Goal: Navigation & Orientation: Find specific page/section

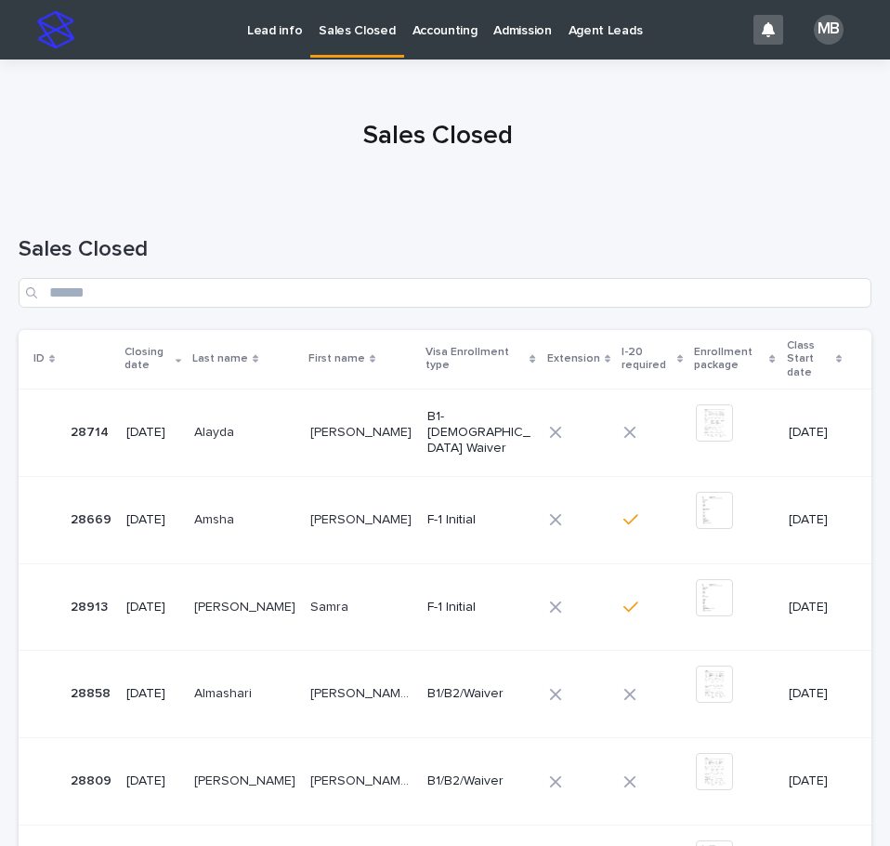
click at [268, 59] on div at bounding box center [438, 128] width 876 height 139
click at [268, 55] on link "Lead info" at bounding box center [275, 29] width 72 height 58
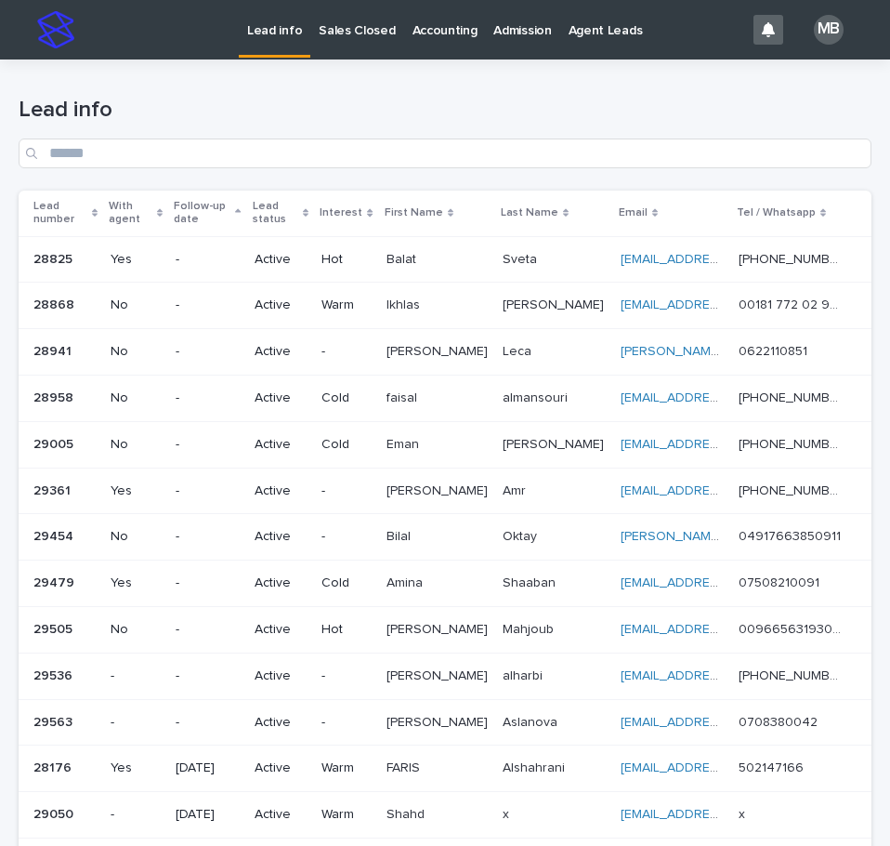
click at [97, 207] on div "Lead number" at bounding box center [65, 213] width 64 height 34
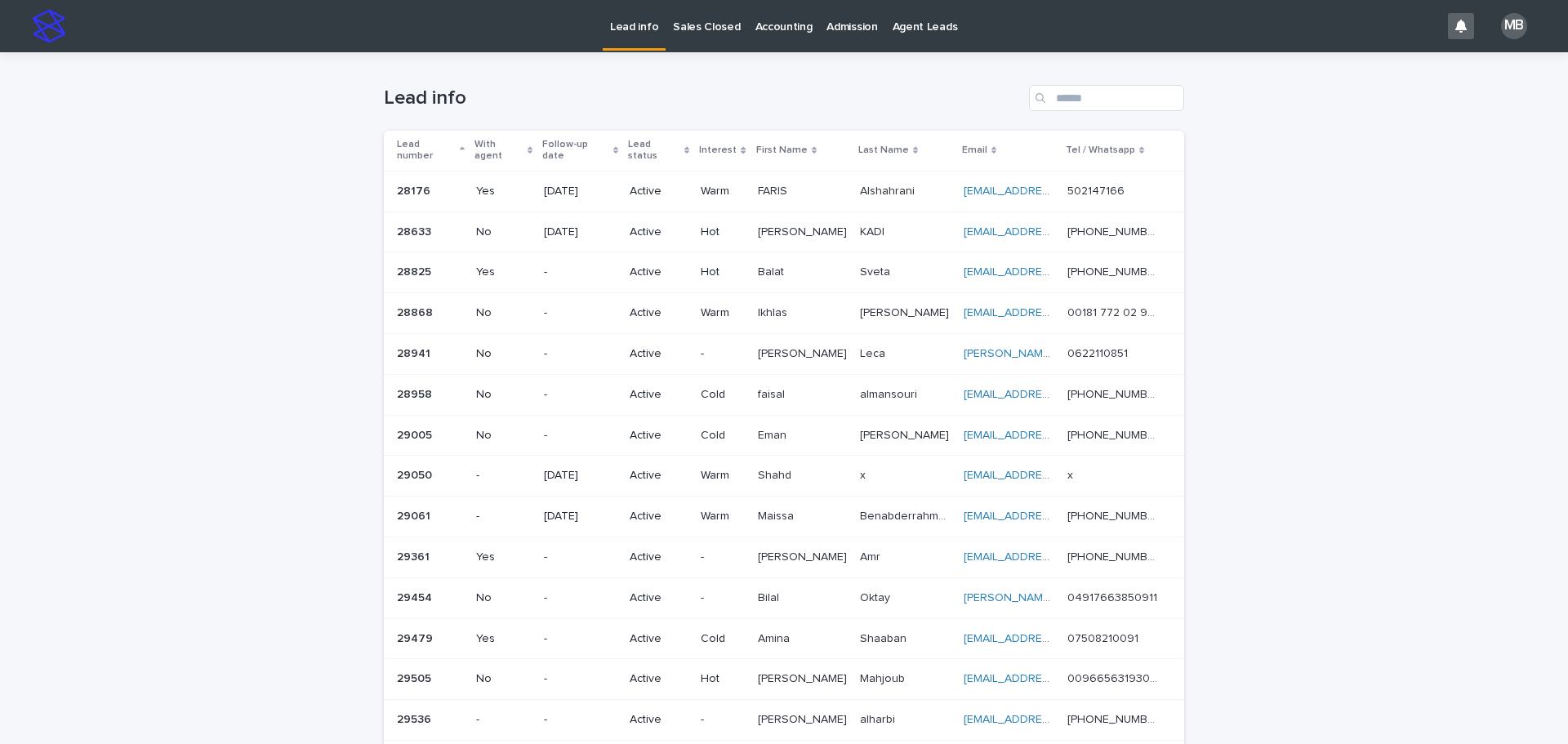
click at [716, 24] on p "Sales Closed" at bounding box center [707, 17] width 67 height 34
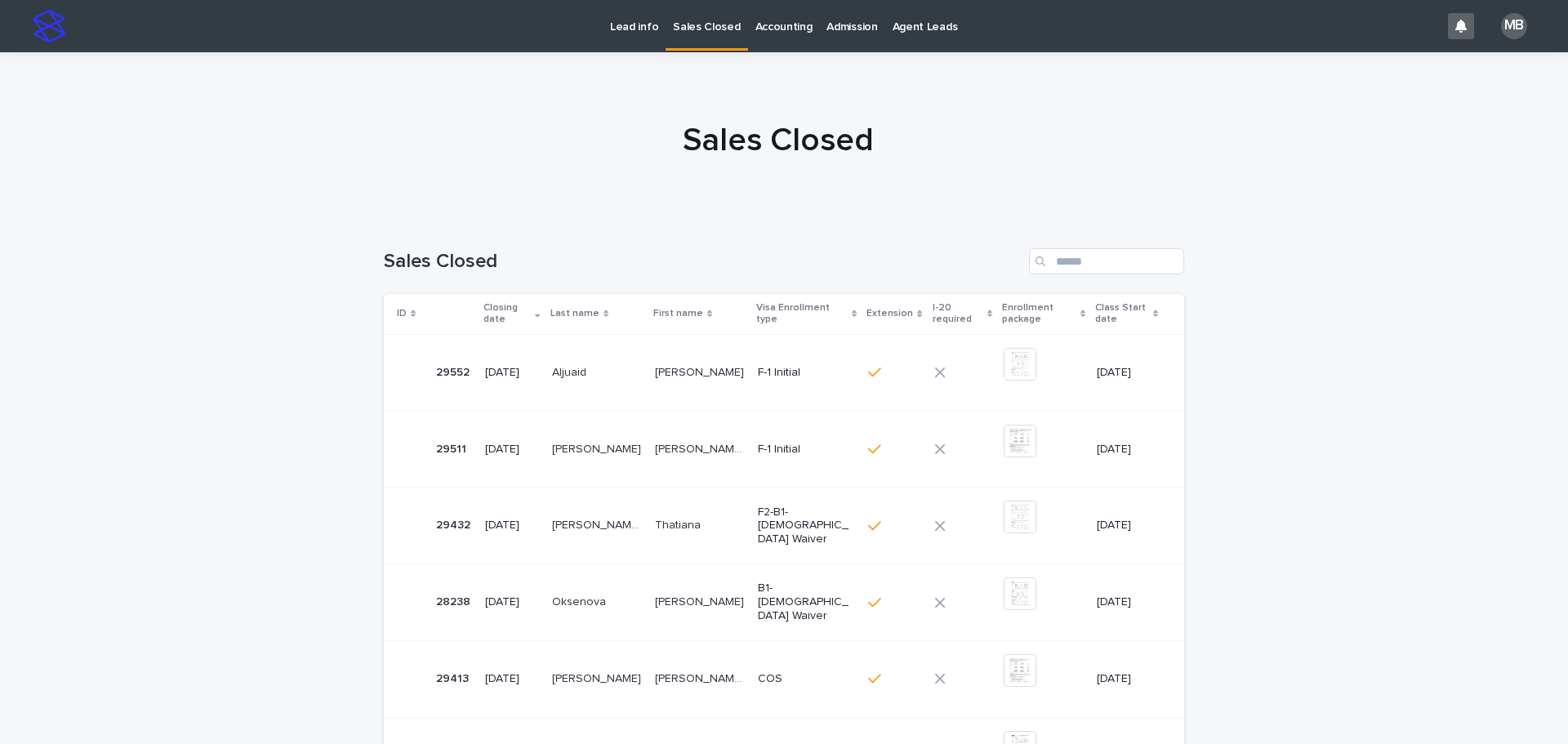
click at [648, 42] on link "Lead info" at bounding box center [635, 26] width 63 height 51
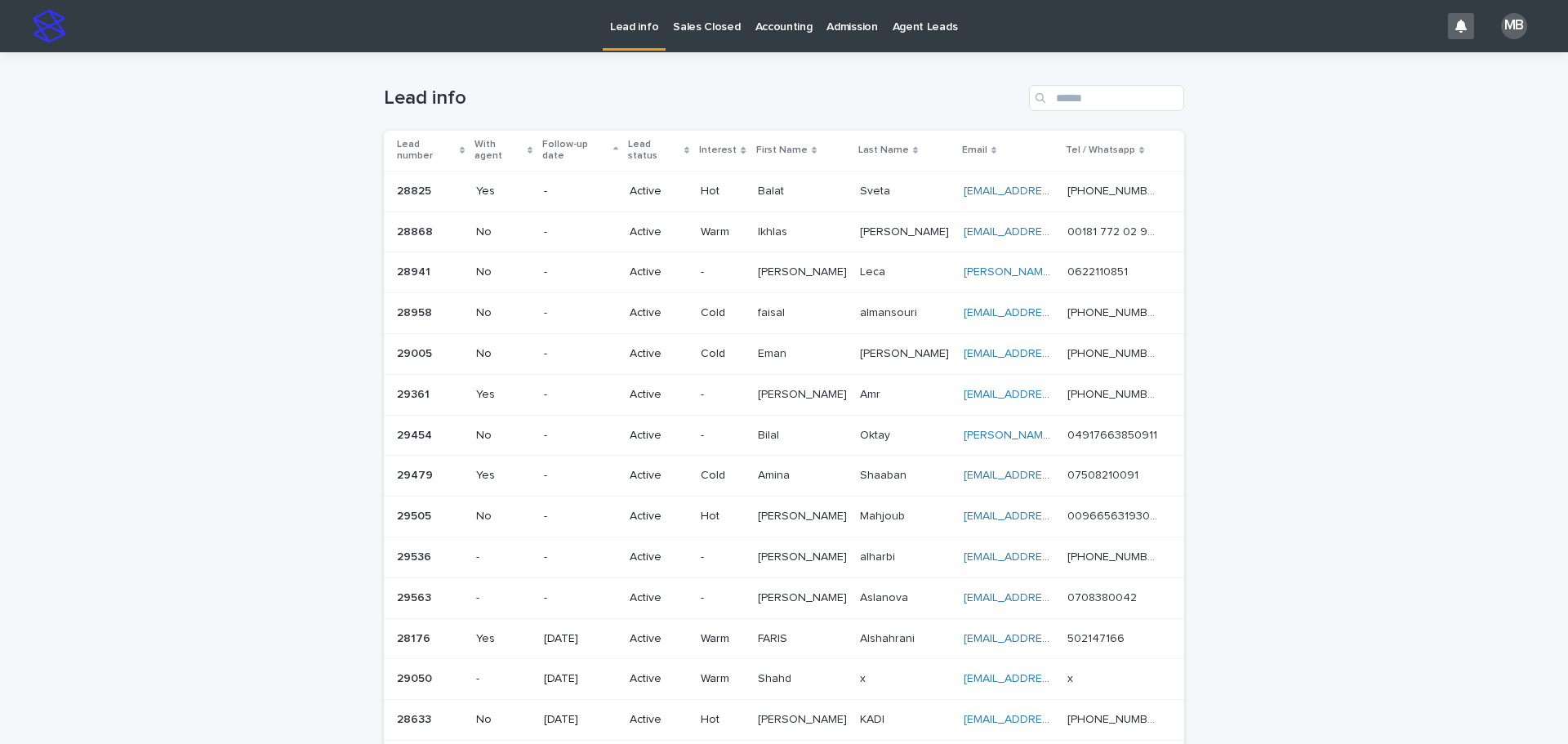
click at [693, 24] on p "Sales Closed" at bounding box center [707, 17] width 67 height 34
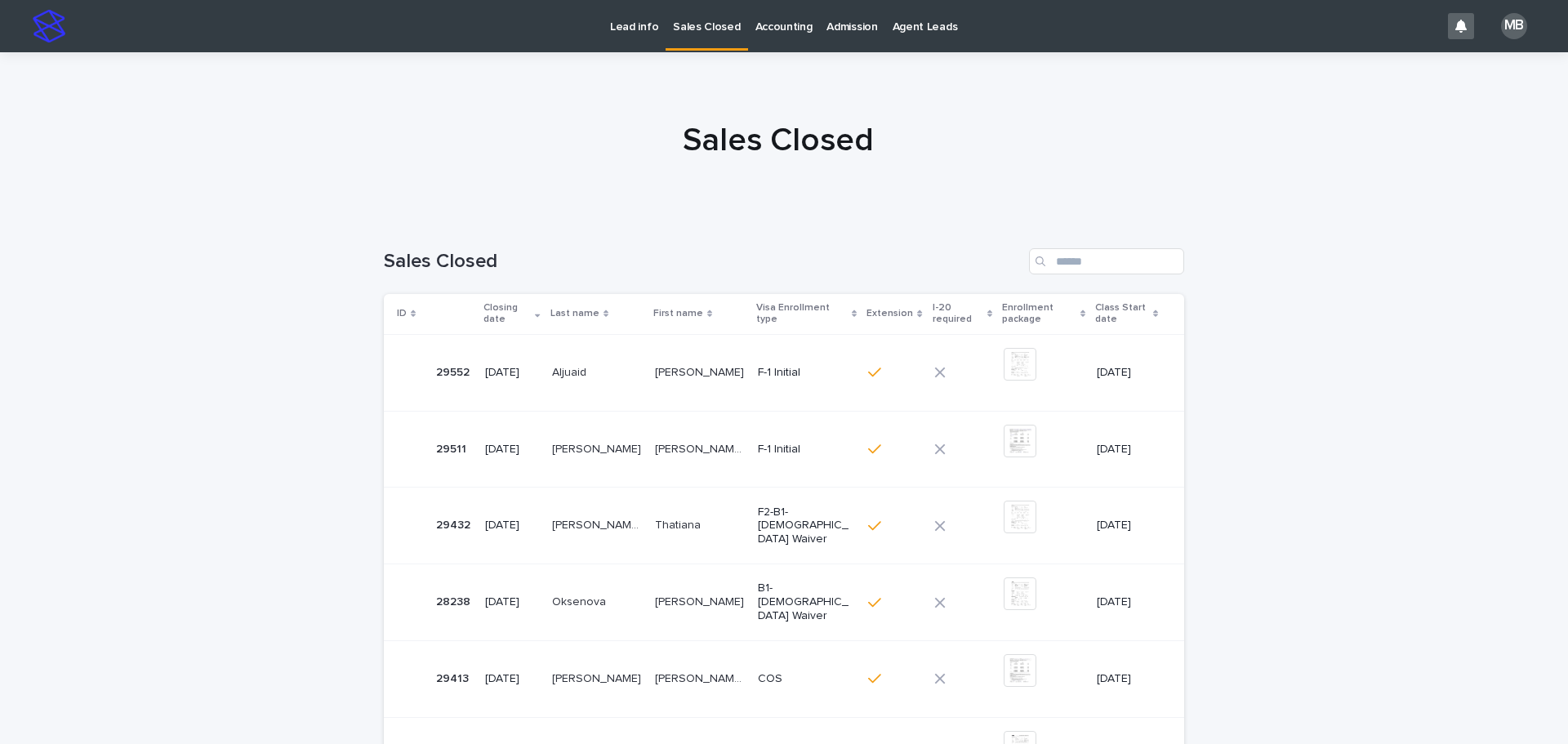
click at [635, 26] on p "Lead info" at bounding box center [634, 17] width 48 height 34
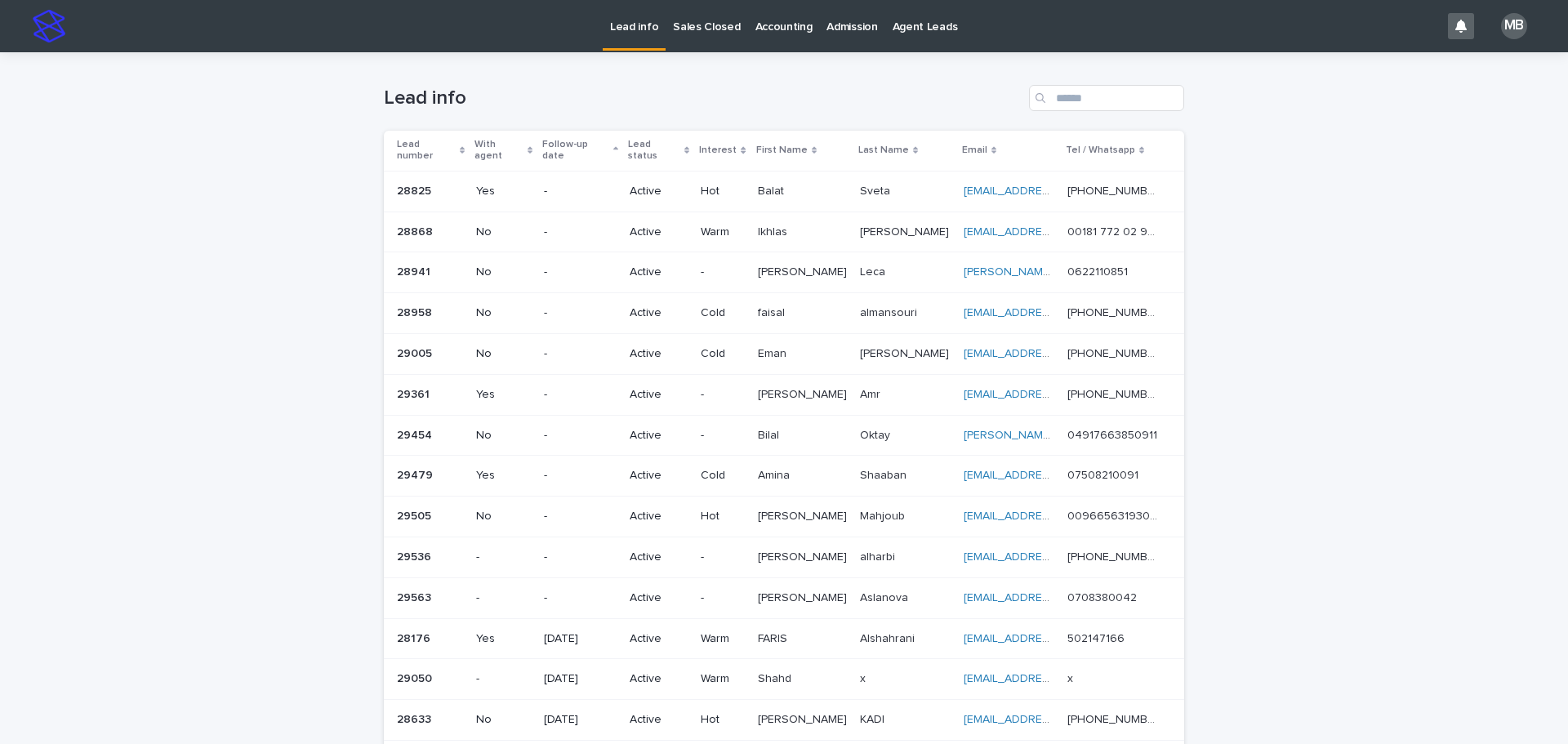
click at [781, 263] on div "Loading... Saving… Loading... Saving… Lead info Lead number With agent Follow-u…" at bounding box center [784, 486] width 1568 height 869
click at [690, 18] on p "Sales Closed" at bounding box center [707, 17] width 67 height 34
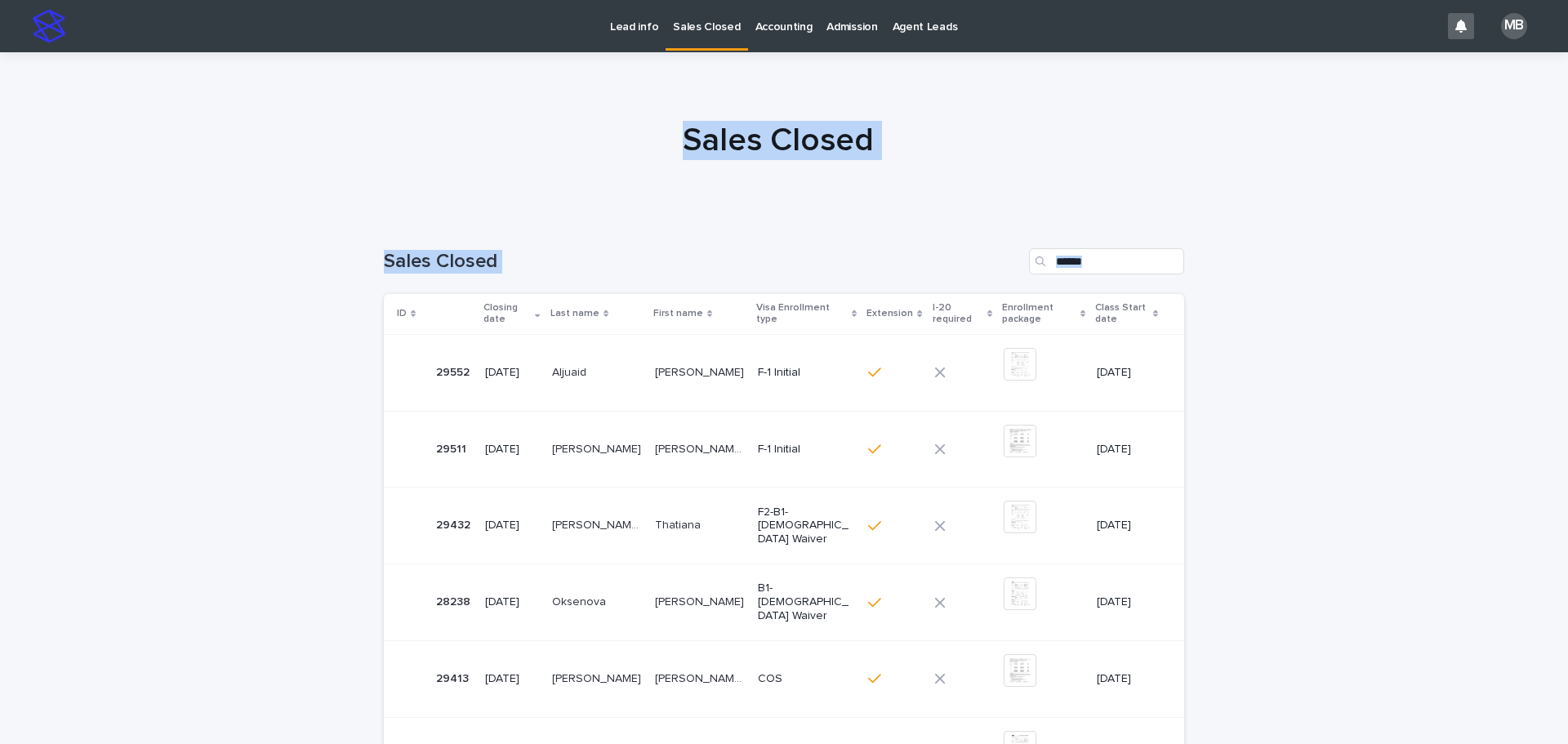
drag, startPoint x: 1207, startPoint y: 482, endPoint x: 1361, endPoint y: 525, distance: 159.9
click at [781, 540] on div "Lead info Sales Closed Accounting Admission Agent Leads MB Sales Closed Loading…" at bounding box center [784, 643] width 1568 height 1287
click at [781, 487] on div "Loading... Saving… Loading... Saving… Sales Closed ID Closing date Last name Fi…" at bounding box center [784, 727] width 1568 height 1025
click at [604, 40] on link "Lead info" at bounding box center [635, 26] width 63 height 51
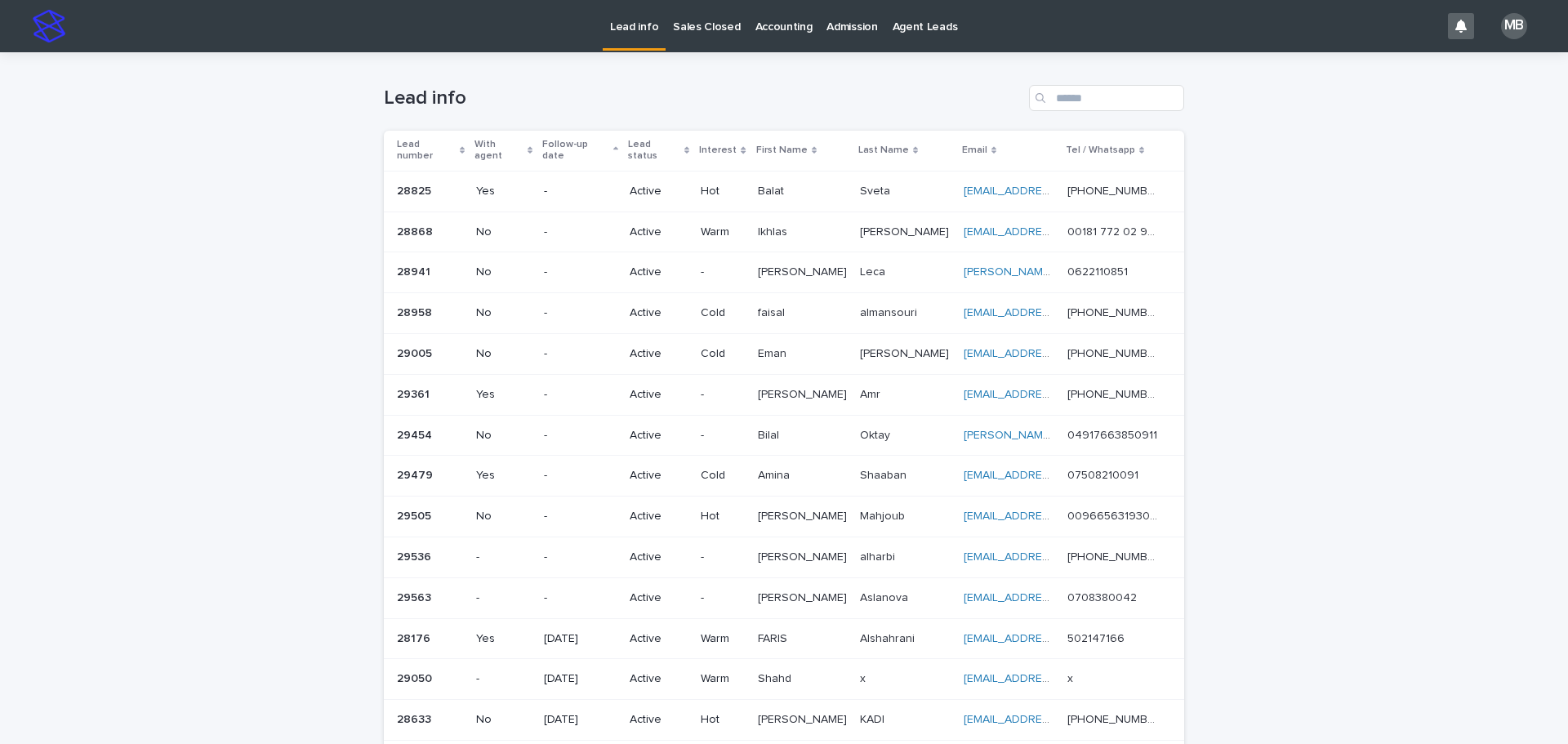
drag, startPoint x: 318, startPoint y: 52, endPoint x: 1427, endPoint y: 295, distance: 1135.3
click at [781, 295] on div "Lead info Sales Closed Accounting Admission Agent Leads MB Loading... Saving… L…" at bounding box center [784, 484] width 1568 height 967
click at [781, 295] on div "Loading... Saving… Loading... Saving… Lead info Lead number With agent Follow-u…" at bounding box center [784, 486] width 1568 height 869
click at [452, 136] on div "Lead number" at bounding box center [431, 150] width 68 height 30
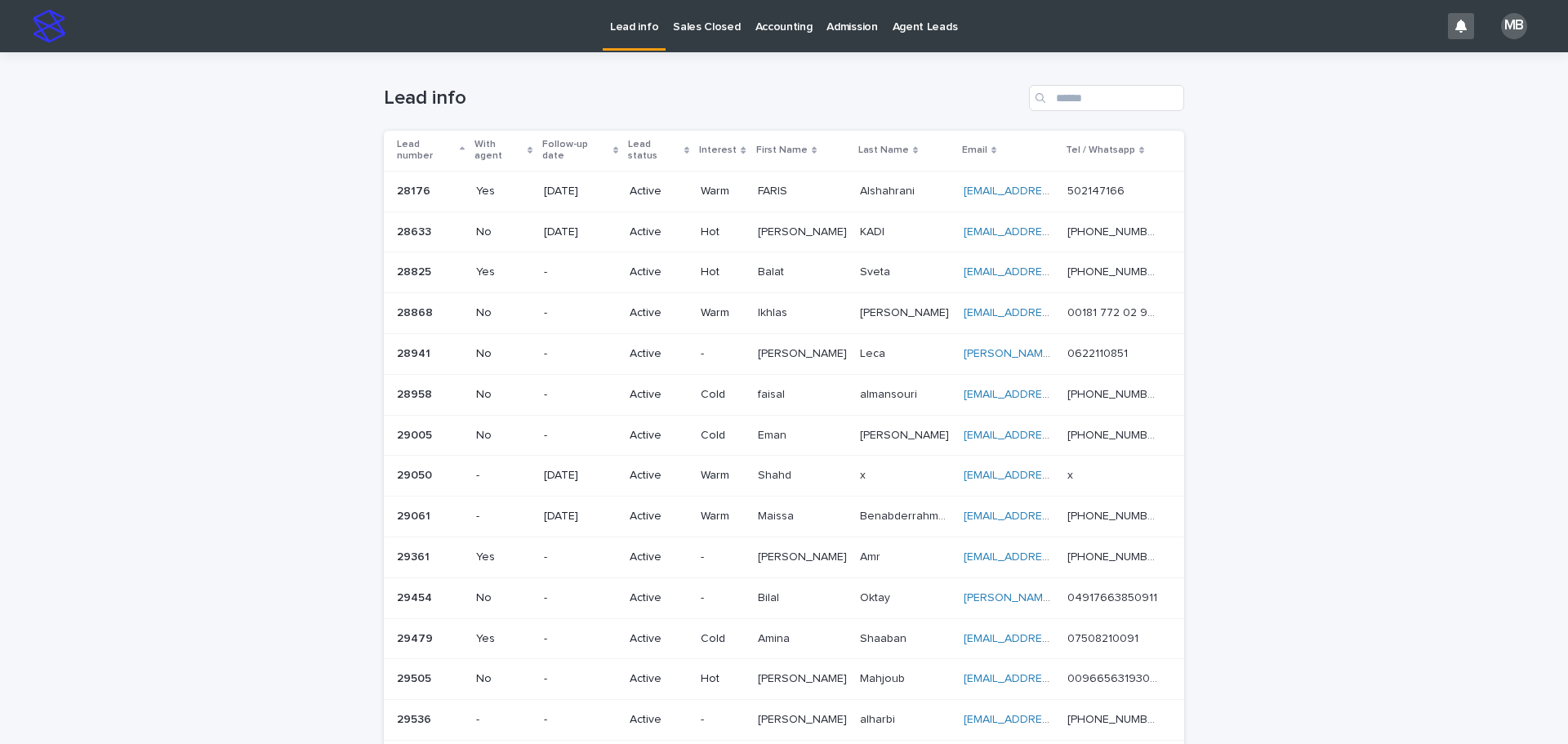
click at [211, 133] on div "Loading... Saving… Loading... Saving… Lead info Lead number With agent Follow-u…" at bounding box center [784, 486] width 1568 height 869
drag, startPoint x: 1294, startPoint y: 389, endPoint x: 1368, endPoint y: 427, distance: 83.2
click at [781, 427] on div "Loading... Saving… Loading... Saving… Lead info Lead number With agent Follow-u…" at bounding box center [784, 486] width 1568 height 869
click at [781, 425] on div "Loading... Saving… Loading... Saving… Lead info Lead number With agent Follow-u…" at bounding box center [784, 486] width 1568 height 869
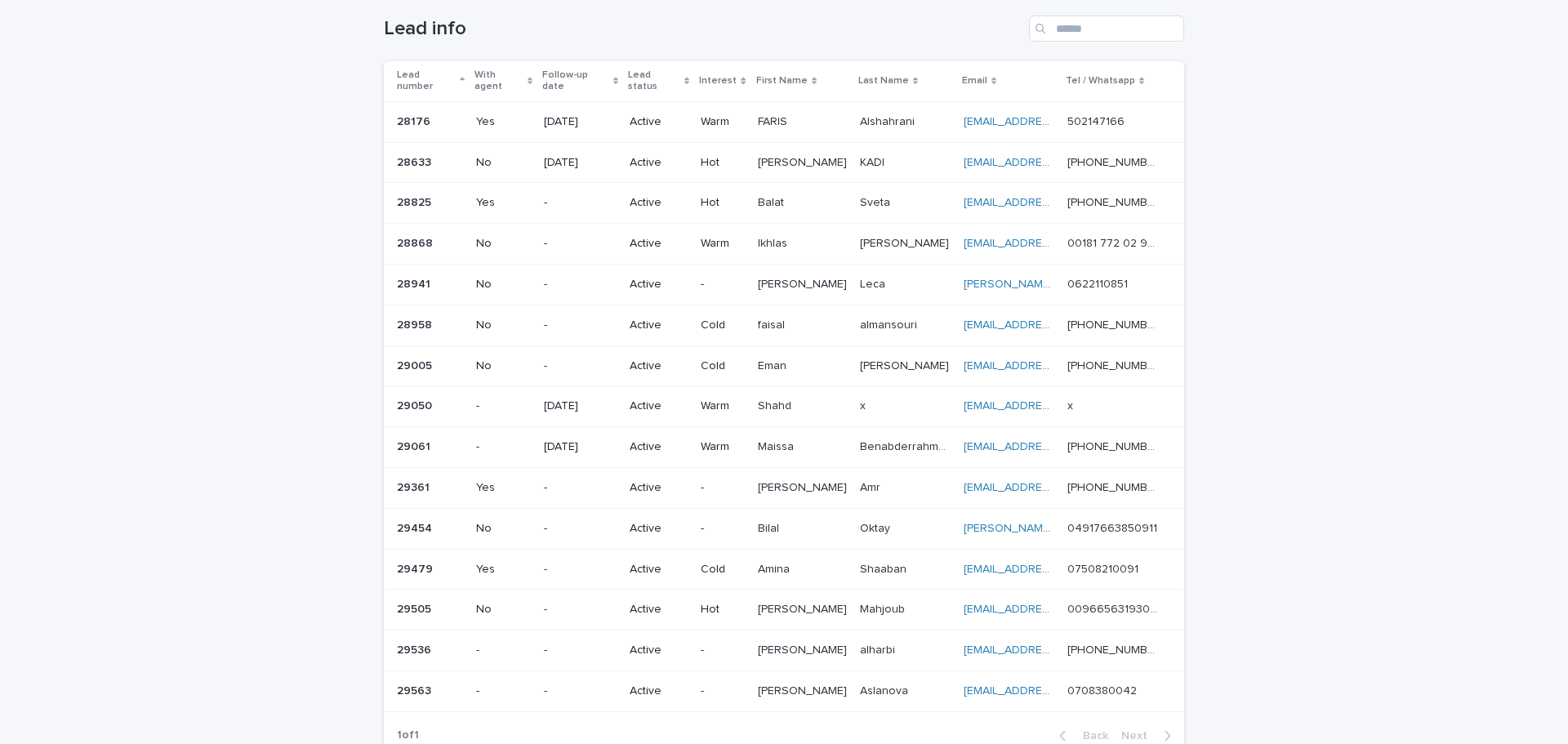
scroll to position [164, 0]
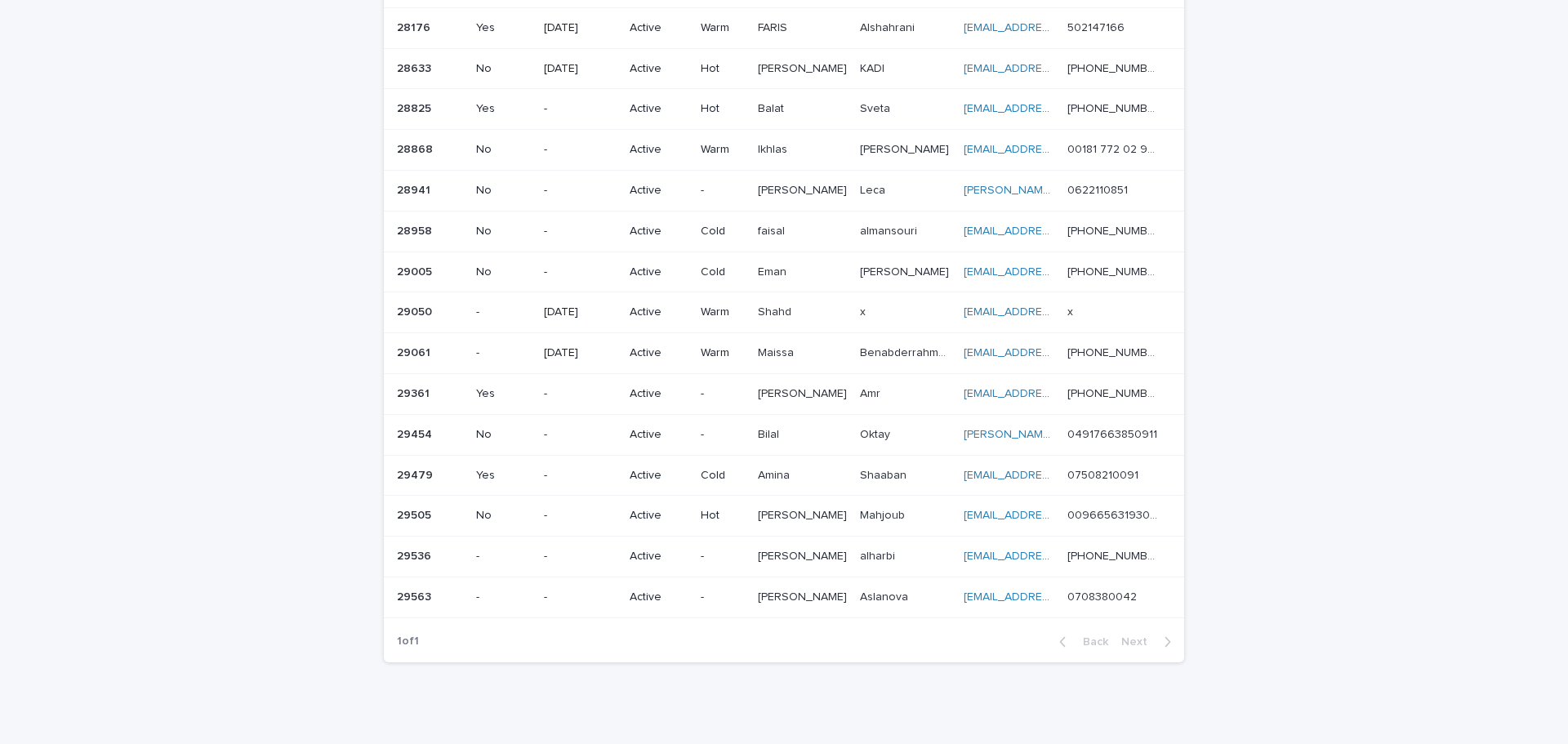
click at [781, 412] on div "Loading... Saving… Loading... Saving… Lead info Lead number With agent Follow-u…" at bounding box center [784, 324] width 1568 height 869
click at [781, 427] on div "Loading... Saving… Loading... Saving… Lead info Lead number With agent Follow-u…" at bounding box center [784, 324] width 1568 height 869
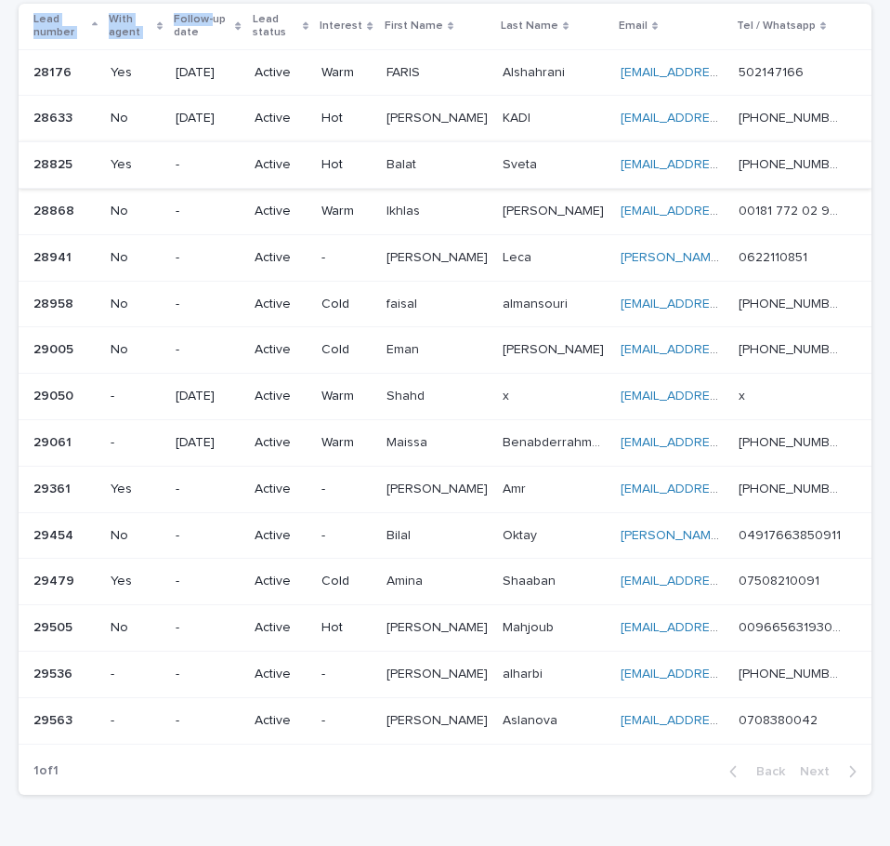
scroll to position [177, 0]
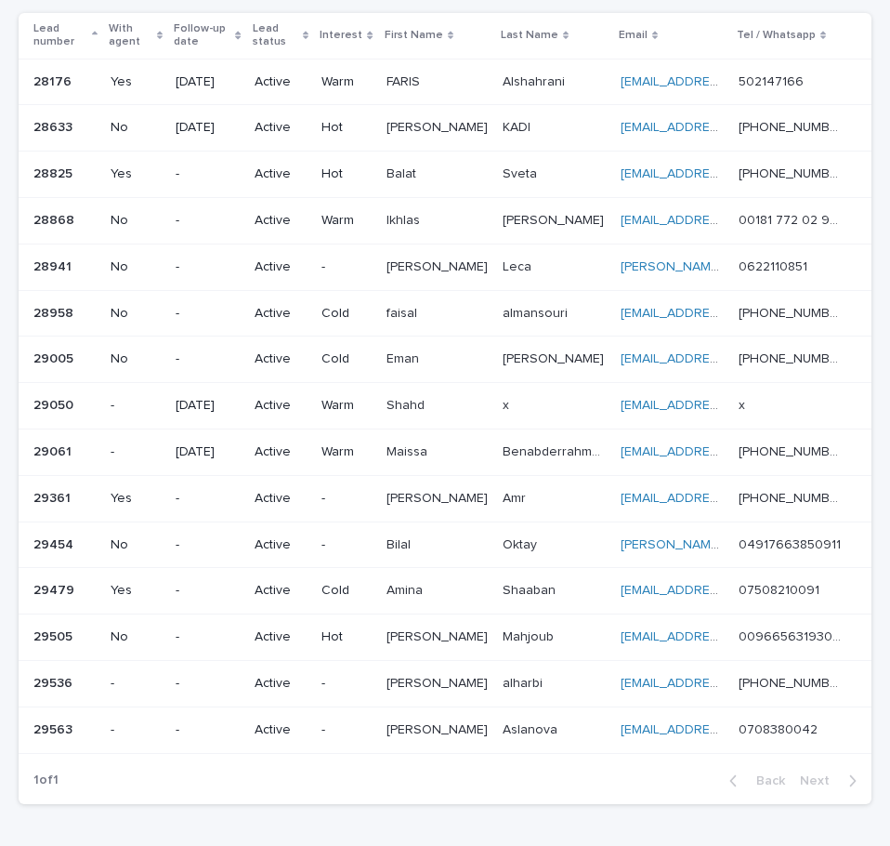
drag, startPoint x: 15, startPoint y: 15, endPoint x: 893, endPoint y: 631, distance: 1072.6
click at [889, 631] on html "Lead info Sales Closed Accounting Admission Agent Leads MB Loading... Saving… L…" at bounding box center [445, 423] width 890 height 846
click at [871, 614] on div "Loading... Saving… Loading... Saving… Lead info Lead number With agent Follow-u…" at bounding box center [445, 397] width 890 height 1030
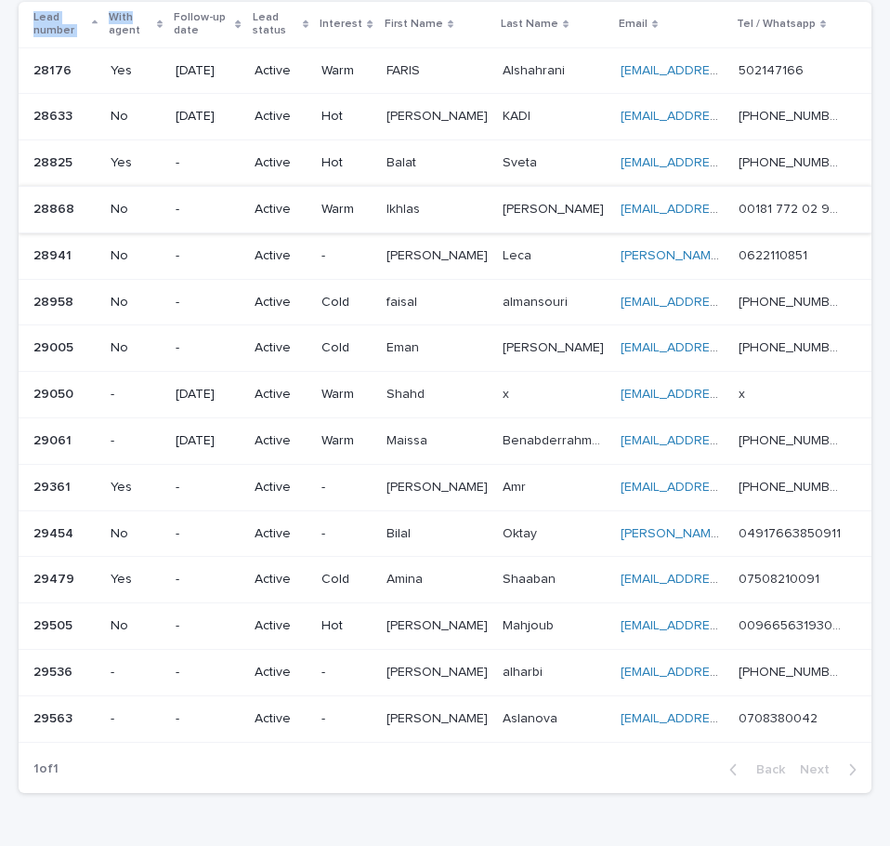
scroll to position [175, 0]
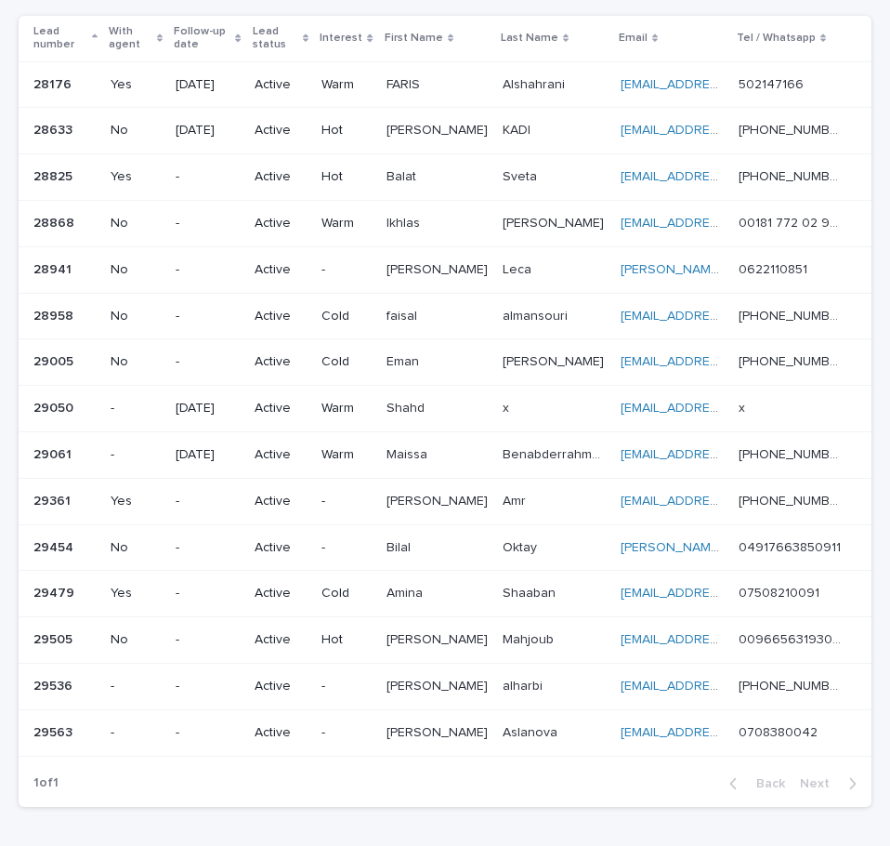
drag, startPoint x: 14, startPoint y: 11, endPoint x: 886, endPoint y: 541, distance: 1019.9
click at [886, 541] on div "Lead info Sales Closed Accounting Admission Agent Leads MB Loading... Saving… L…" at bounding box center [445, 423] width 890 height 846
click at [866, 534] on div "Loading... Saving… Loading... Saving… Lead info Lead number With agent Follow-u…" at bounding box center [445, 376] width 872 height 983
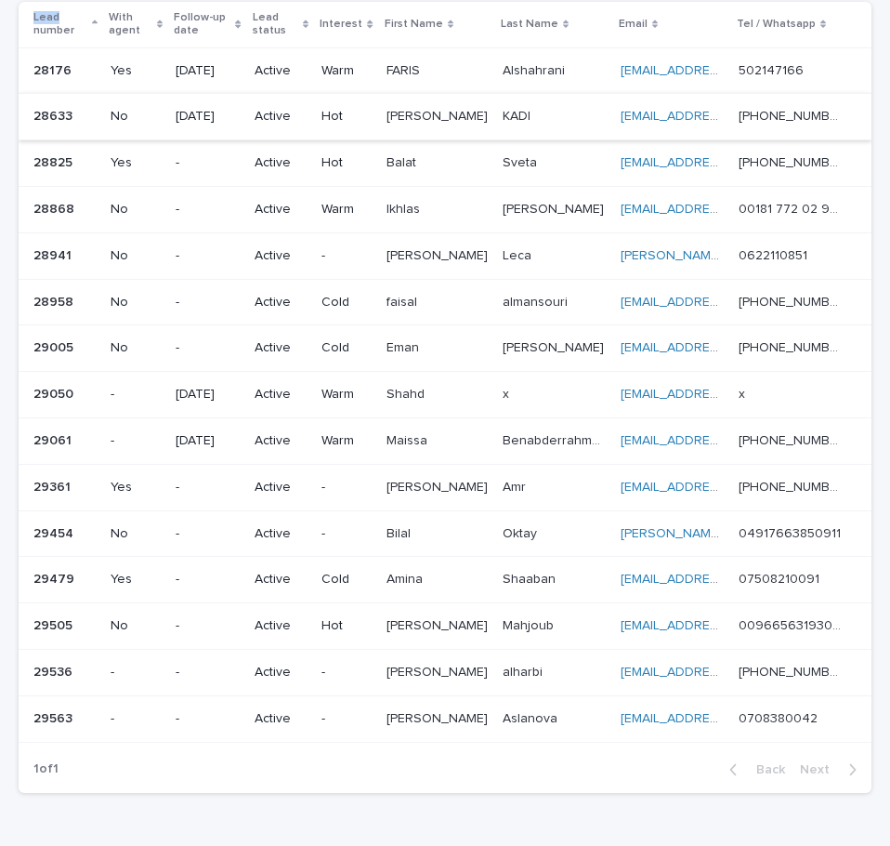
scroll to position [182, 0]
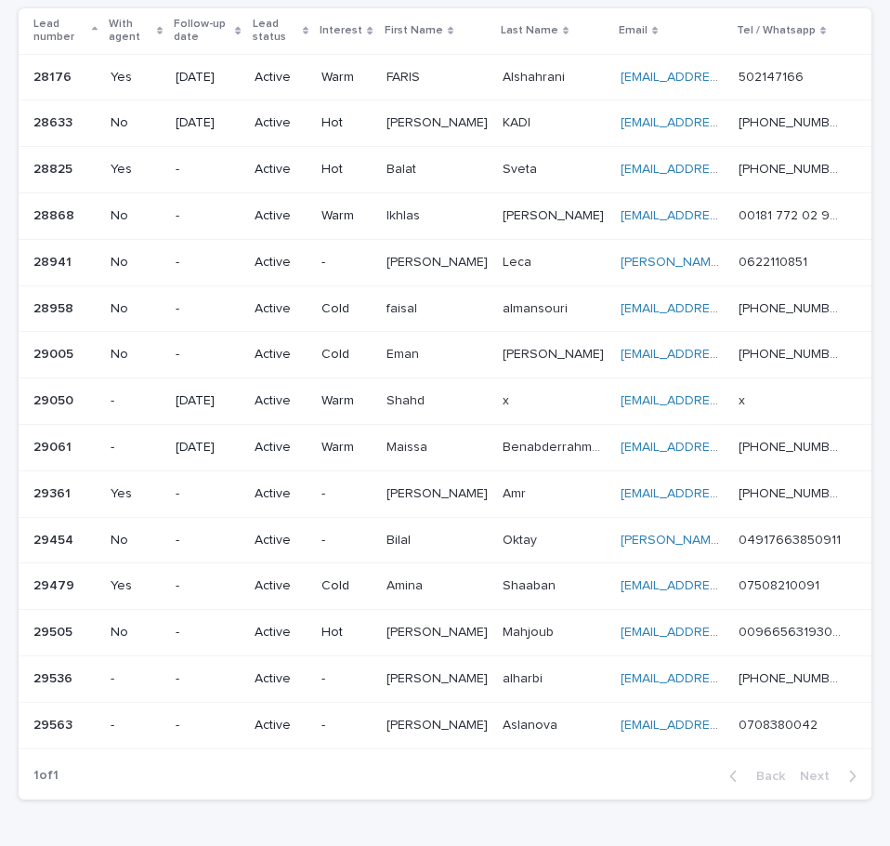
drag, startPoint x: 9, startPoint y: 11, endPoint x: 887, endPoint y: 603, distance: 1059.0
click at [887, 603] on div "Lead info Sales Closed Accounting Admission Agent Leads MB Loading... Saving… L…" at bounding box center [445, 423] width 890 height 846
click at [871, 594] on div "Loading... Saving… Loading... Saving… Lead info Lead number With agent Follow-u…" at bounding box center [445, 392] width 890 height 1030
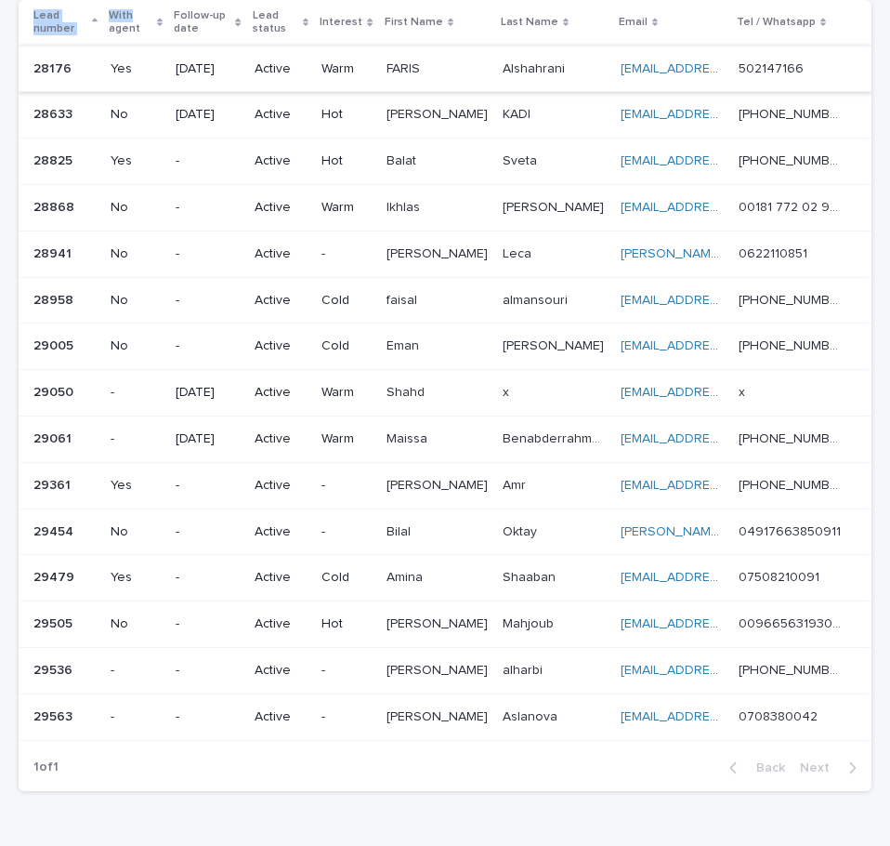
scroll to position [179, 0]
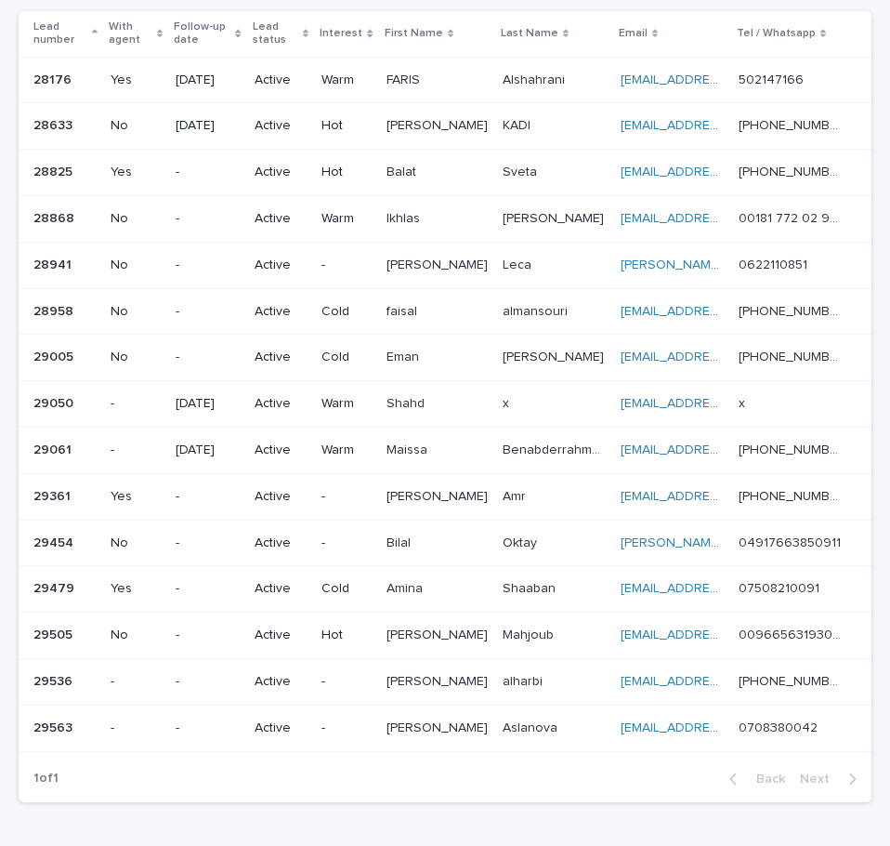
drag, startPoint x: 11, startPoint y: 12, endPoint x: 865, endPoint y: 670, distance: 1078.0
click at [865, 670] on div "Loading... Saving… Loading... Saving… Lead info Lead number With agent Follow-u…" at bounding box center [445, 371] width 872 height 983
click at [865, 665] on div "Loading... Saving… Loading... Saving… Lead info Lead number With agent Follow-u…" at bounding box center [445, 371] width 872 height 983
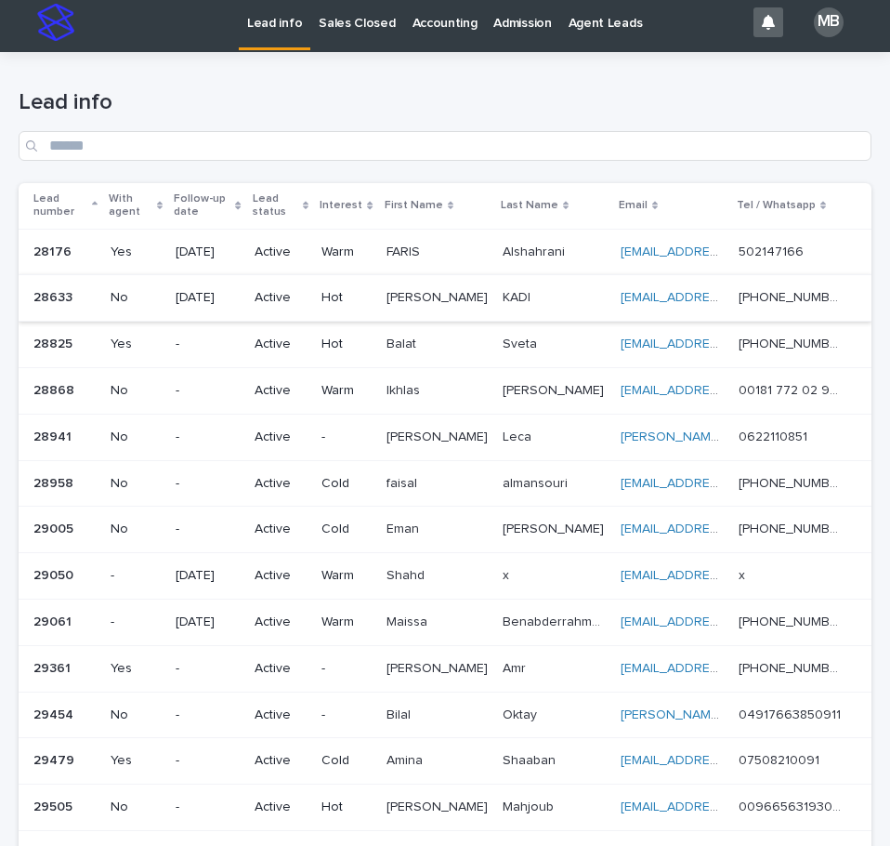
scroll to position [0, 0]
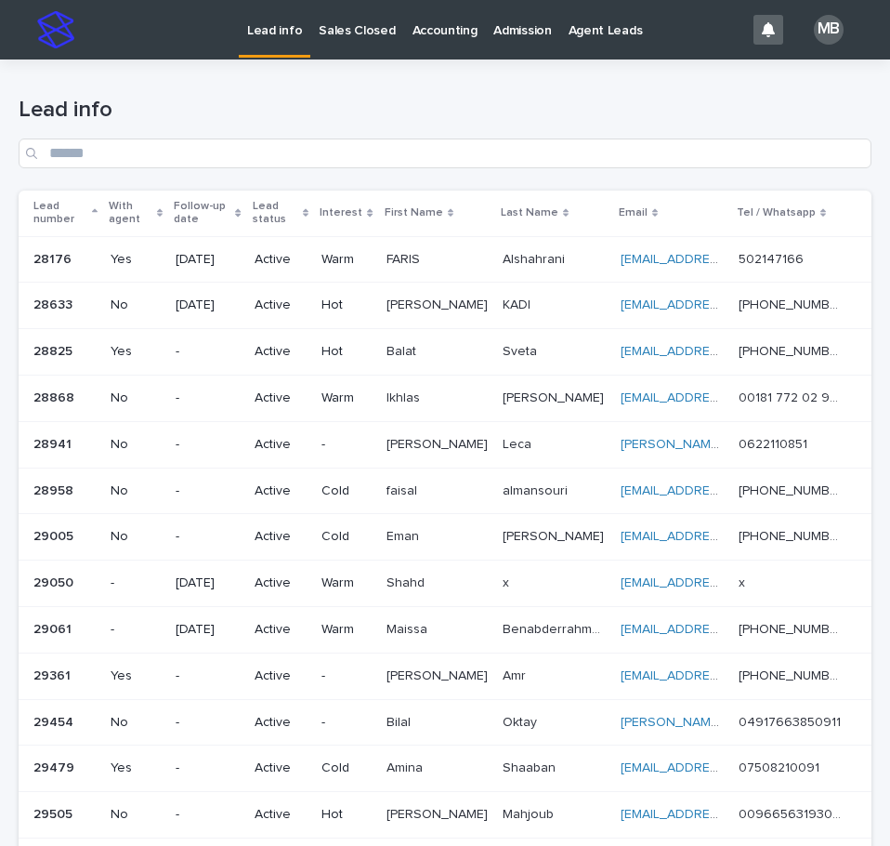
click at [340, 41] on link "Sales Closed" at bounding box center [356, 29] width 93 height 58
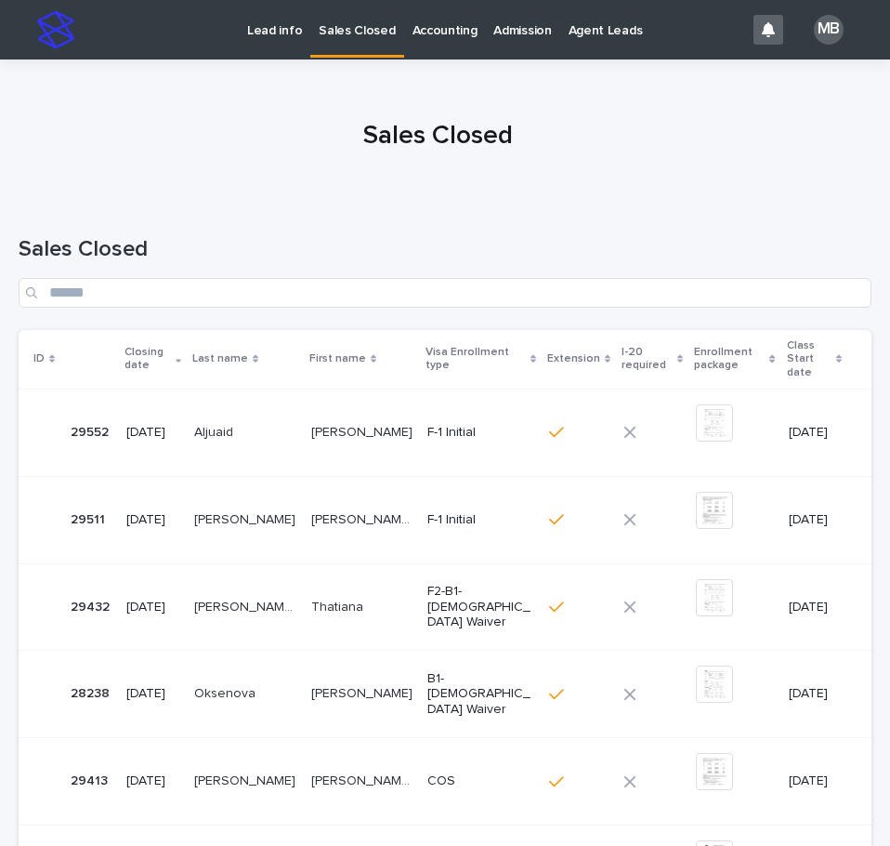
click at [278, 32] on p "Lead info" at bounding box center [274, 19] width 55 height 39
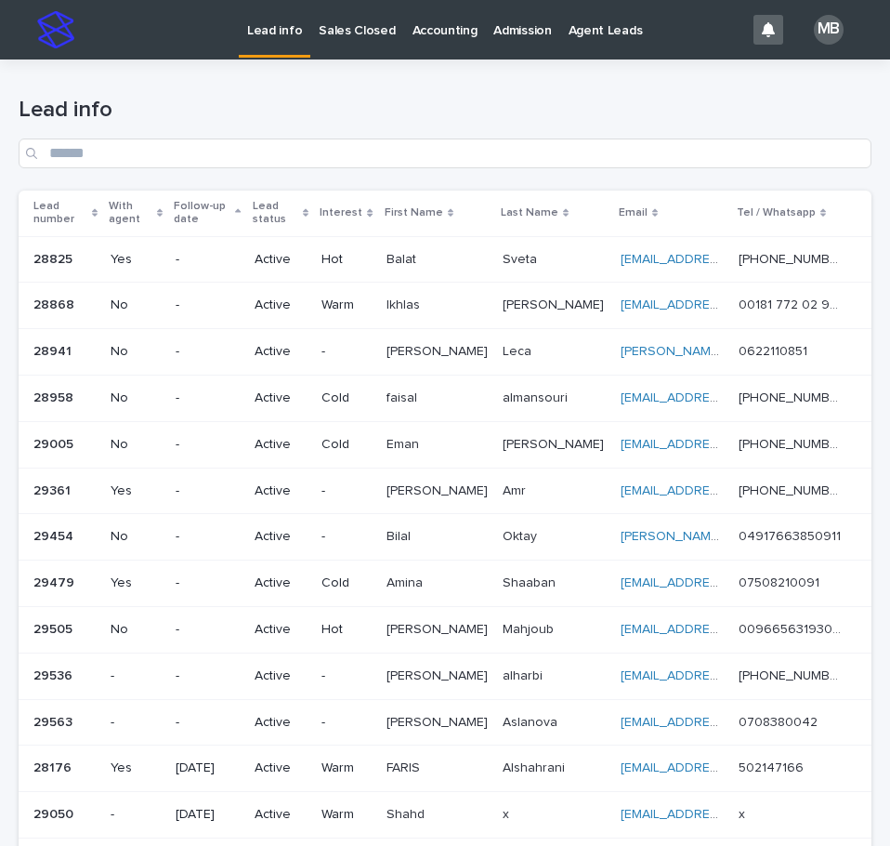
click at [269, 72] on div "Lead info" at bounding box center [445, 124] width 853 height 131
click at [353, 33] on p "Sales Closed" at bounding box center [357, 19] width 76 height 39
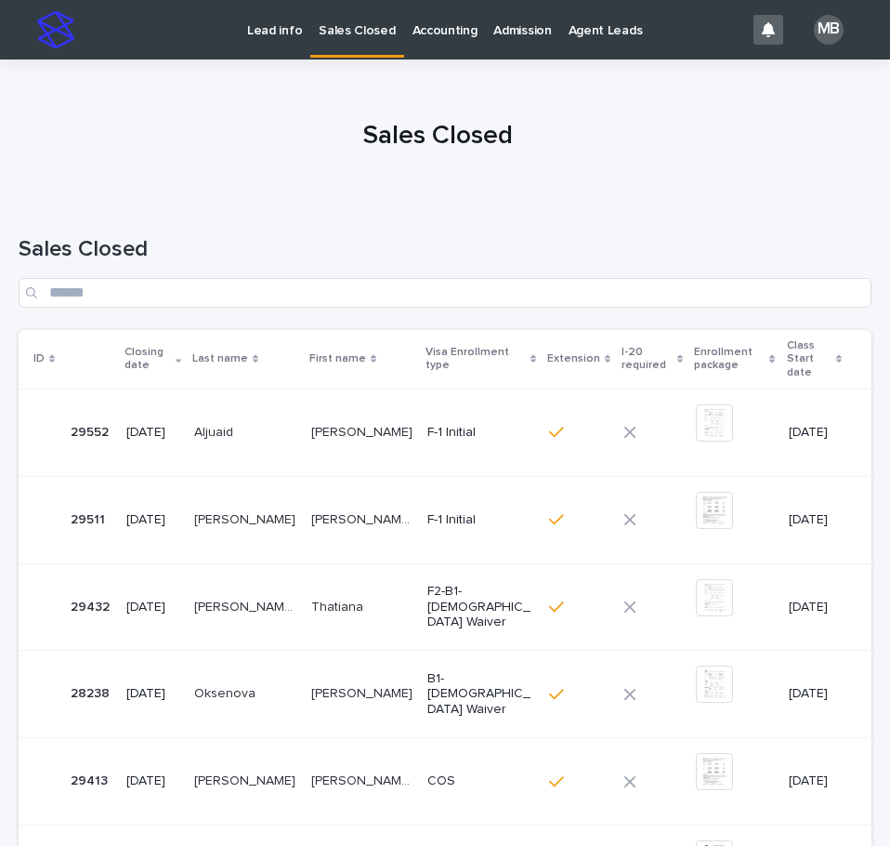
click at [265, 33] on p "Lead info" at bounding box center [274, 19] width 55 height 39
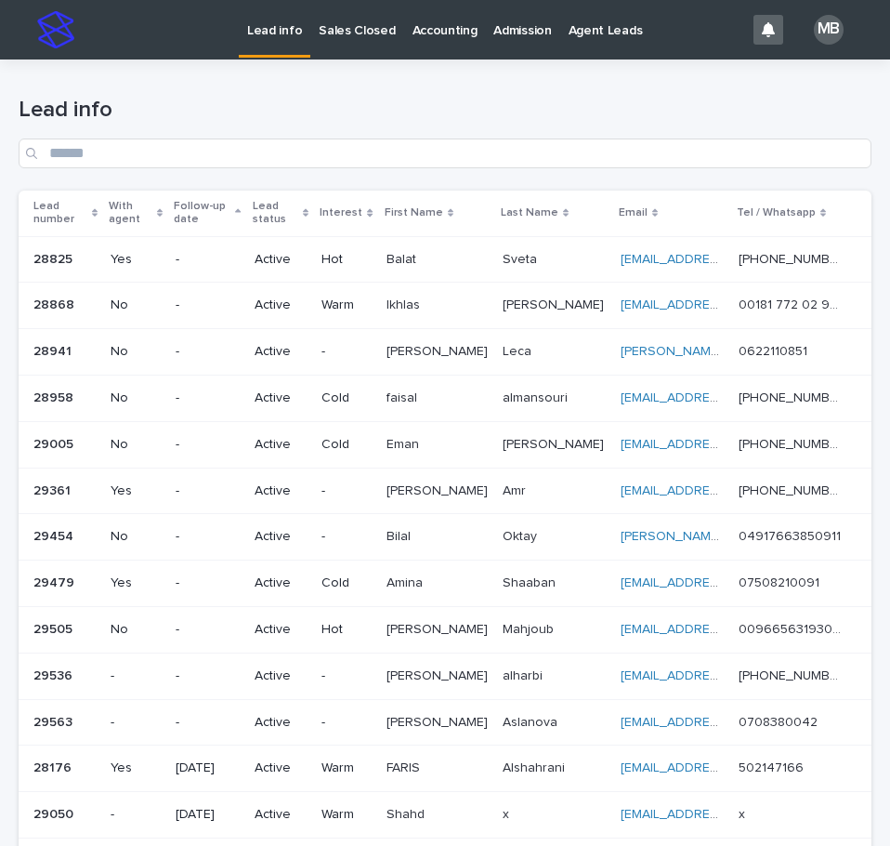
click at [224, 97] on h1 "Lead info" at bounding box center [445, 110] width 853 height 27
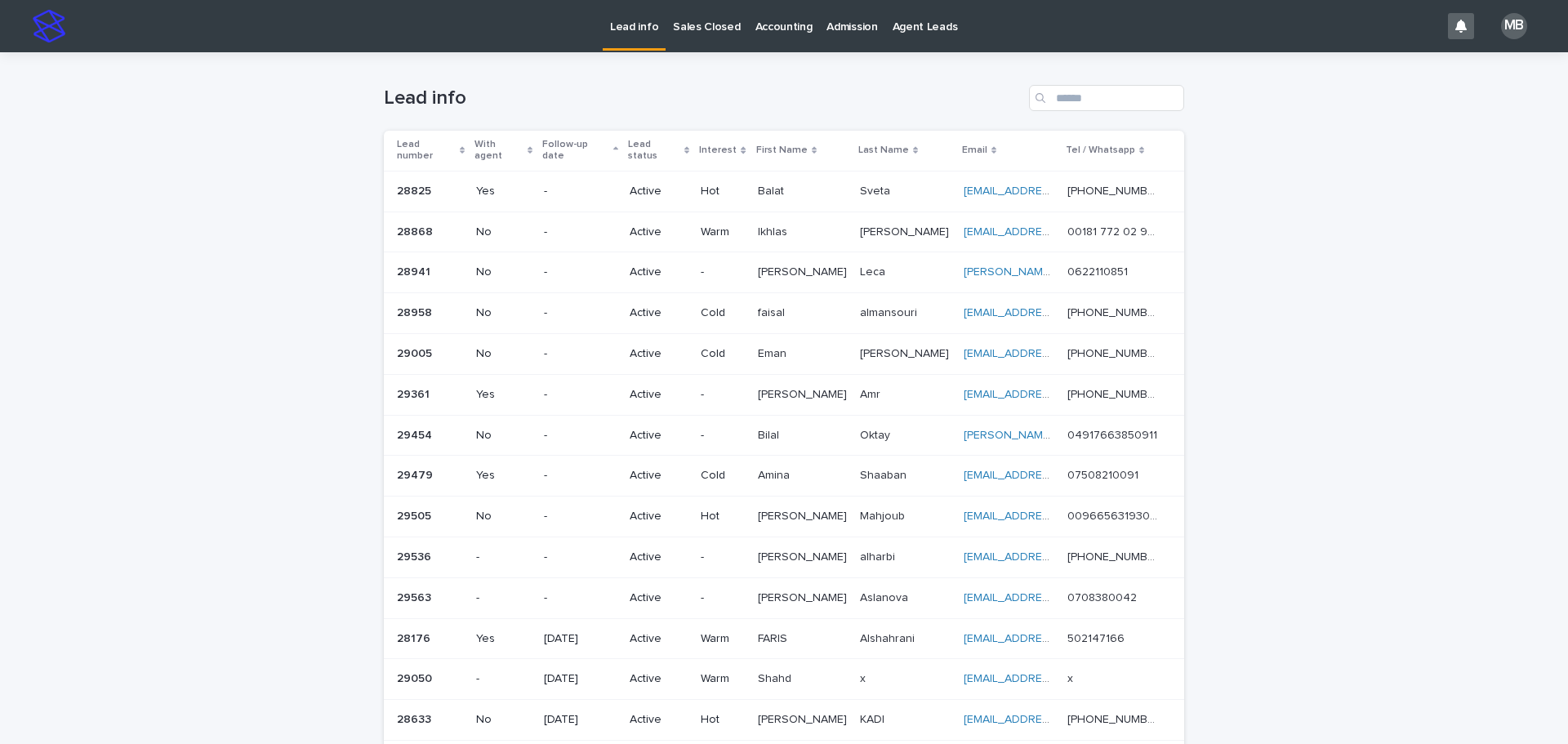
click at [699, 34] on link "Sales Closed" at bounding box center [706, 26] width 82 height 51
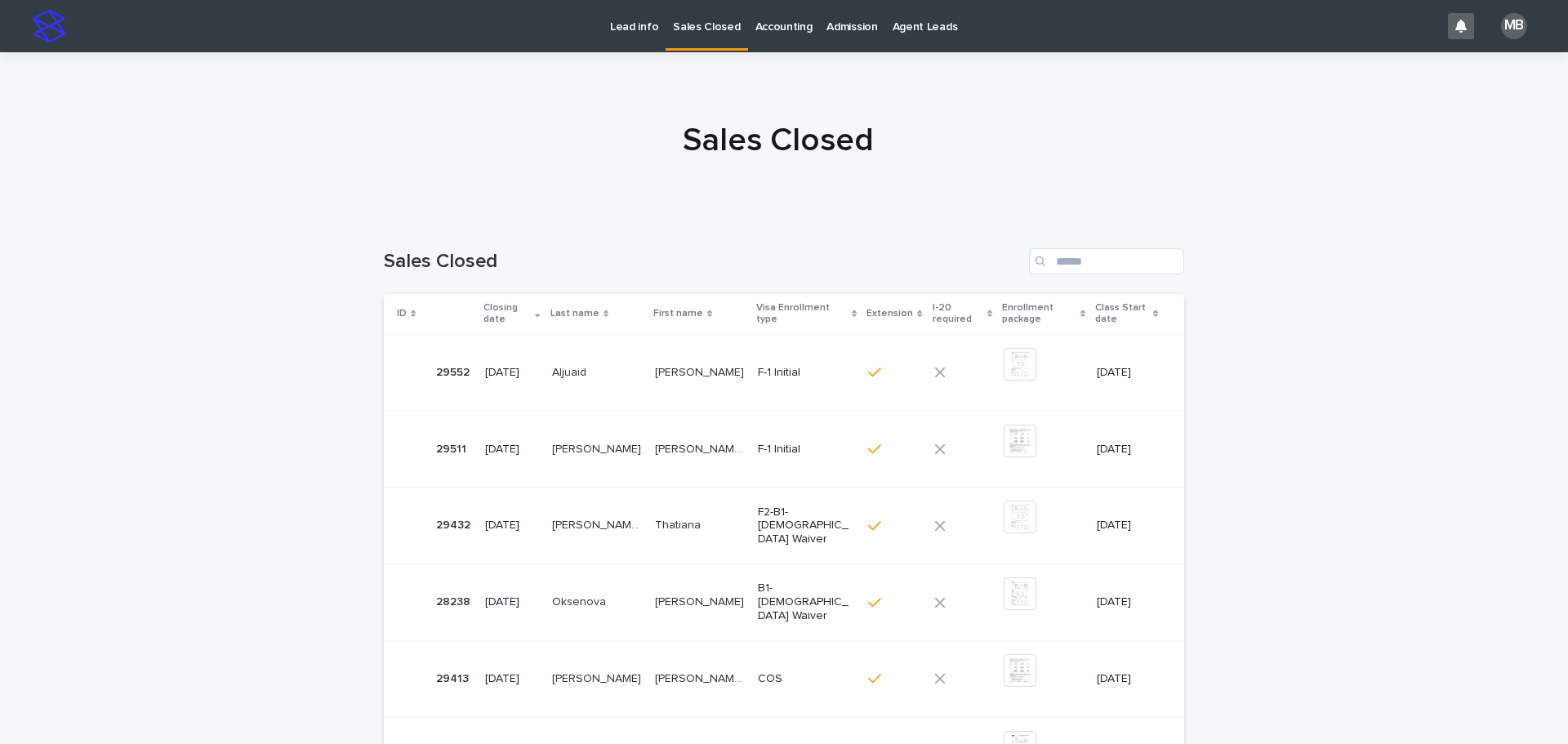
click at [781, 25] on div "Lead info Sales Closed Accounting Admission Agent Leads" at bounding box center [757, 26] width 1367 height 52
click at [781, 25] on p "Accounting" at bounding box center [784, 17] width 57 height 34
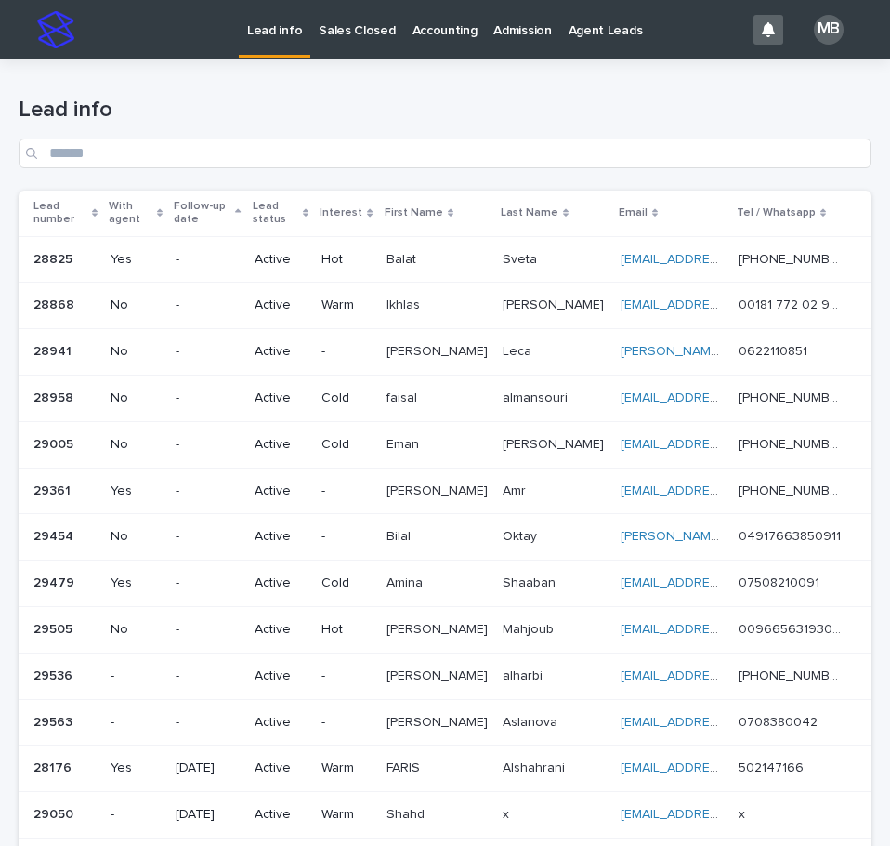
click at [357, 35] on p "Sales Closed" at bounding box center [357, 19] width 76 height 39
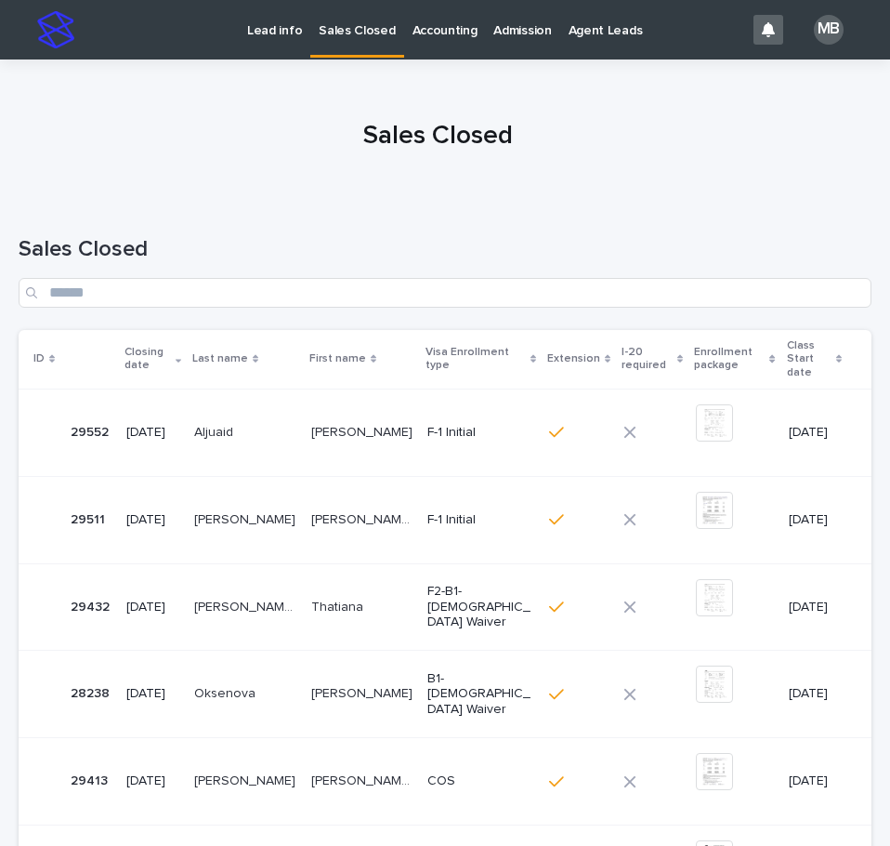
click at [264, 22] on p "Lead info" at bounding box center [274, 19] width 55 height 39
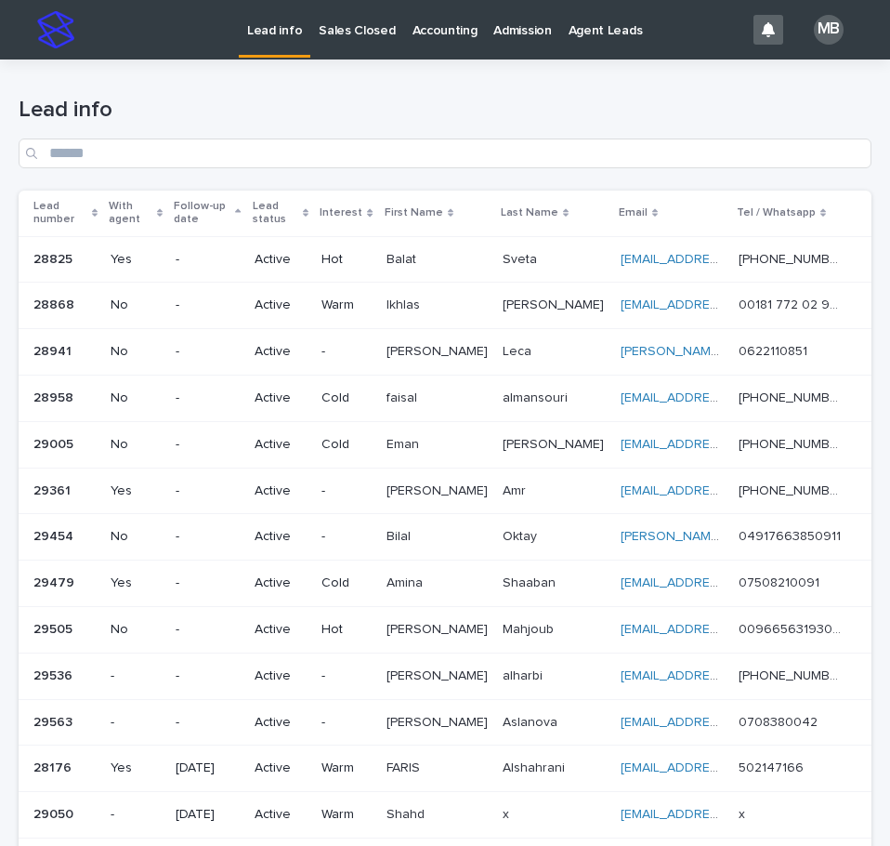
click at [335, 31] on p "Sales Closed" at bounding box center [357, 19] width 76 height 39
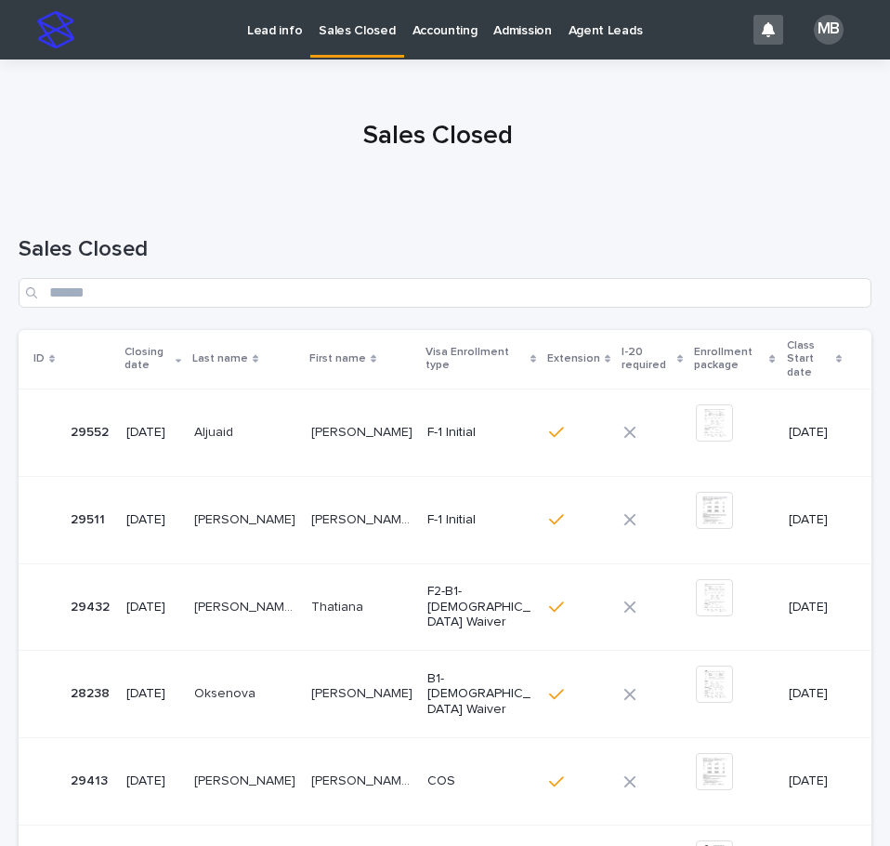
click at [292, 36] on p "Lead info" at bounding box center [274, 19] width 55 height 39
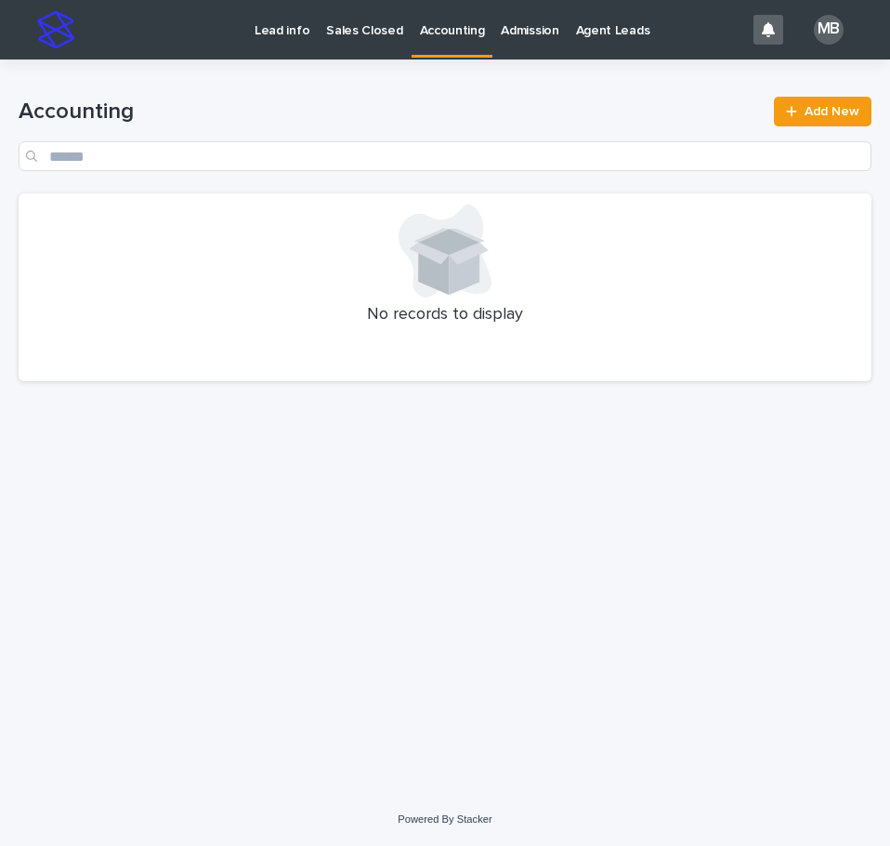
click at [293, 26] on p "Lead info" at bounding box center [282, 19] width 55 height 39
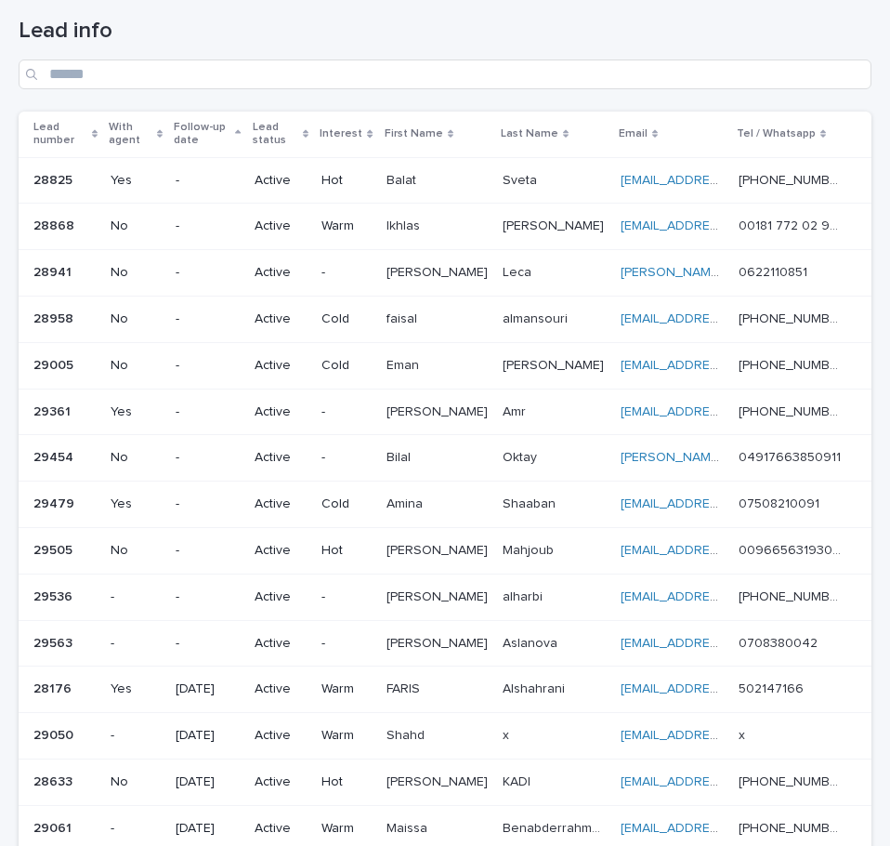
scroll to position [186, 0]
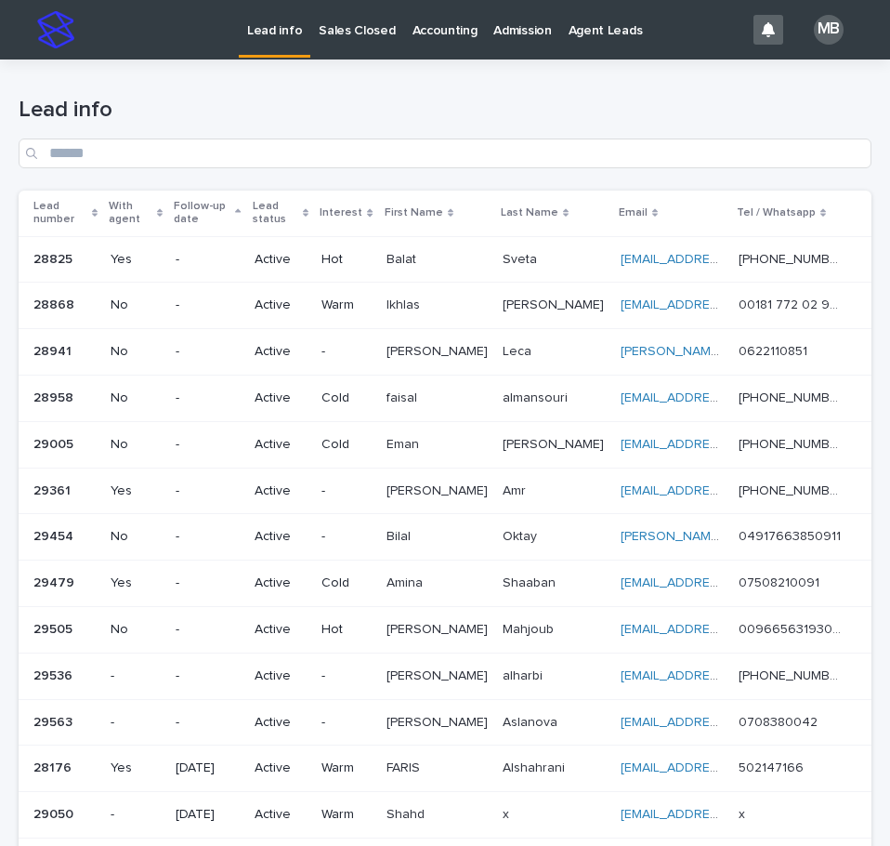
click at [302, 112] on h1 "Lead info" at bounding box center [445, 110] width 853 height 27
click at [355, 39] on link "Sales Closed" at bounding box center [356, 29] width 93 height 58
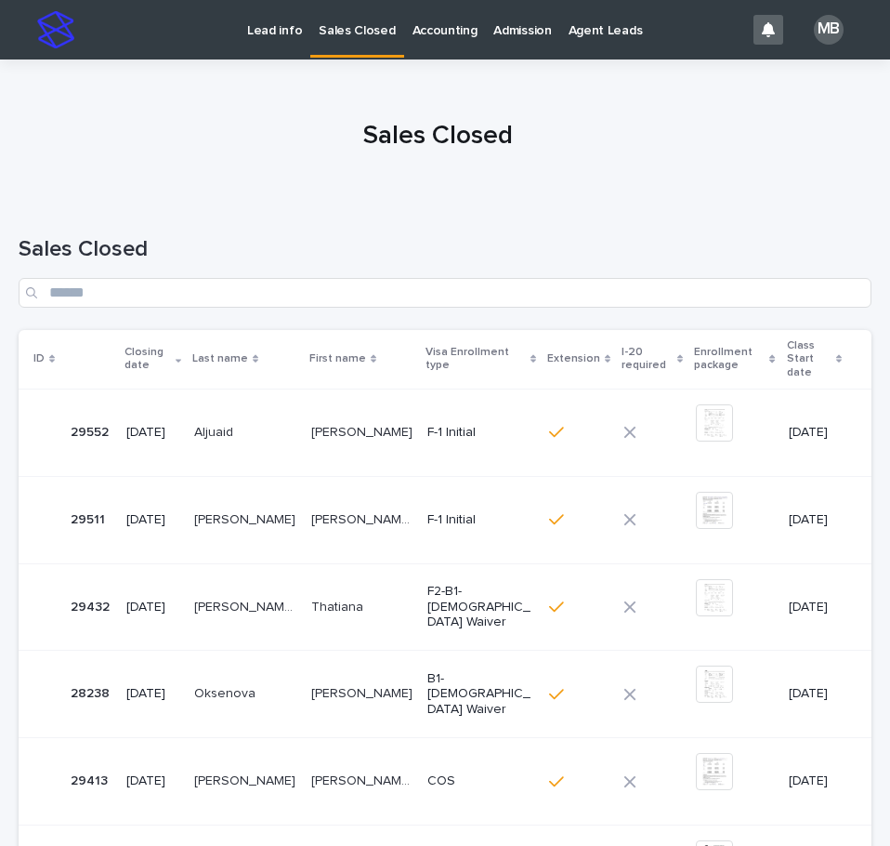
click at [244, 45] on link "Lead info" at bounding box center [275, 29] width 72 height 58
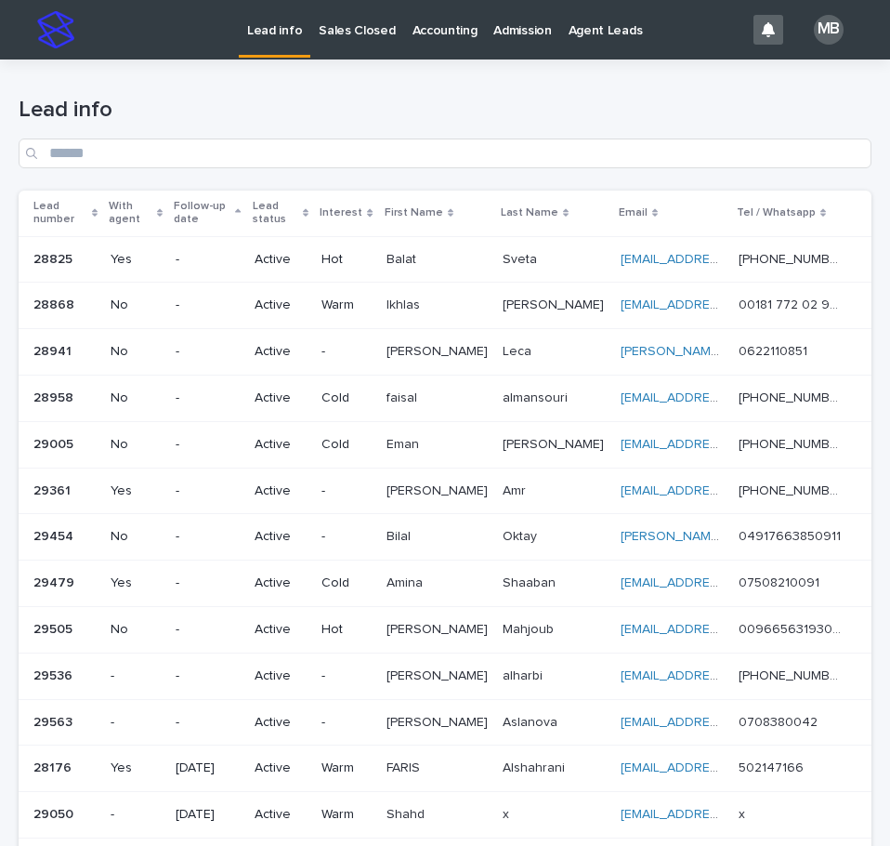
click at [212, 83] on div "Lead info" at bounding box center [445, 124] width 853 height 131
click at [325, 37] on p "Sales Closed" at bounding box center [357, 19] width 76 height 39
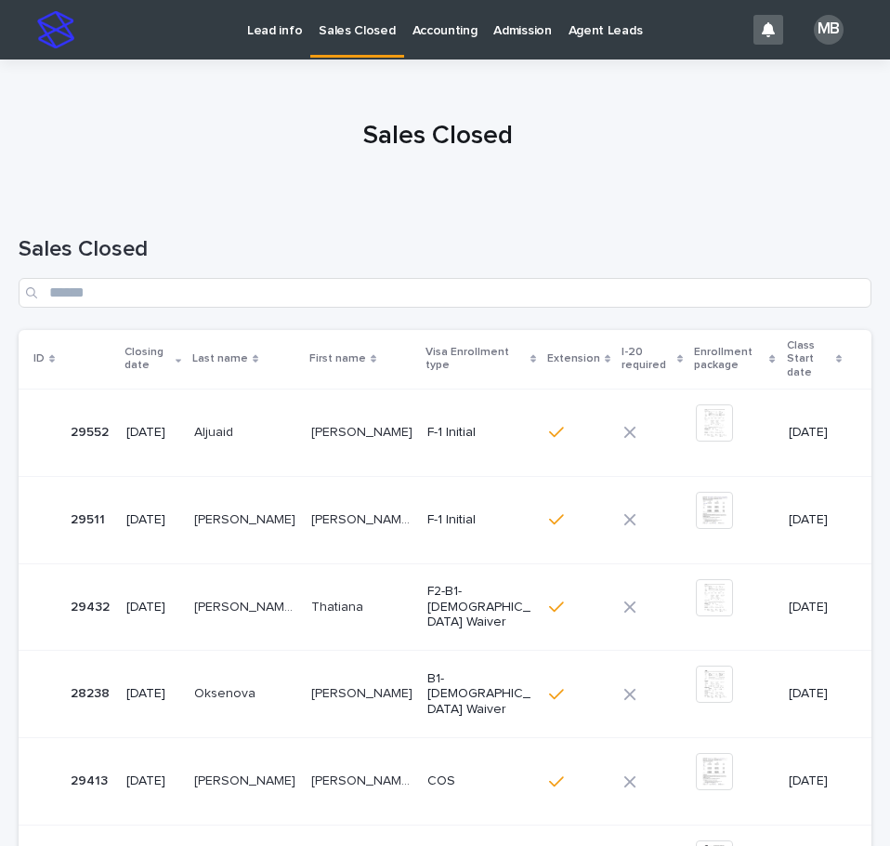
click at [265, 41] on link "Lead info" at bounding box center [275, 29] width 72 height 58
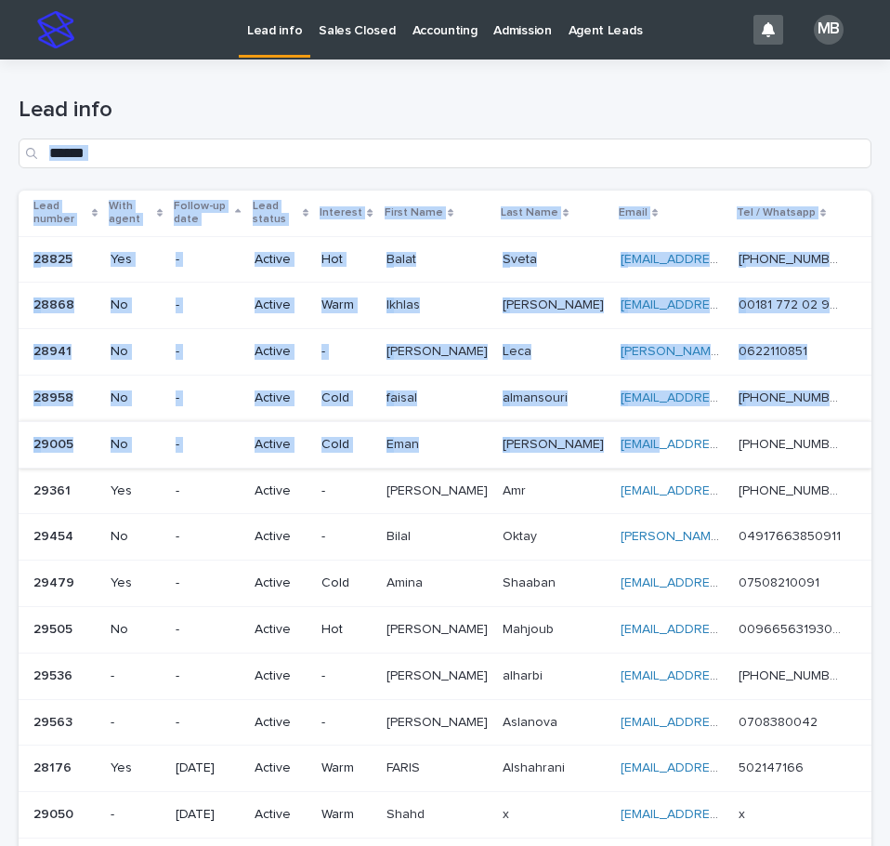
drag, startPoint x: 547, startPoint y: 292, endPoint x: 648, endPoint y: 443, distance: 181.7
click at [648, 443] on div "Lead info Lead number With agent Follow-up date Lead status Interest First Name…" at bounding box center [445, 527] width 853 height 937
click at [570, 109] on h1 "Lead info" at bounding box center [445, 110] width 853 height 27
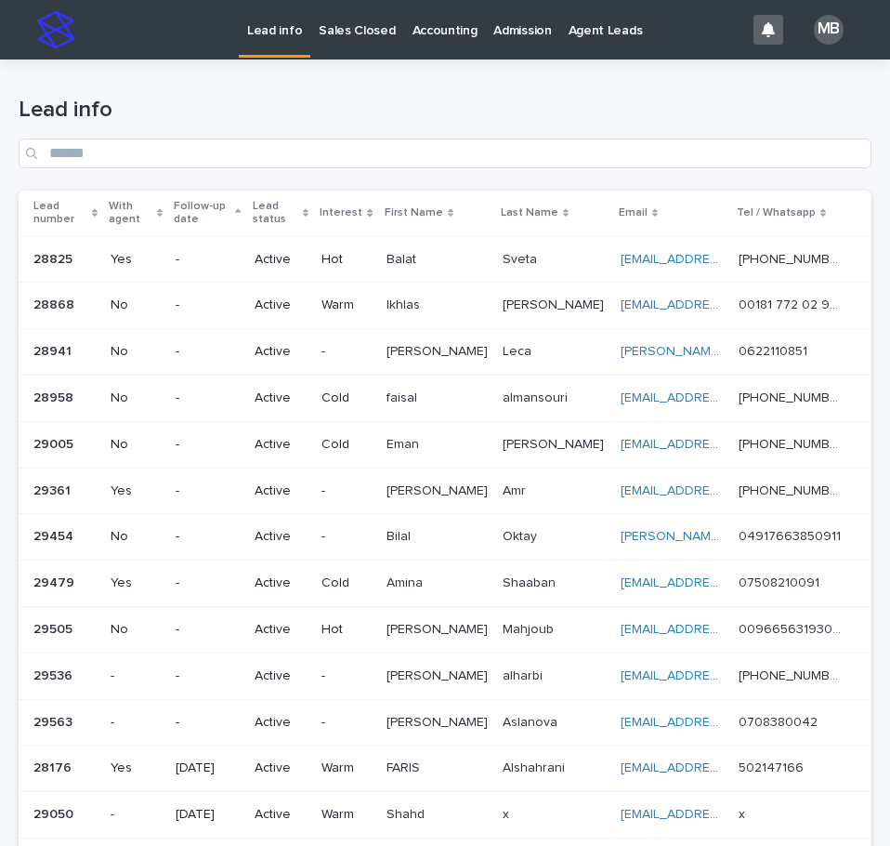
click at [368, 46] on link "Sales Closed" at bounding box center [356, 29] width 93 height 58
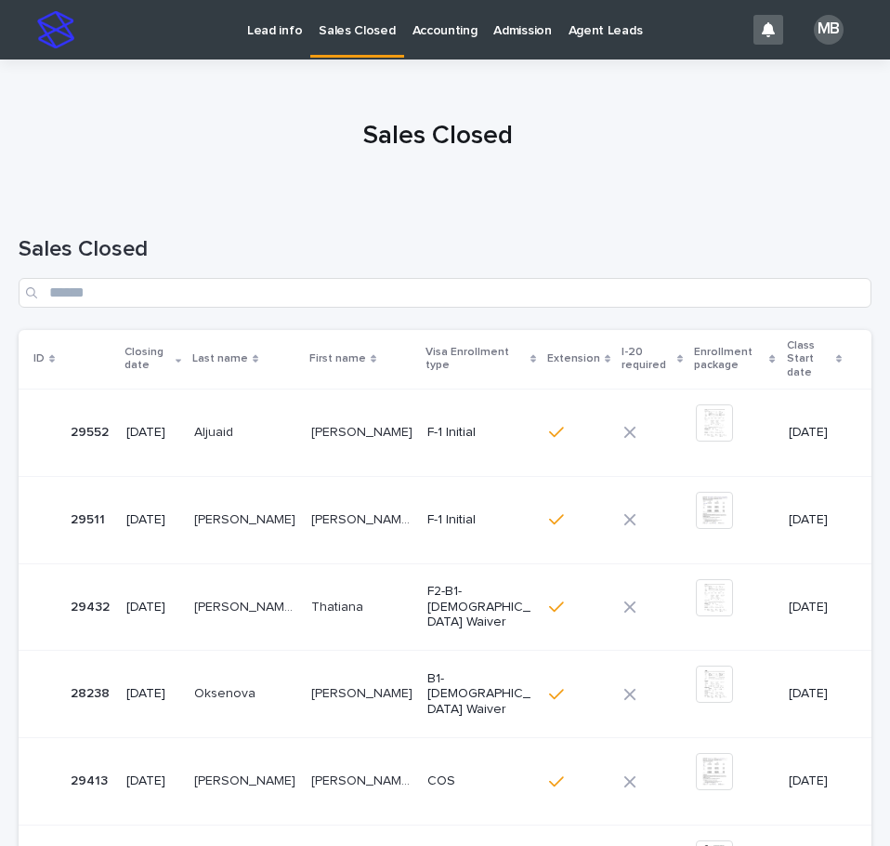
click at [452, 37] on p "Accounting" at bounding box center [445, 19] width 65 height 39
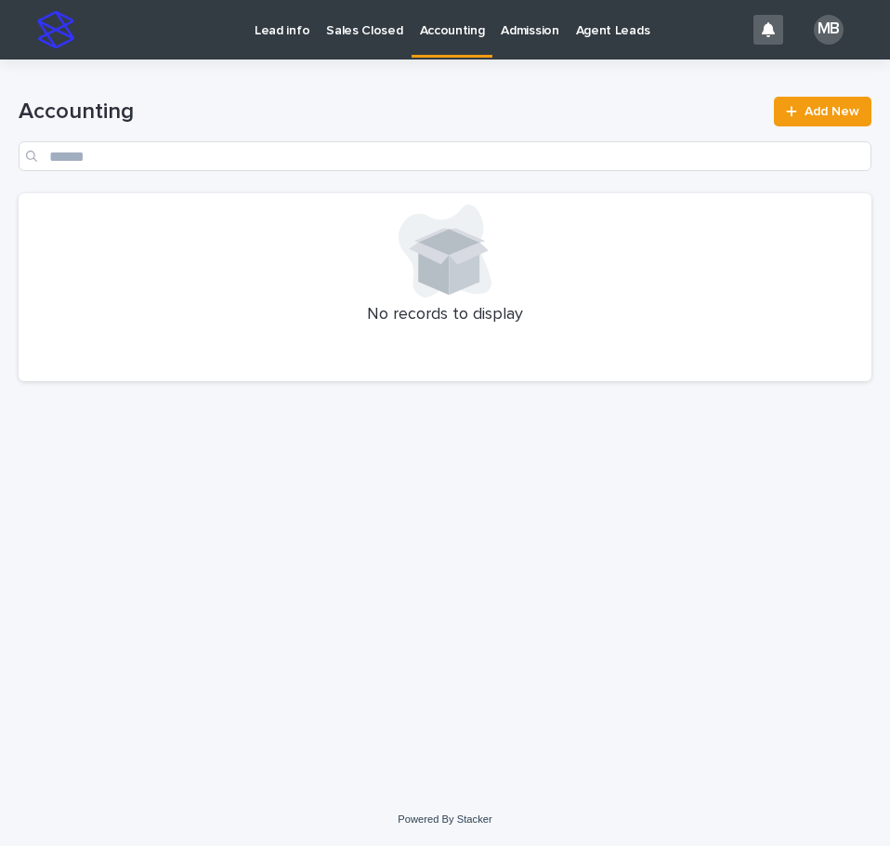
click at [292, 28] on p "Lead info" at bounding box center [282, 19] width 55 height 39
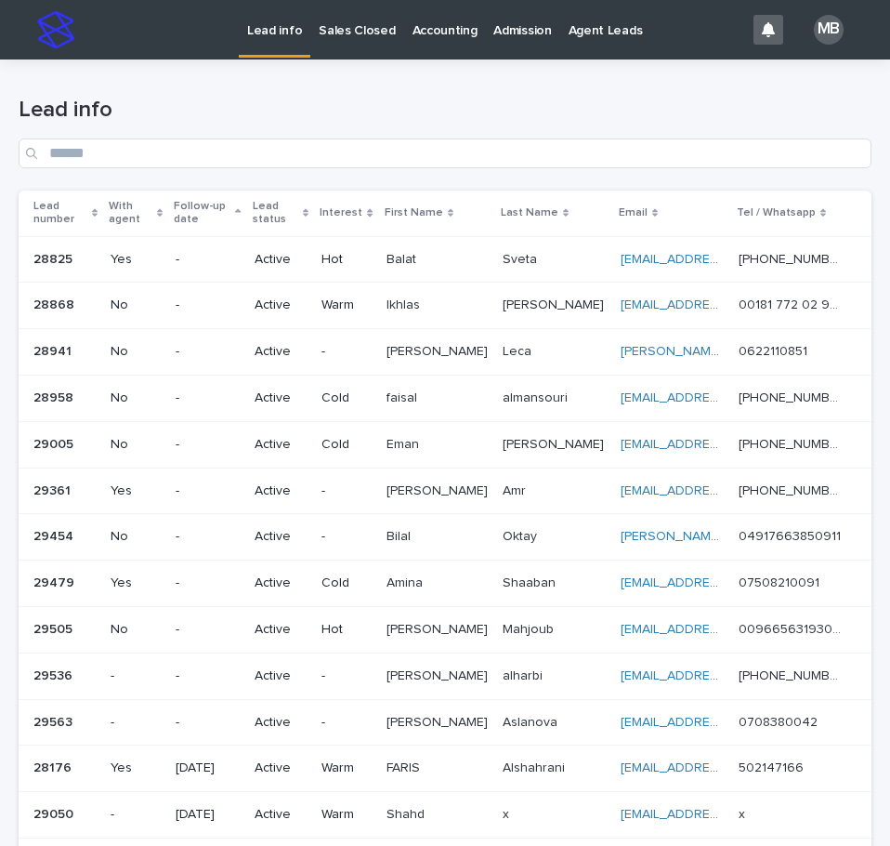
click at [98, 212] on div "Lead number" at bounding box center [65, 213] width 64 height 34
click at [376, 124] on div "Lead info" at bounding box center [445, 133] width 853 height 72
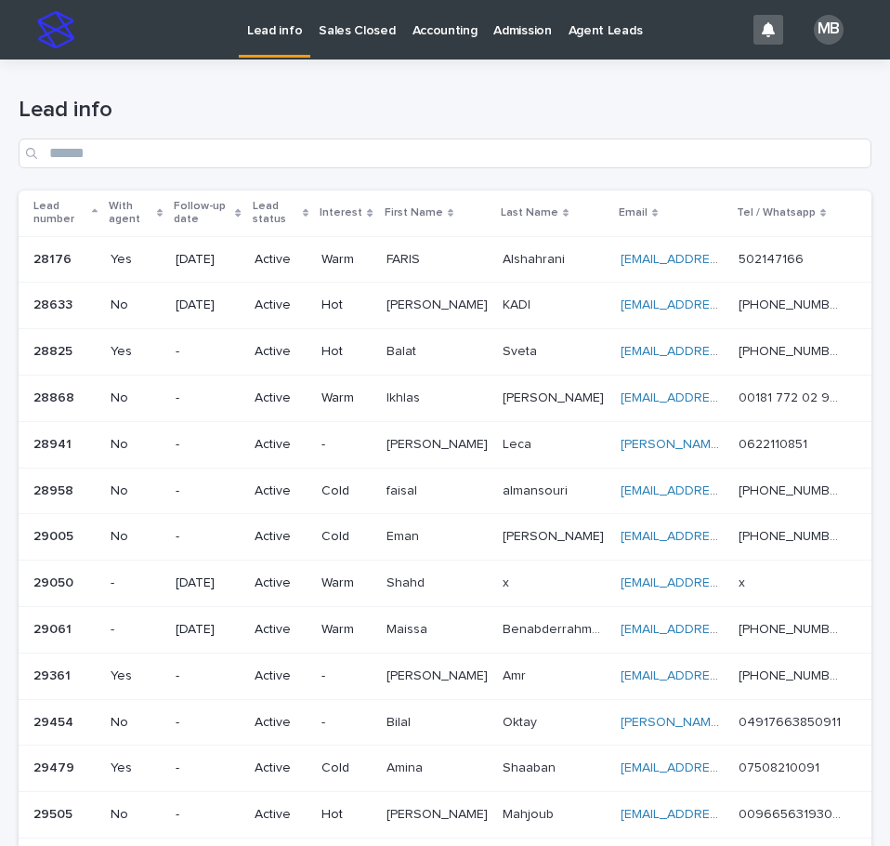
click at [335, 14] on p "Sales Closed" at bounding box center [357, 19] width 76 height 39
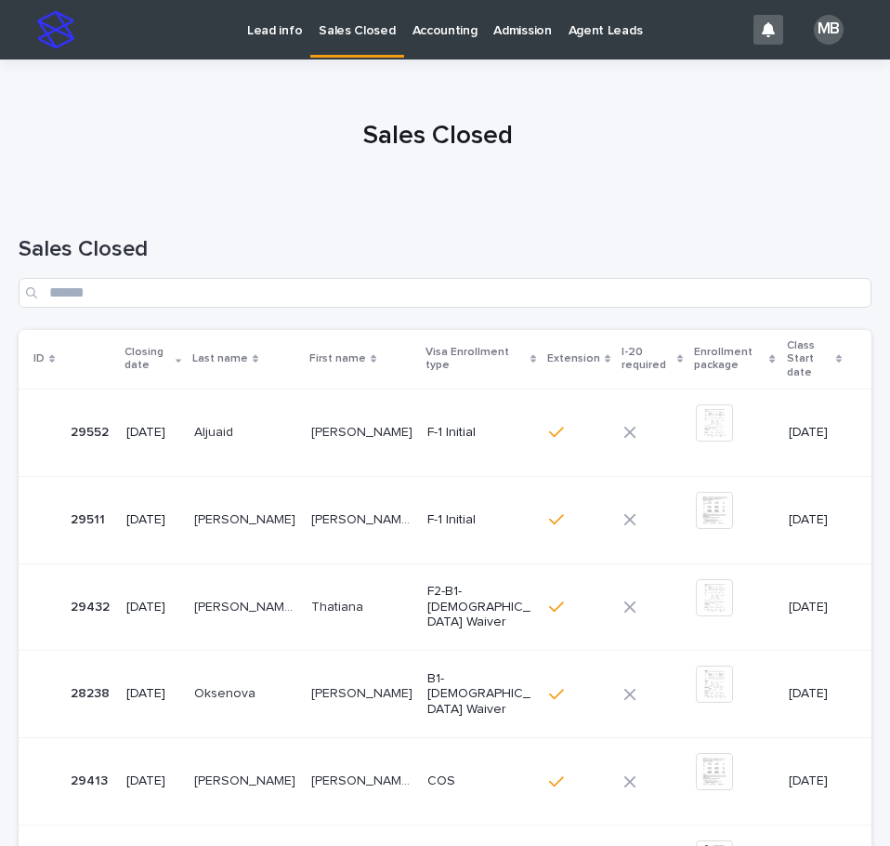
click at [259, 77] on div at bounding box center [438, 128] width 876 height 139
click at [292, 35] on p "Lead info" at bounding box center [274, 19] width 55 height 39
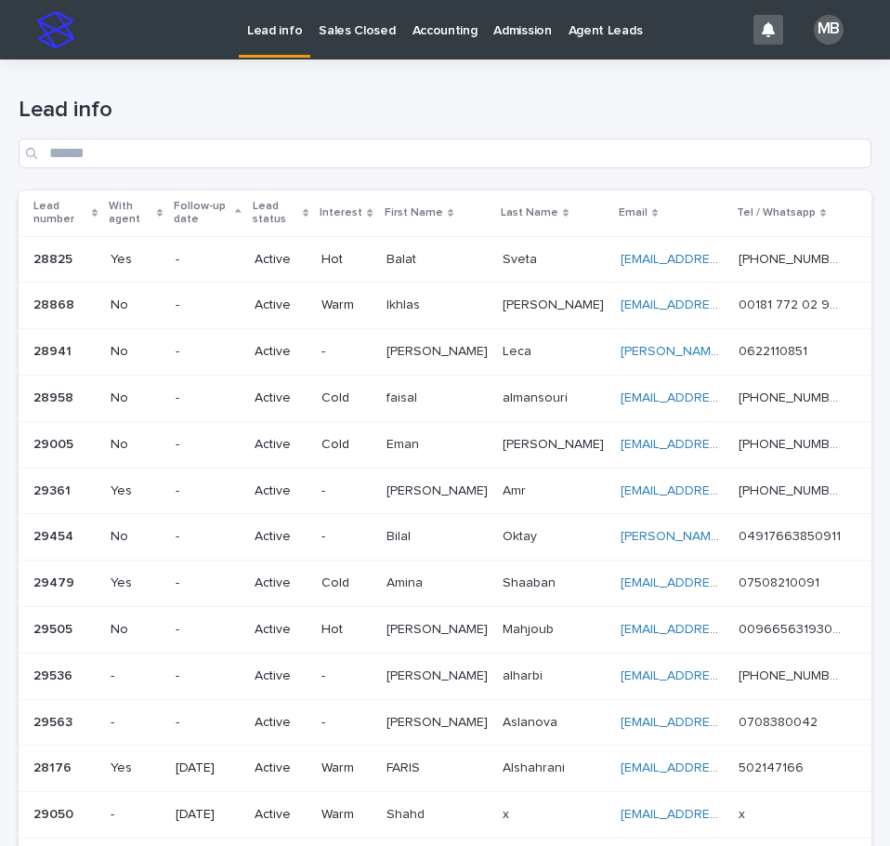
click at [271, 74] on div "Lead info" at bounding box center [445, 124] width 853 height 131
click at [404, 9] on div "Accounting" at bounding box center [445, 19] width 82 height 39
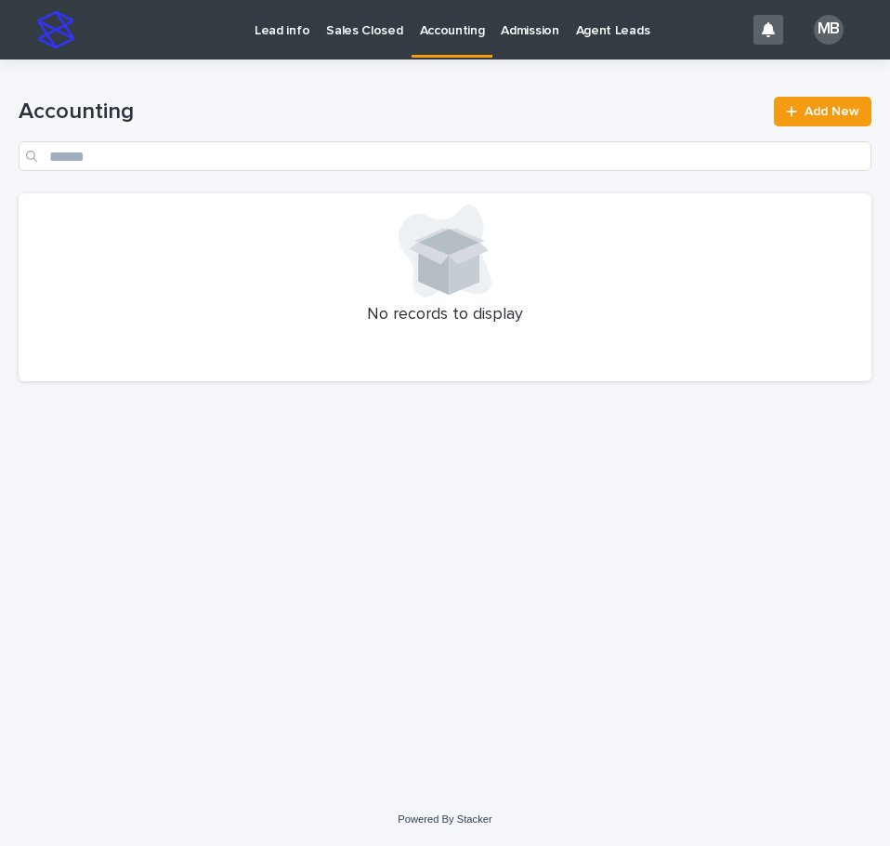
click at [370, 23] on p "Sales Closed" at bounding box center [364, 19] width 76 height 39
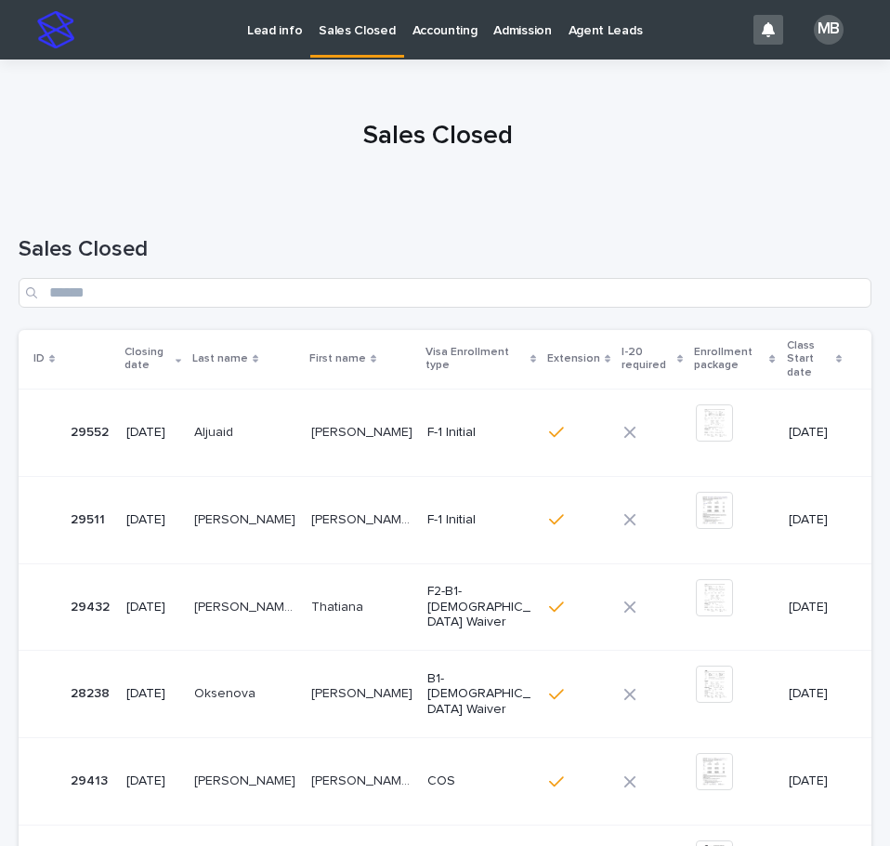
click at [273, 31] on p "Lead info" at bounding box center [274, 19] width 55 height 39
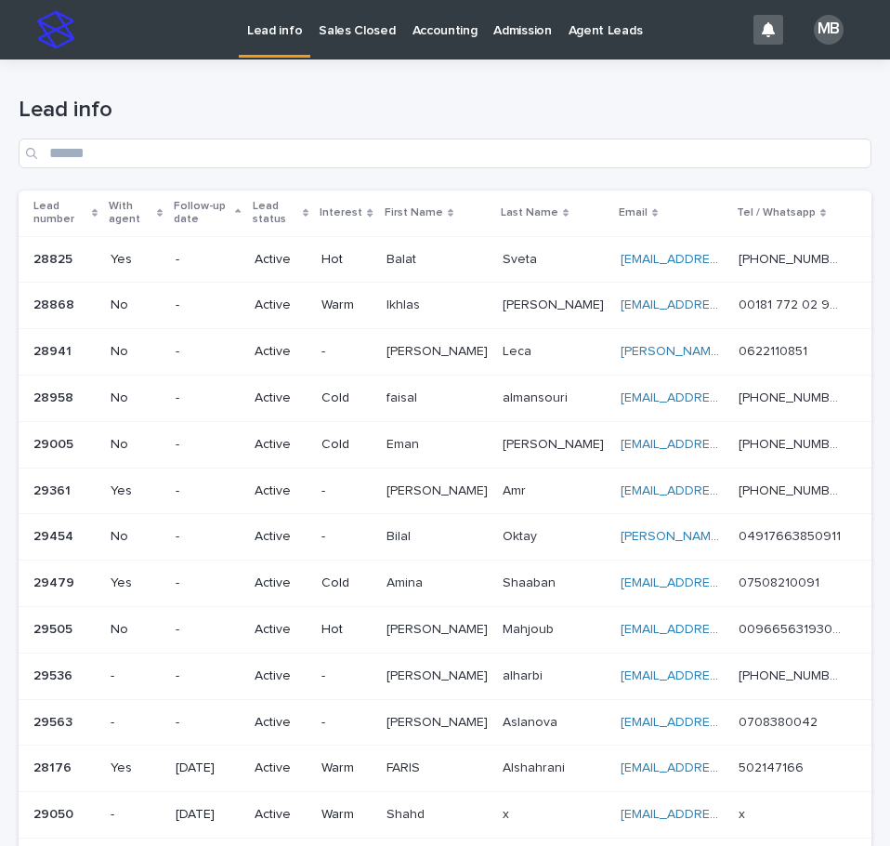
click at [214, 92] on div "Lead info" at bounding box center [445, 124] width 853 height 131
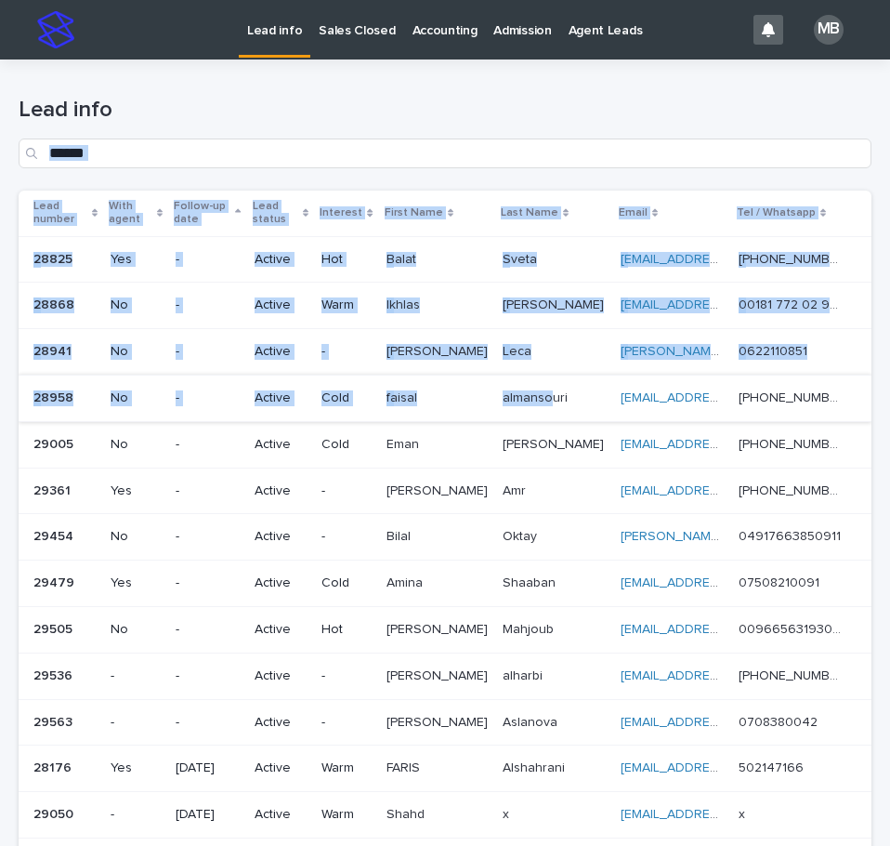
drag, startPoint x: 215, startPoint y: 84, endPoint x: 533, endPoint y: 390, distance: 442.3
click at [534, 388] on div "Lead info Lead number With agent Follow-up date Lead status Interest First Name…" at bounding box center [445, 527] width 853 height 937
click at [484, 93] on div "Lead info" at bounding box center [445, 124] width 853 height 131
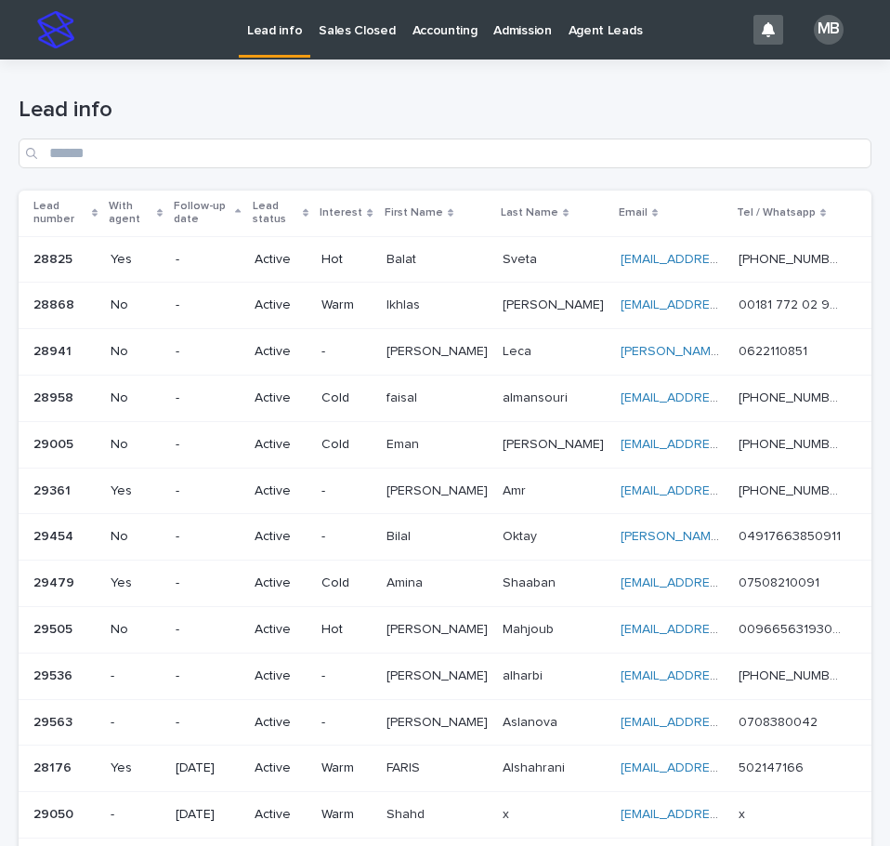
click at [375, 42] on link "Sales Closed" at bounding box center [356, 29] width 93 height 58
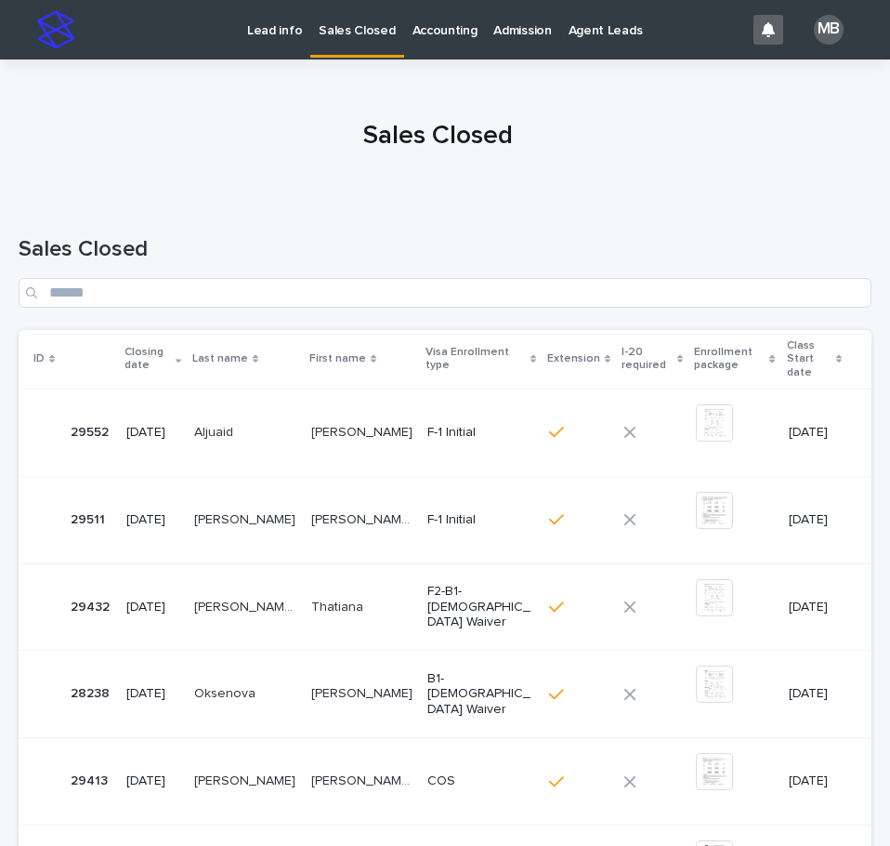
click at [293, 30] on p "Lead info" at bounding box center [274, 19] width 55 height 39
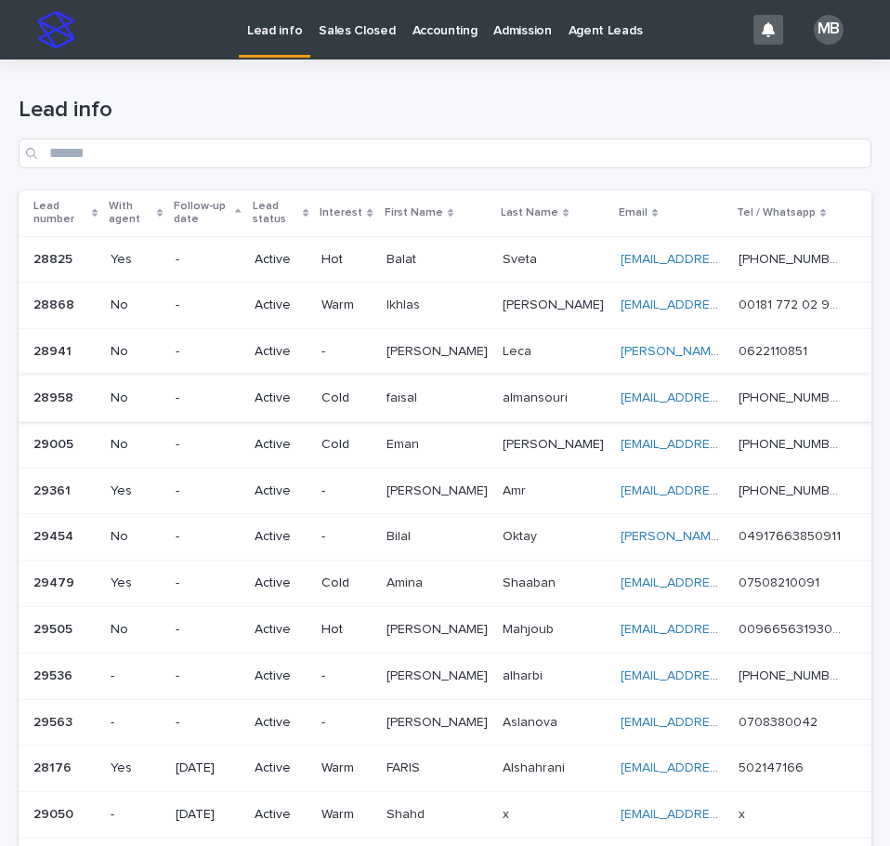
click at [534, 418] on div "Lead info Lead number With agent Follow-up date Lead status Interest First Name…" at bounding box center [445, 527] width 853 height 937
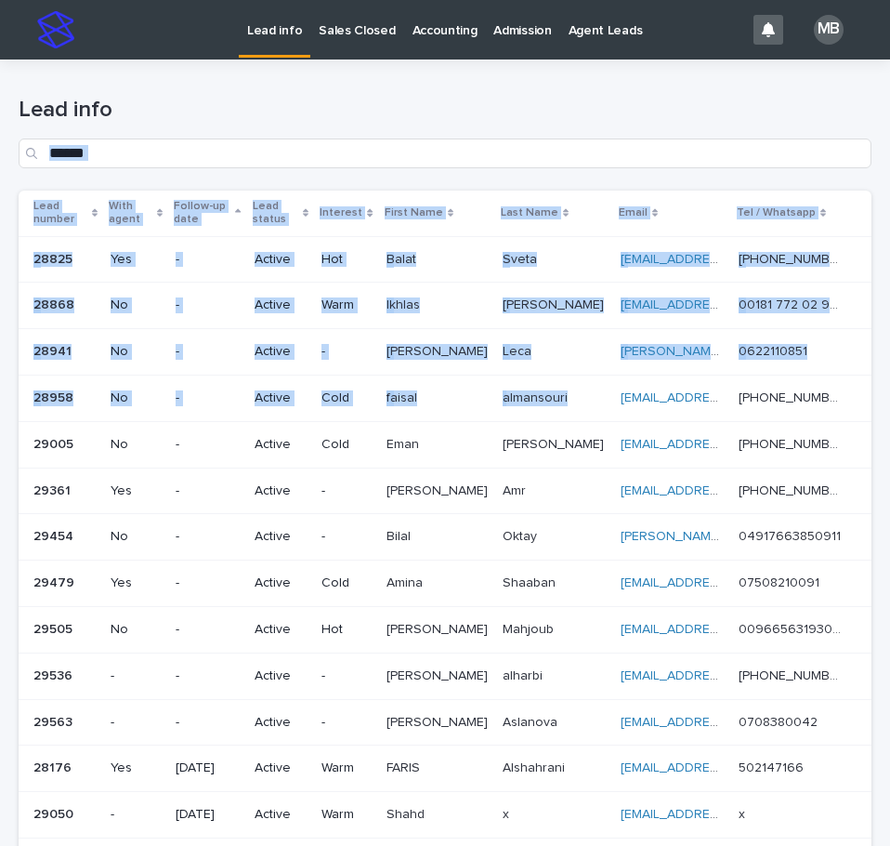
click at [465, 88] on div "Lead info" at bounding box center [445, 124] width 853 height 131
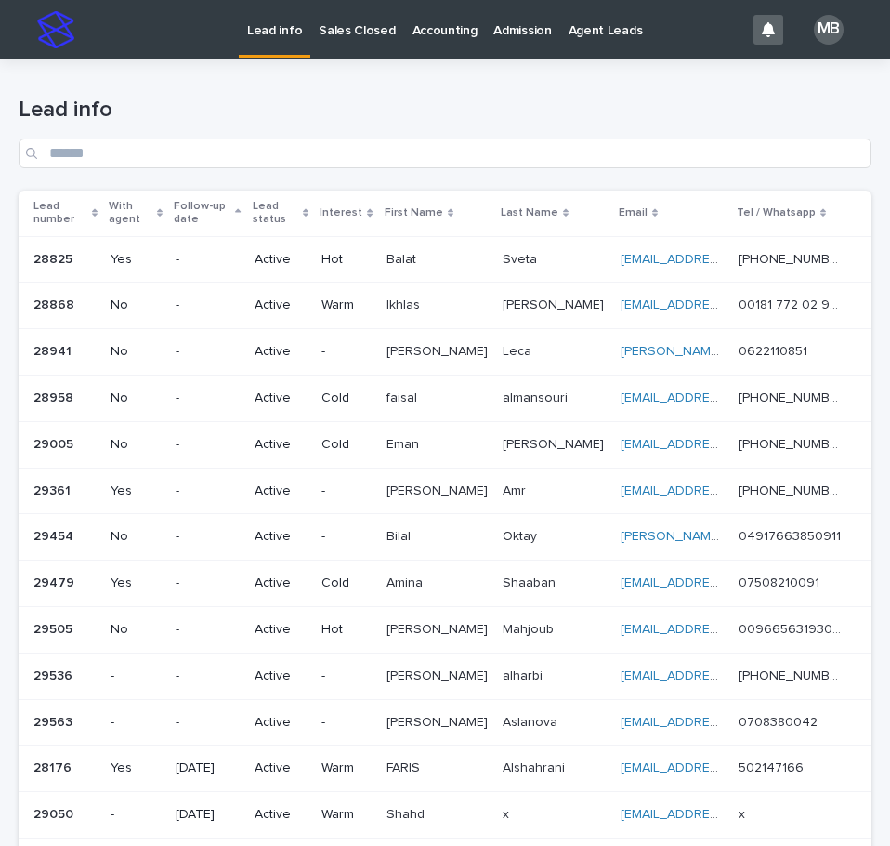
click at [434, 25] on p "Accounting" at bounding box center [445, 19] width 65 height 39
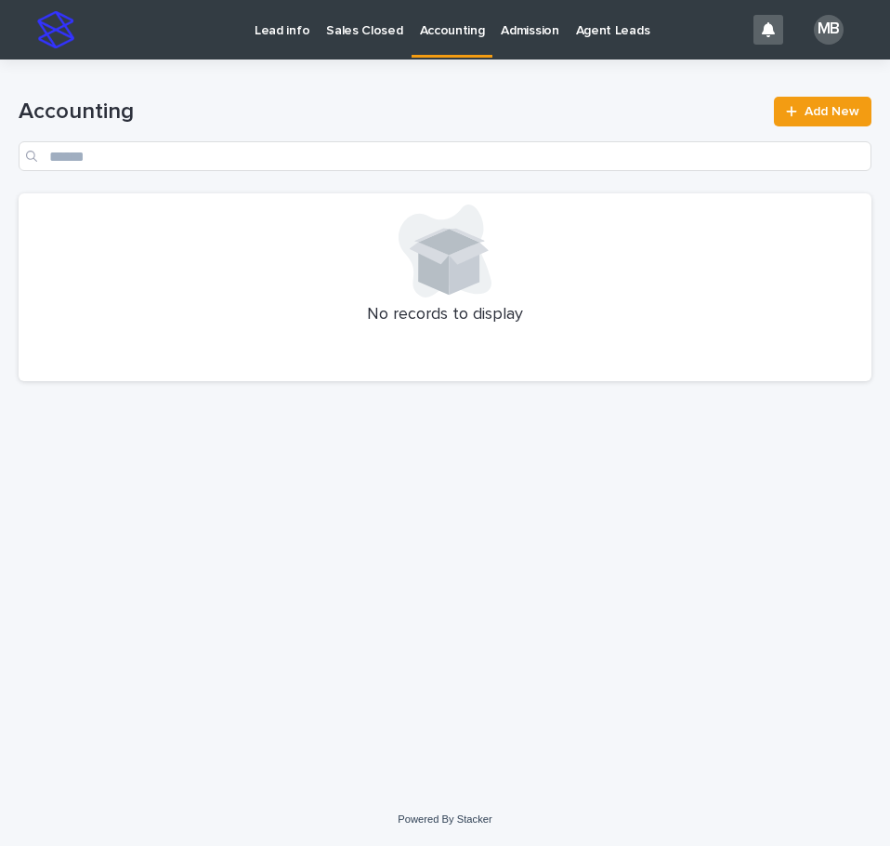
click at [365, 20] on p "Sales Closed" at bounding box center [364, 19] width 76 height 39
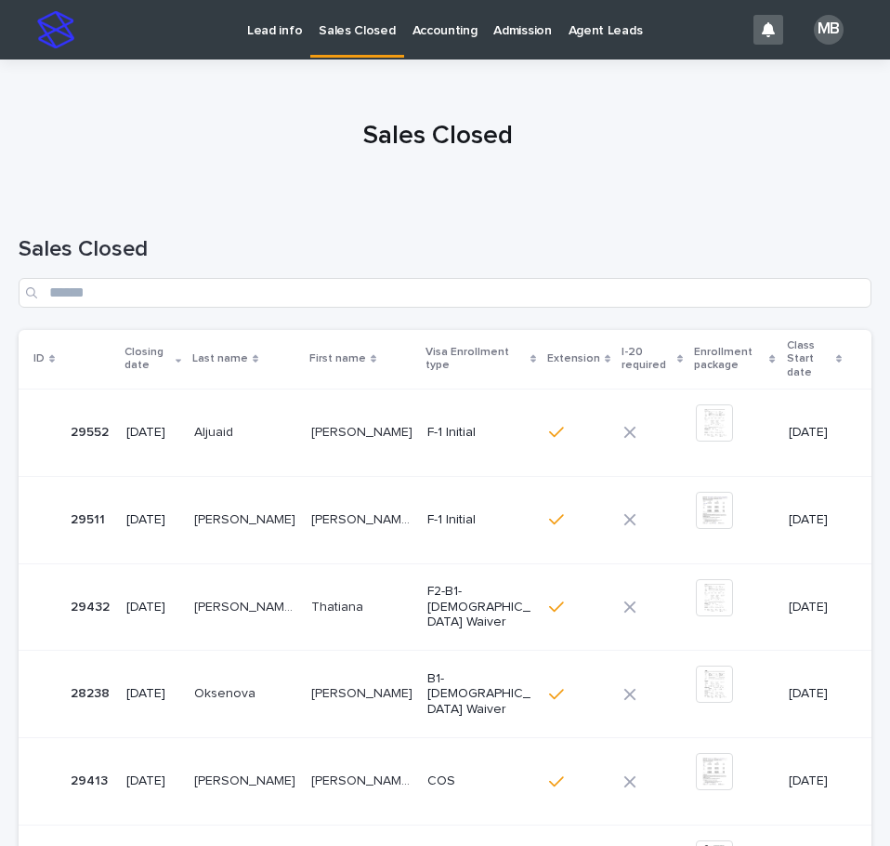
click at [268, 40] on link "Lead info" at bounding box center [275, 29] width 72 height 58
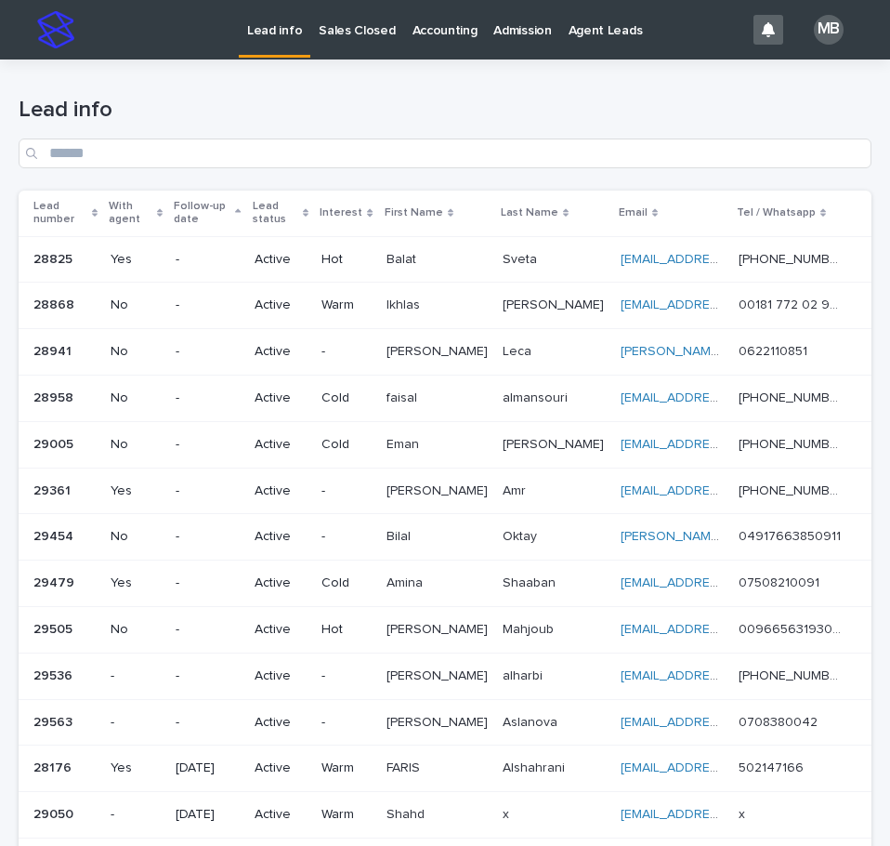
click at [264, 91] on div "Lead info" at bounding box center [445, 124] width 853 height 131
click at [497, 23] on p "Admission" at bounding box center [522, 19] width 58 height 39
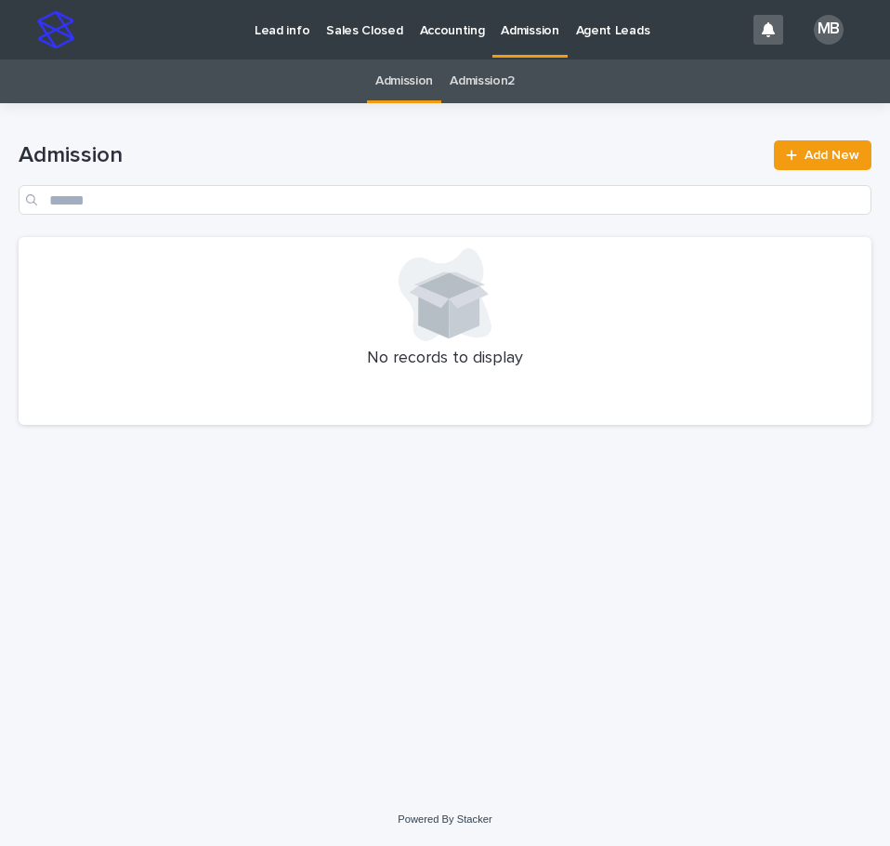
click at [268, 27] on p "Lead info" at bounding box center [282, 19] width 55 height 39
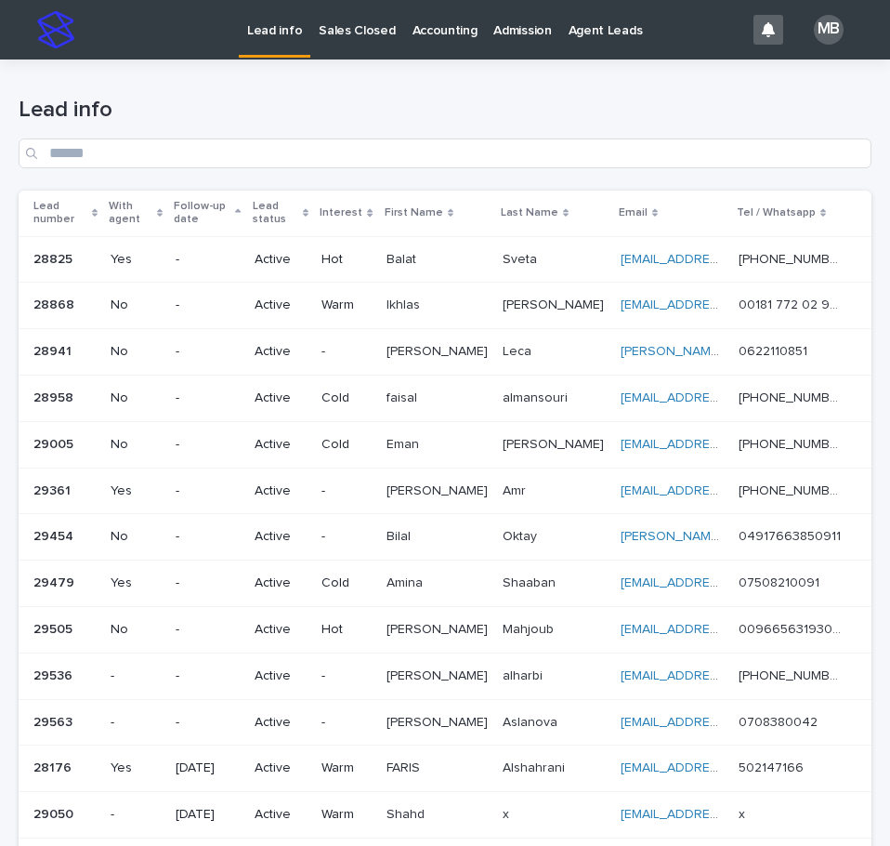
click at [256, 89] on div "Lead info" at bounding box center [445, 124] width 853 height 131
click at [337, 30] on p "Sales Closed" at bounding box center [357, 19] width 76 height 39
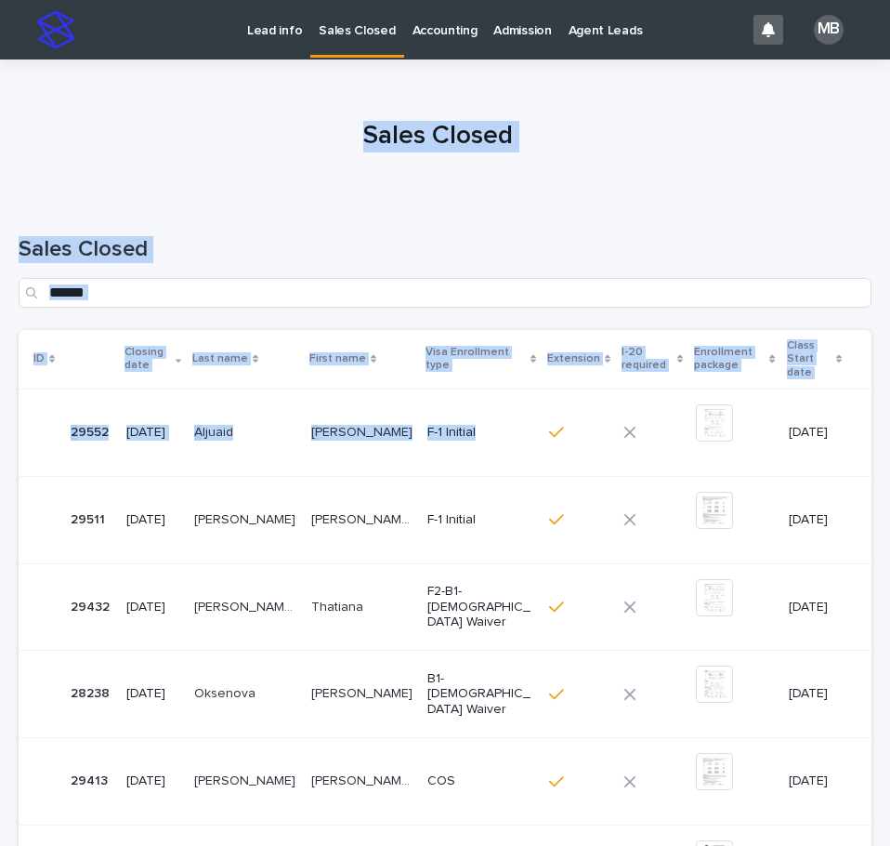
drag, startPoint x: 212, startPoint y: 75, endPoint x: 453, endPoint y: 343, distance: 360.5
click at [458, 379] on div "Lead info Sales Closed Accounting Admission Agent Leads MB Sales Closed Loading…" at bounding box center [445, 736] width 890 height 1472
click at [344, 185] on div at bounding box center [438, 128] width 876 height 139
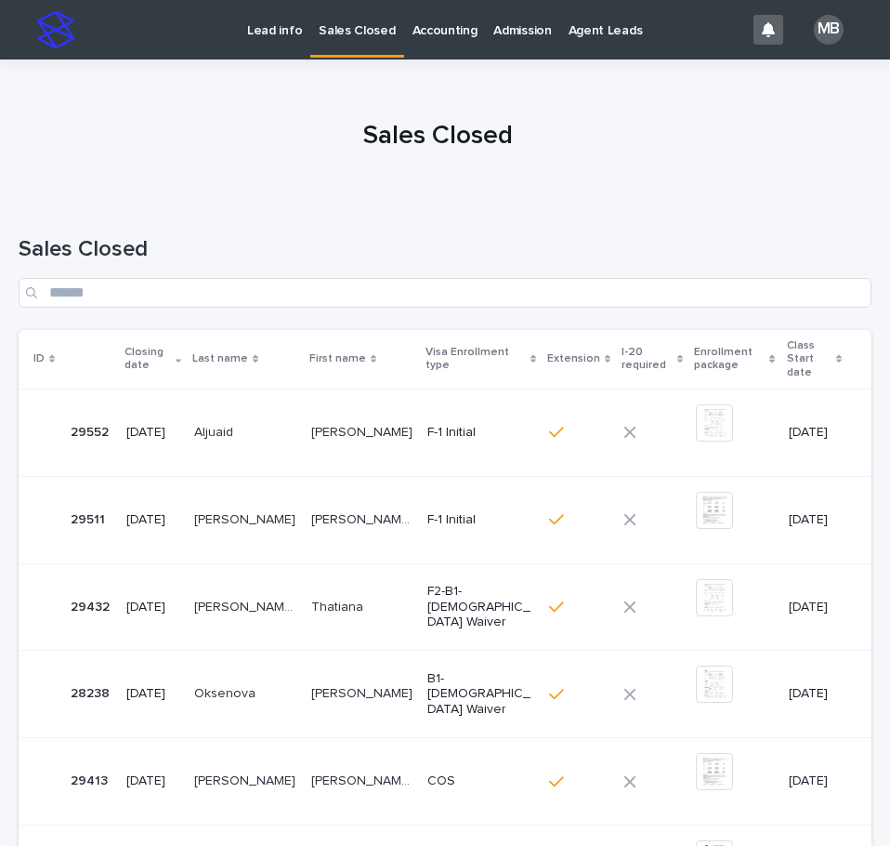
click at [428, 49] on link "Accounting" at bounding box center [445, 29] width 82 height 58
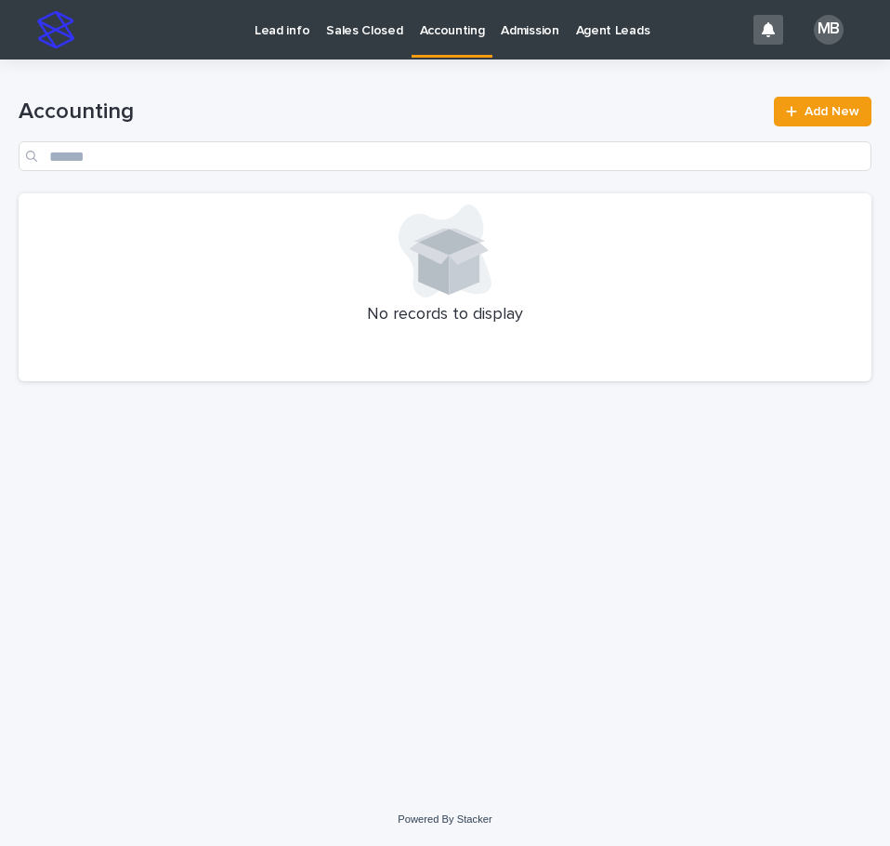
click at [538, 22] on p "Admission" at bounding box center [530, 19] width 58 height 39
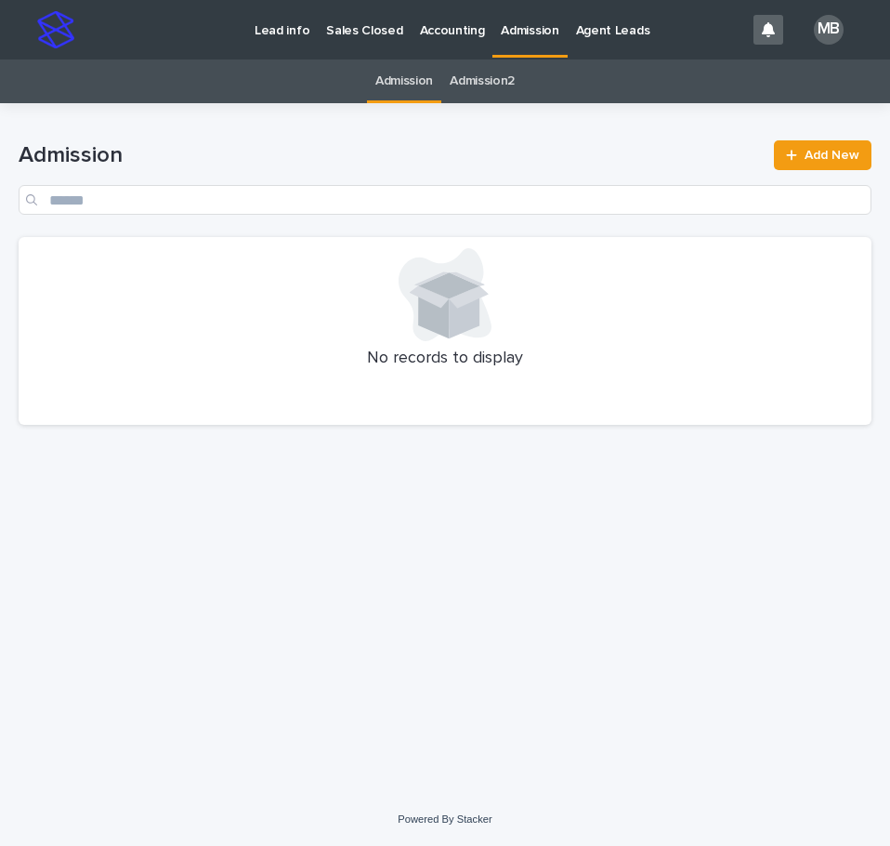
click at [576, 29] on p "Agent Leads" at bounding box center [613, 19] width 74 height 39
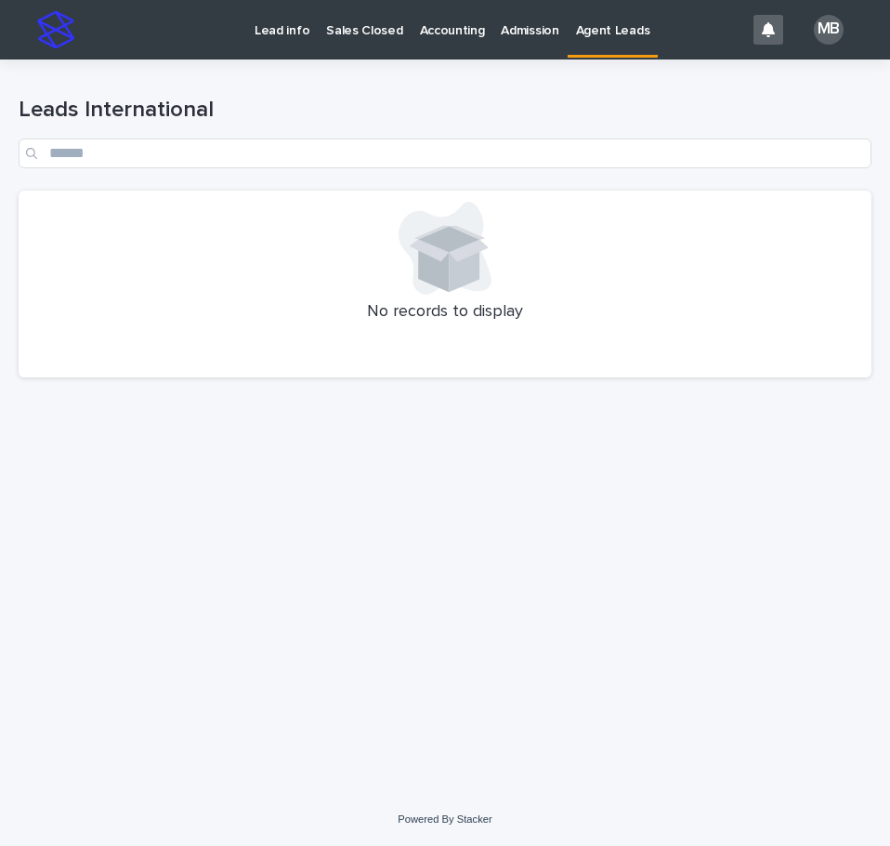
click at [275, 34] on p "Lead info" at bounding box center [282, 19] width 55 height 39
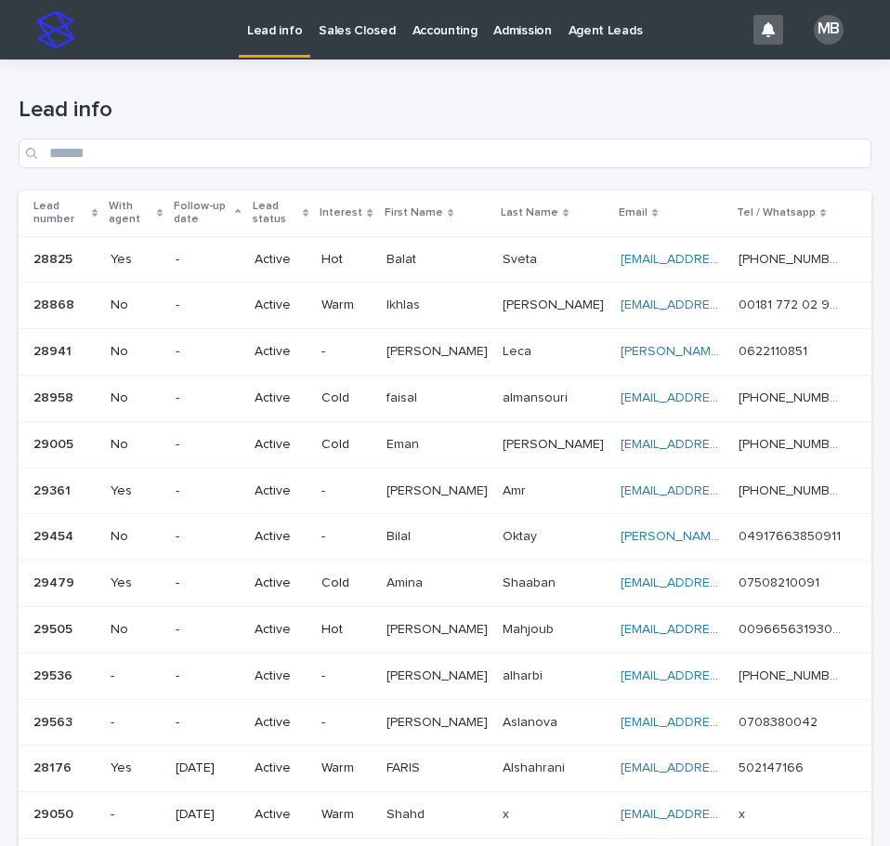
click at [333, 102] on h1 "Lead info" at bounding box center [445, 110] width 853 height 27
click at [329, 62] on div "Lead info" at bounding box center [445, 124] width 853 height 131
click at [342, 23] on p "Sales Closed" at bounding box center [357, 19] width 76 height 39
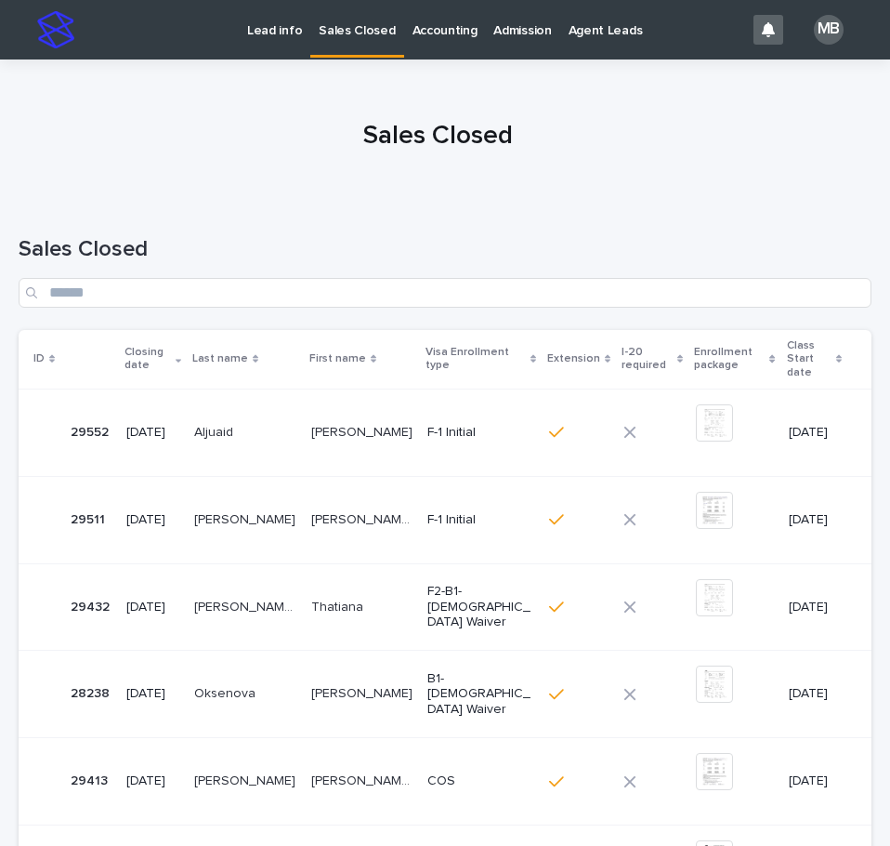
click at [272, 38] on p "Lead info" at bounding box center [274, 19] width 55 height 39
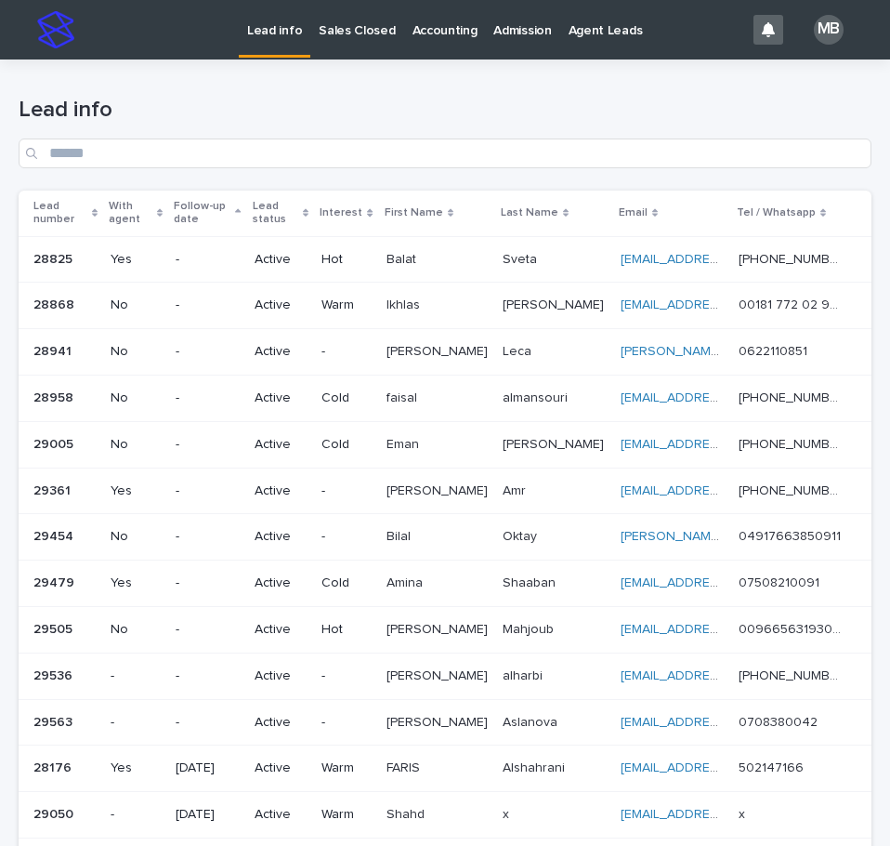
click at [220, 80] on div "Lead info" at bounding box center [445, 124] width 853 height 131
click at [370, 26] on p "Sales Closed" at bounding box center [357, 19] width 76 height 39
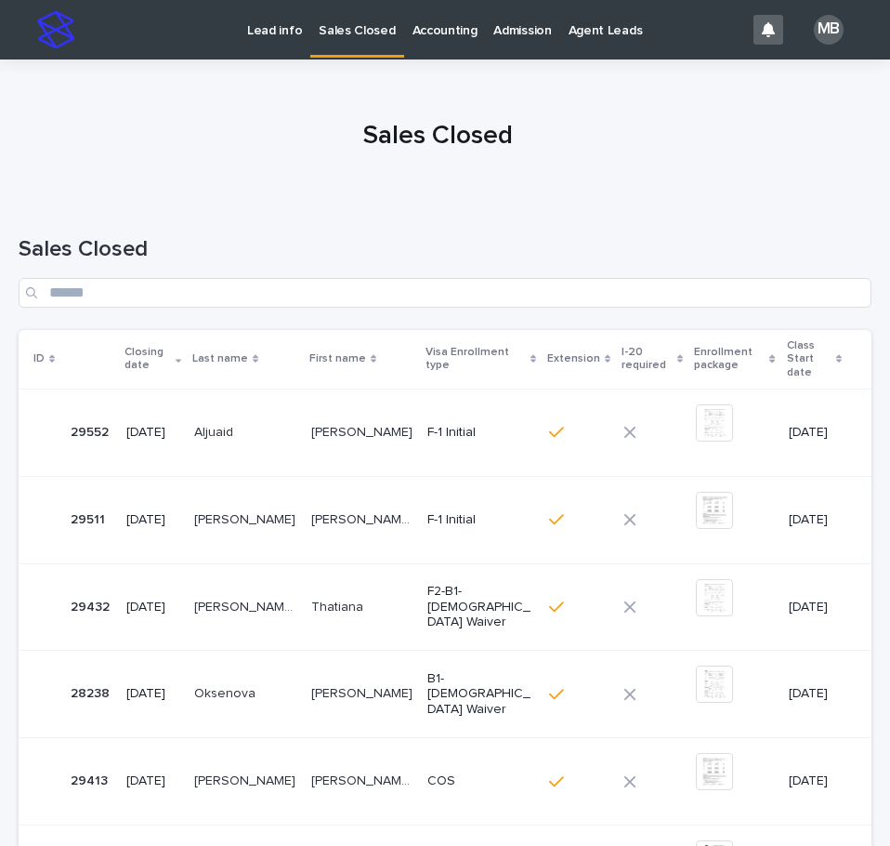
click at [496, 17] on p "Admission" at bounding box center [522, 19] width 58 height 39
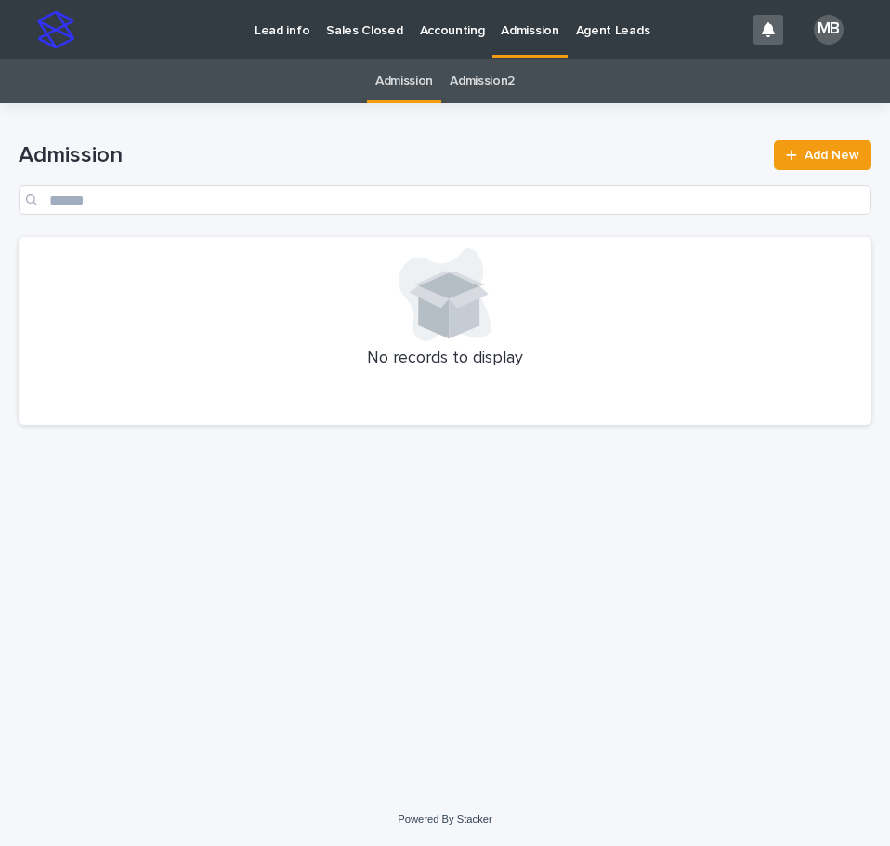
click at [445, 32] on p "Accounting" at bounding box center [452, 19] width 65 height 39
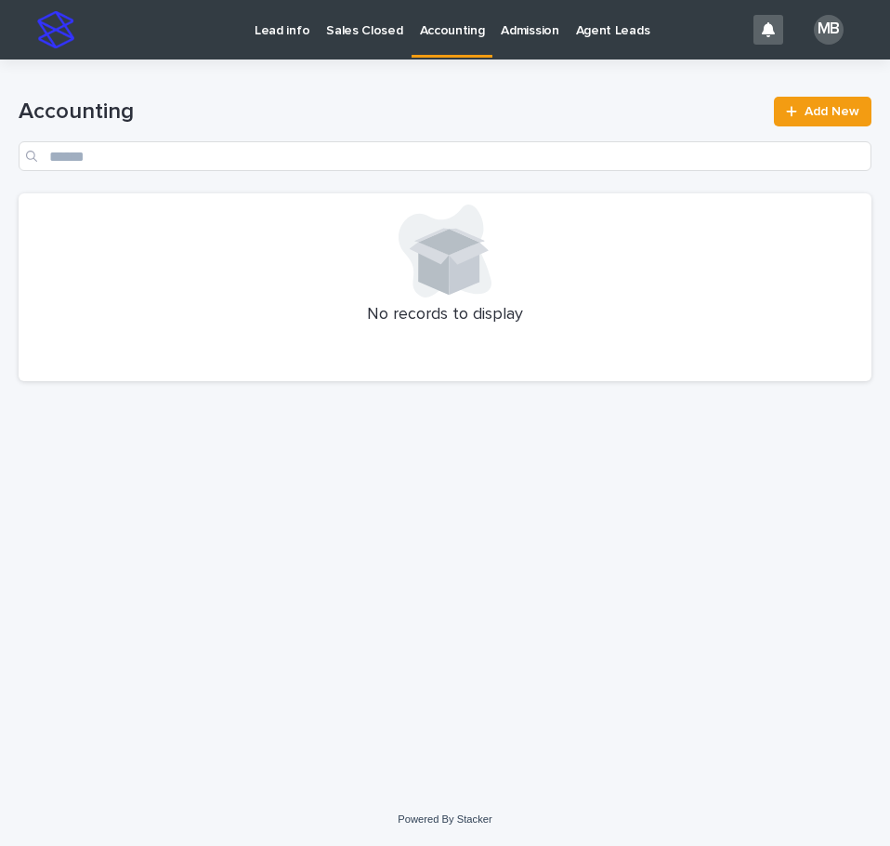
click at [353, 20] on p "Sales Closed" at bounding box center [364, 19] width 76 height 39
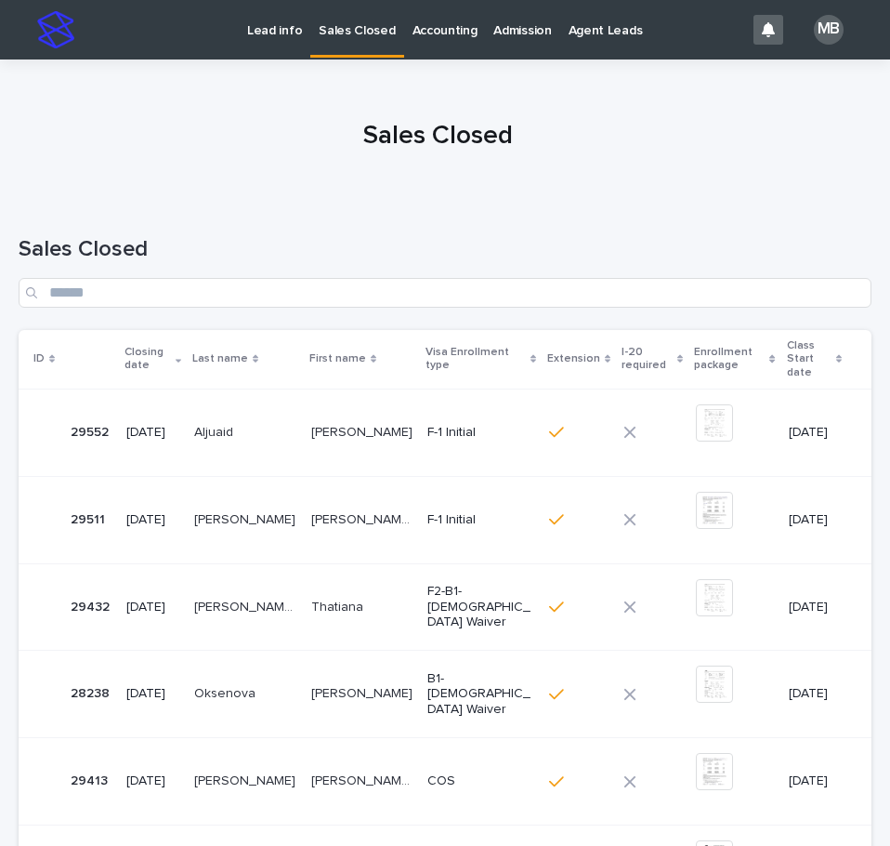
click at [277, 23] on p "Lead info" at bounding box center [274, 19] width 55 height 39
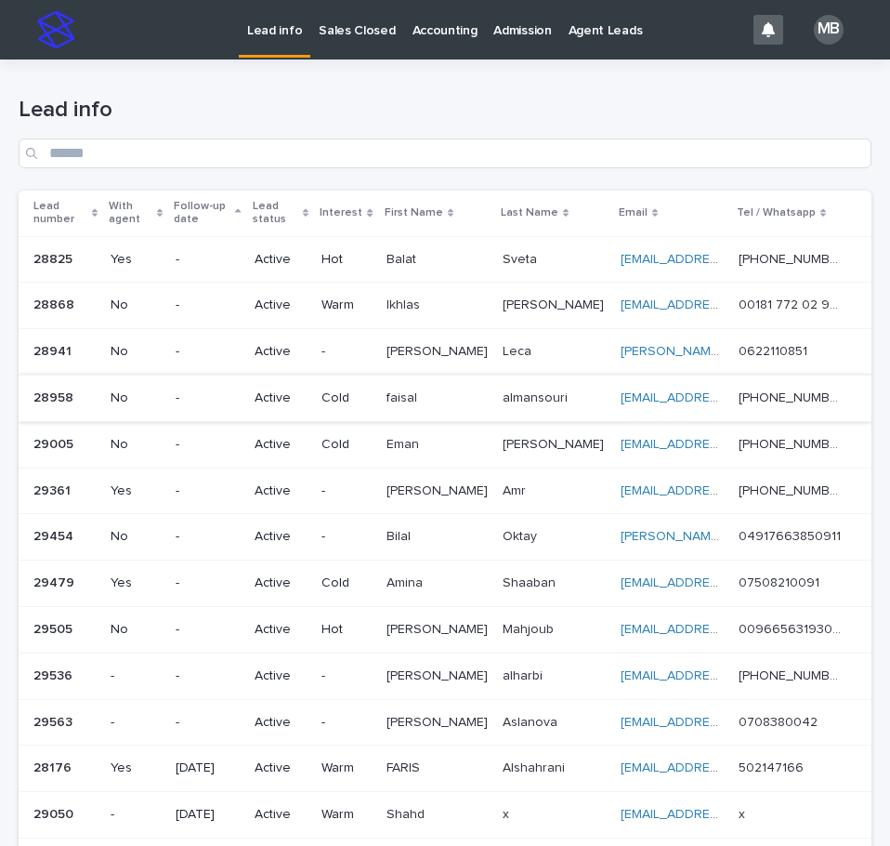
click at [457, 386] on div "Lead info Lead number With agent Follow-up date Lead status Interest First Name…" at bounding box center [445, 527] width 853 height 937
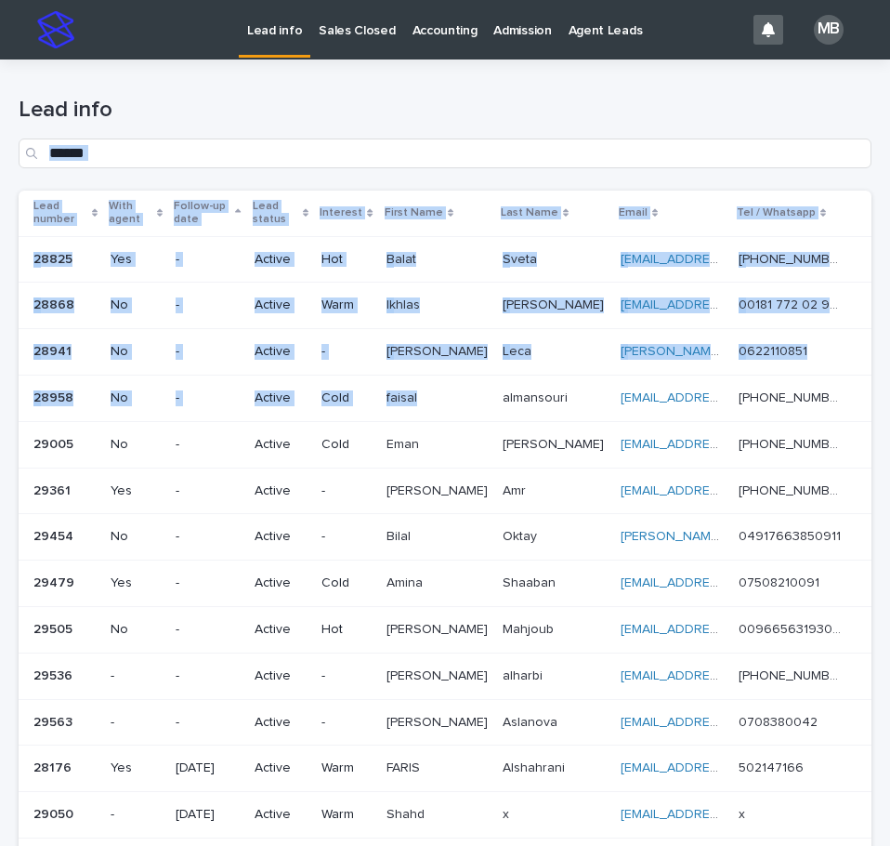
click at [426, 128] on div "Lead info" at bounding box center [445, 133] width 853 height 72
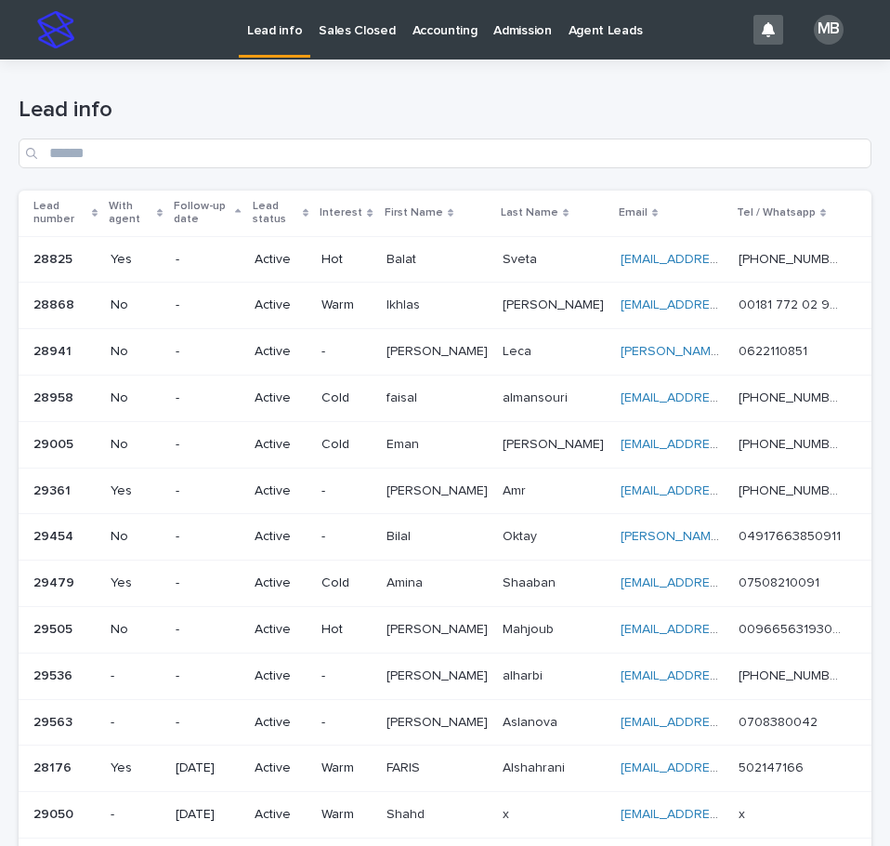
click at [628, 94] on div "Lead info" at bounding box center [445, 124] width 853 height 131
click at [363, 38] on p "Sales Closed" at bounding box center [357, 19] width 76 height 39
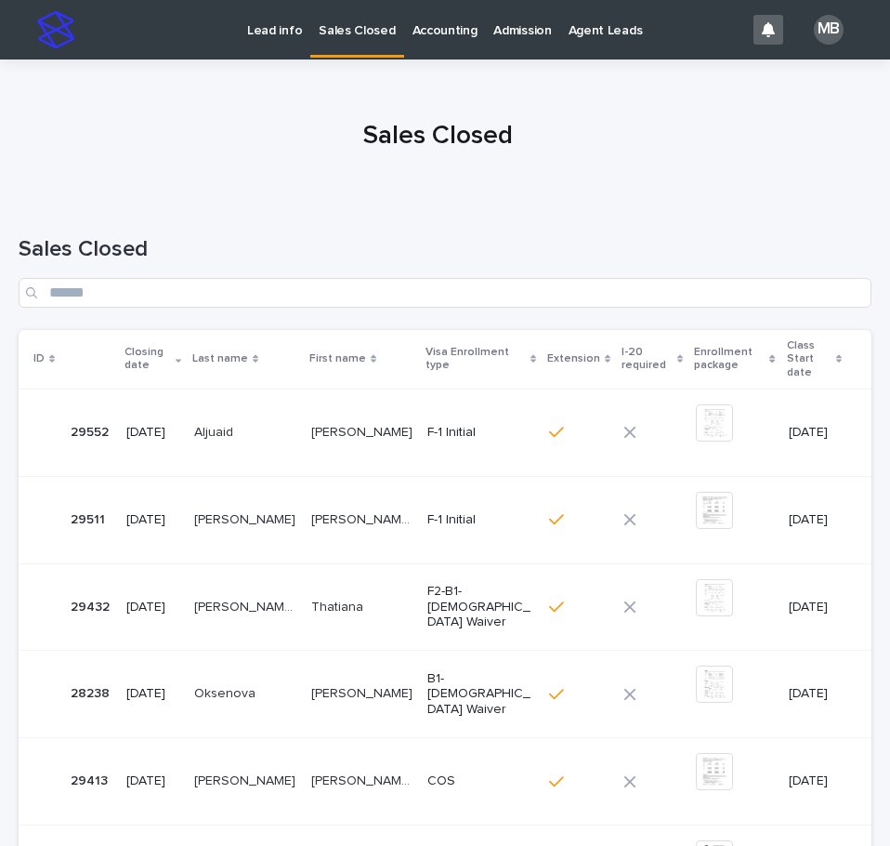
click at [292, 32] on p "Lead info" at bounding box center [274, 19] width 55 height 39
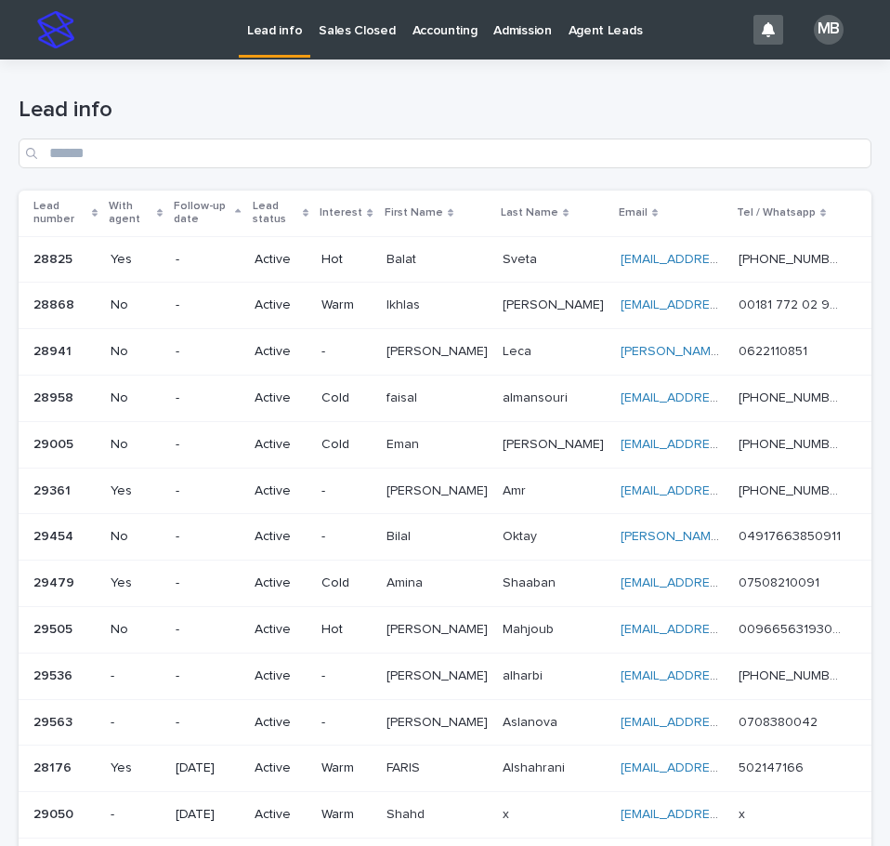
click at [87, 204] on p "Lead number" at bounding box center [60, 213] width 54 height 34
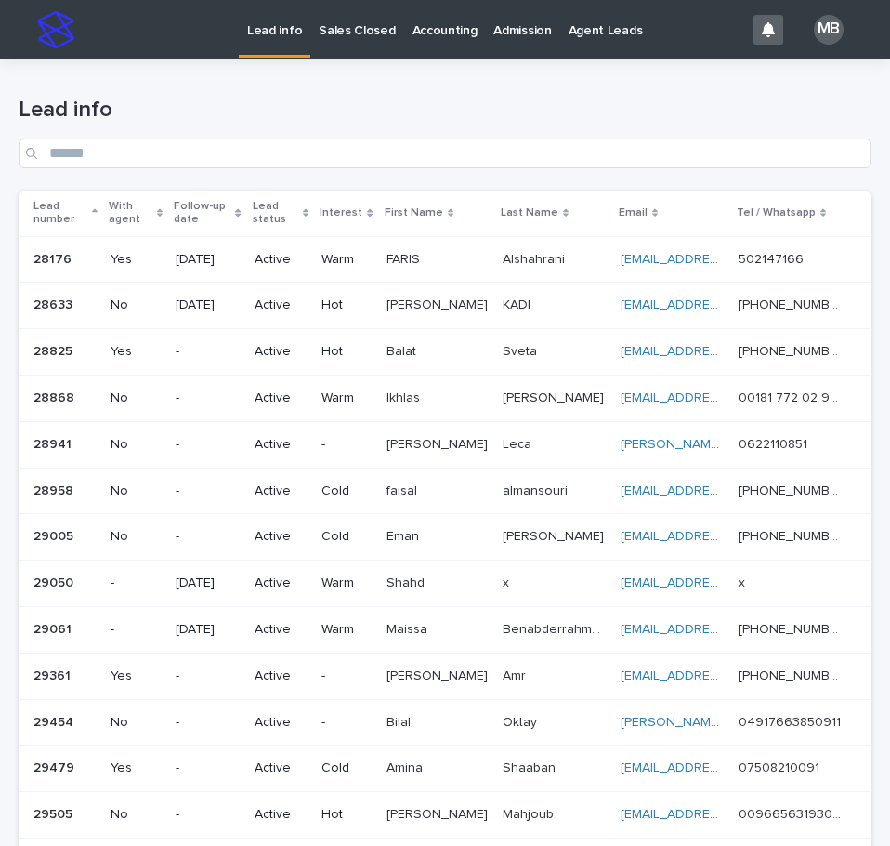
click at [447, 121] on h1 "Lead info" at bounding box center [445, 110] width 853 height 27
click at [334, 35] on p "Sales Closed" at bounding box center [357, 19] width 76 height 39
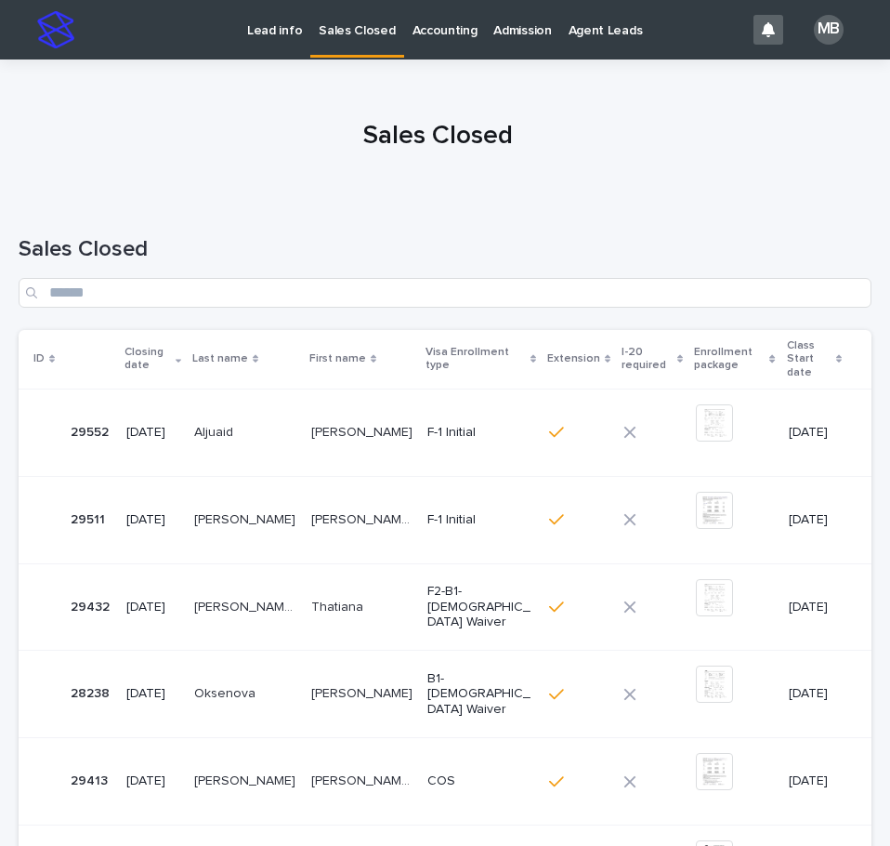
click at [275, 31] on p "Lead info" at bounding box center [274, 19] width 55 height 39
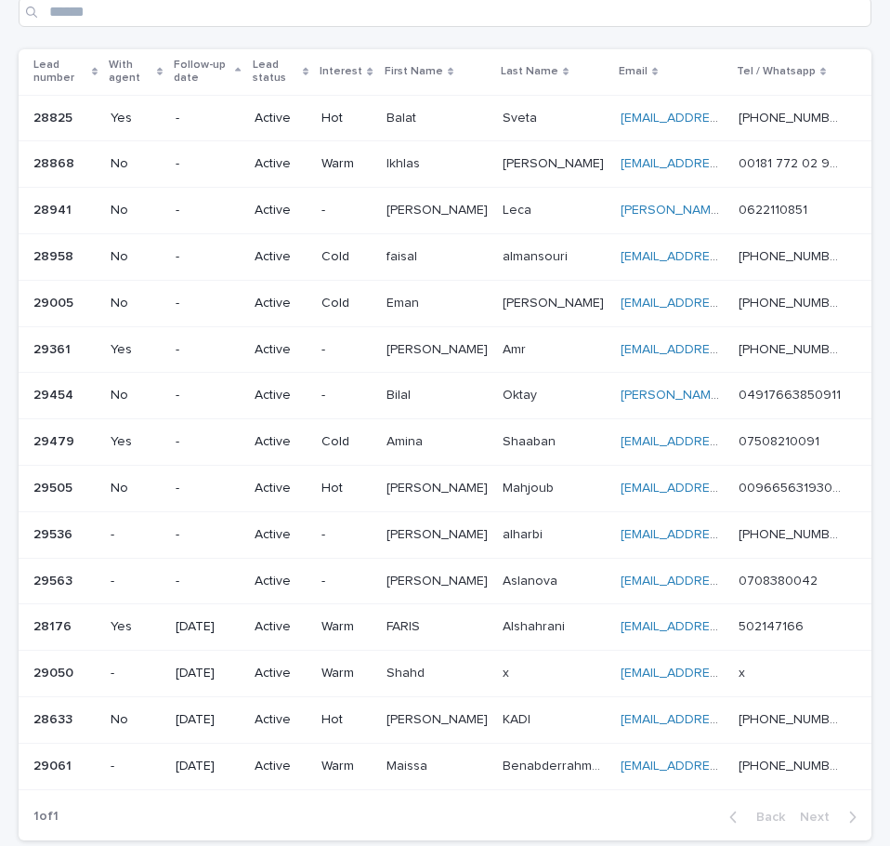
scroll to position [154, 0]
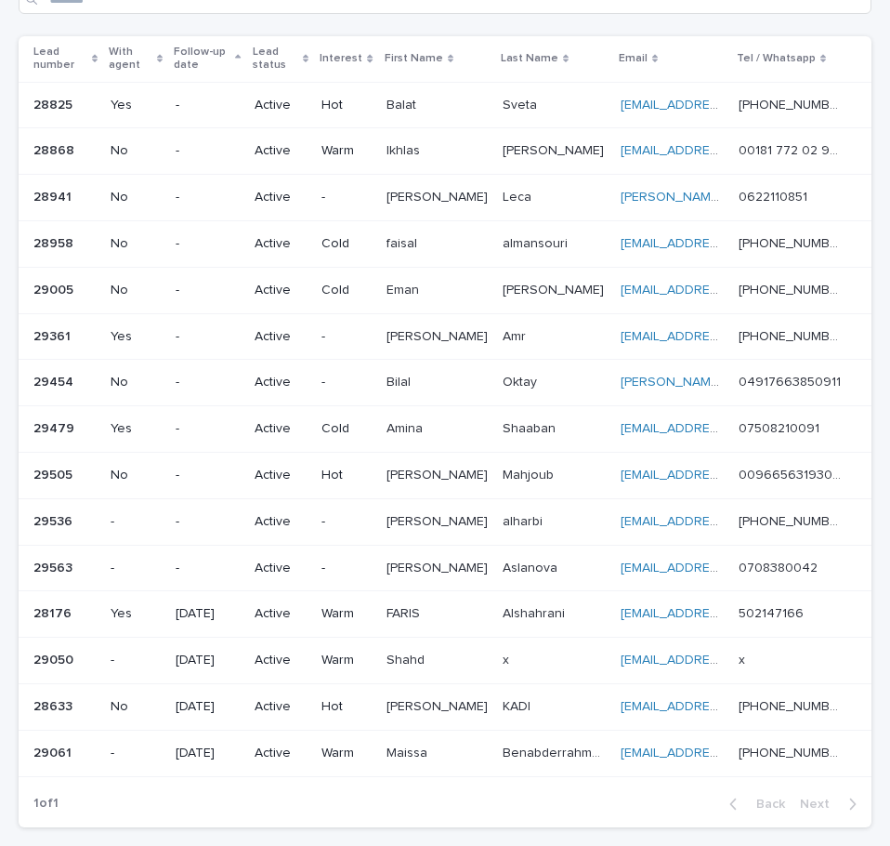
click at [98, 50] on div "Lead number" at bounding box center [65, 59] width 64 height 34
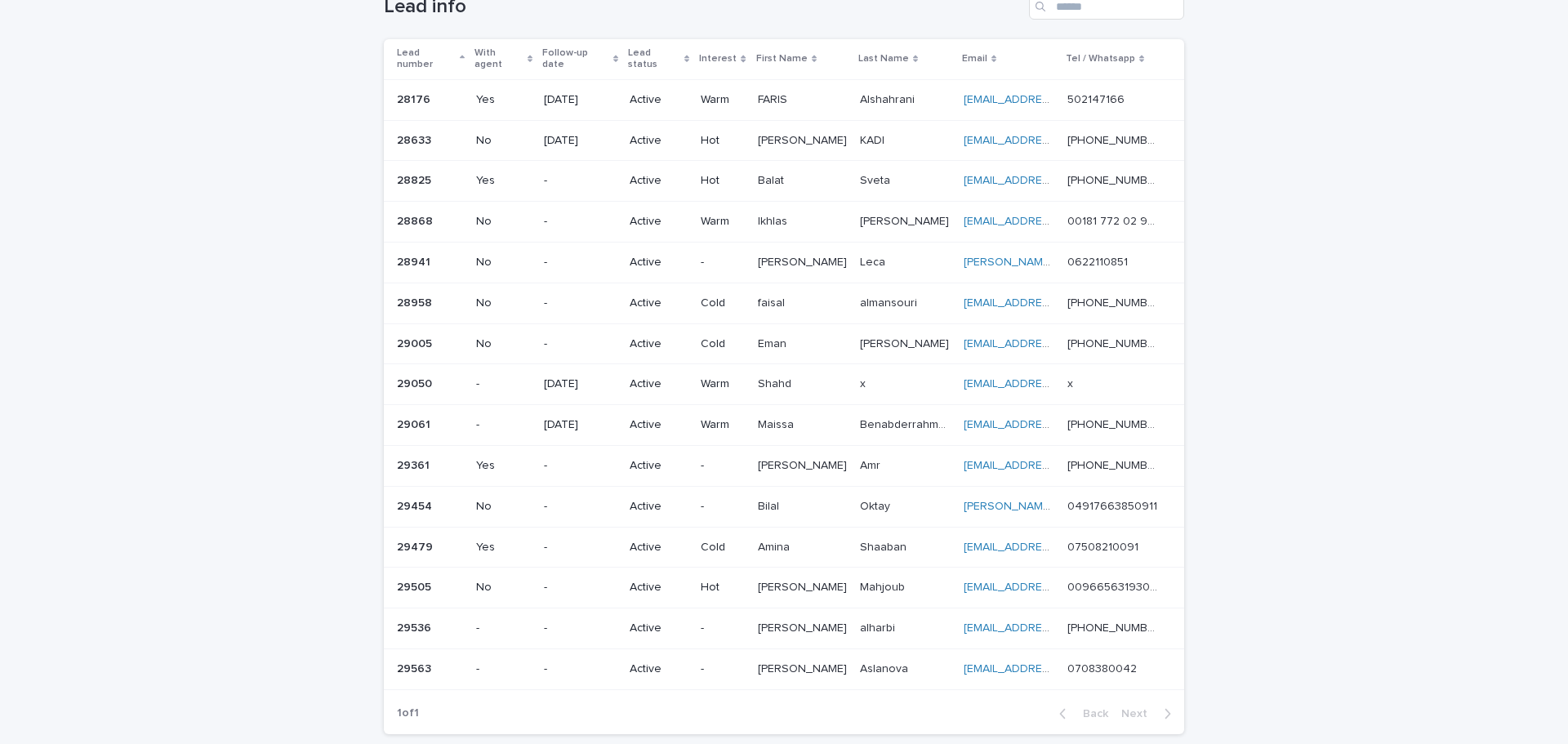
scroll to position [81, 0]
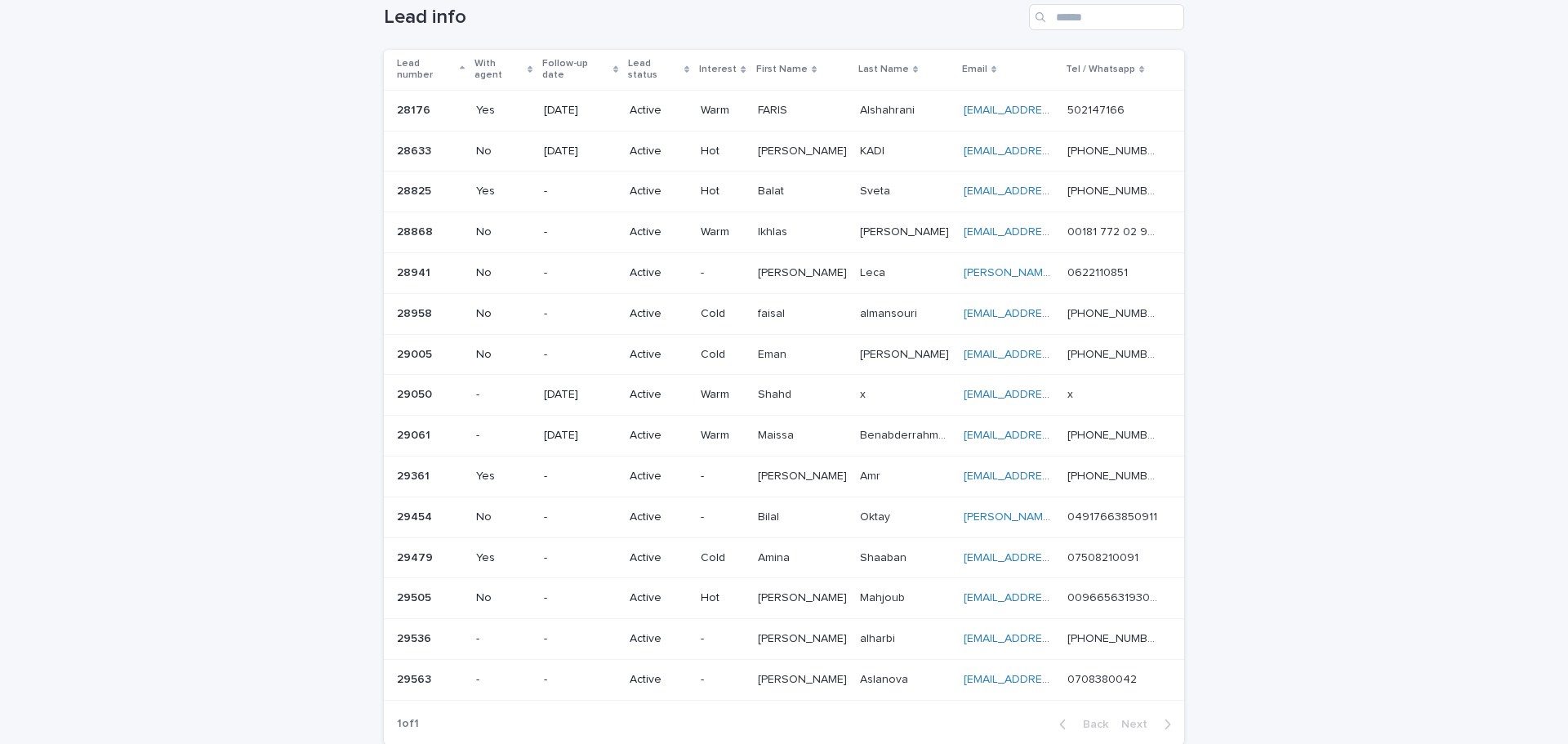
click at [781, 495] on div "Loading... Saving… Loading... Saving… Lead info Lead number With agent Follow-u…" at bounding box center [784, 405] width 1568 height 869
drag, startPoint x: 1309, startPoint y: 670, endPoint x: 63, endPoint y: 326, distance: 1292.6
click at [63, 326] on div "Loading... Saving… Loading... Saving… Lead info Lead number With agent Follow-u…" at bounding box center [784, 405] width 1568 height 869
drag, startPoint x: 103, startPoint y: 304, endPoint x: 105, endPoint y: 281, distance: 23.1
click at [103, 303] on div "Loading... Saving… Loading... Saving… Lead info Lead number With agent Follow-u…" at bounding box center [784, 405] width 1568 height 869
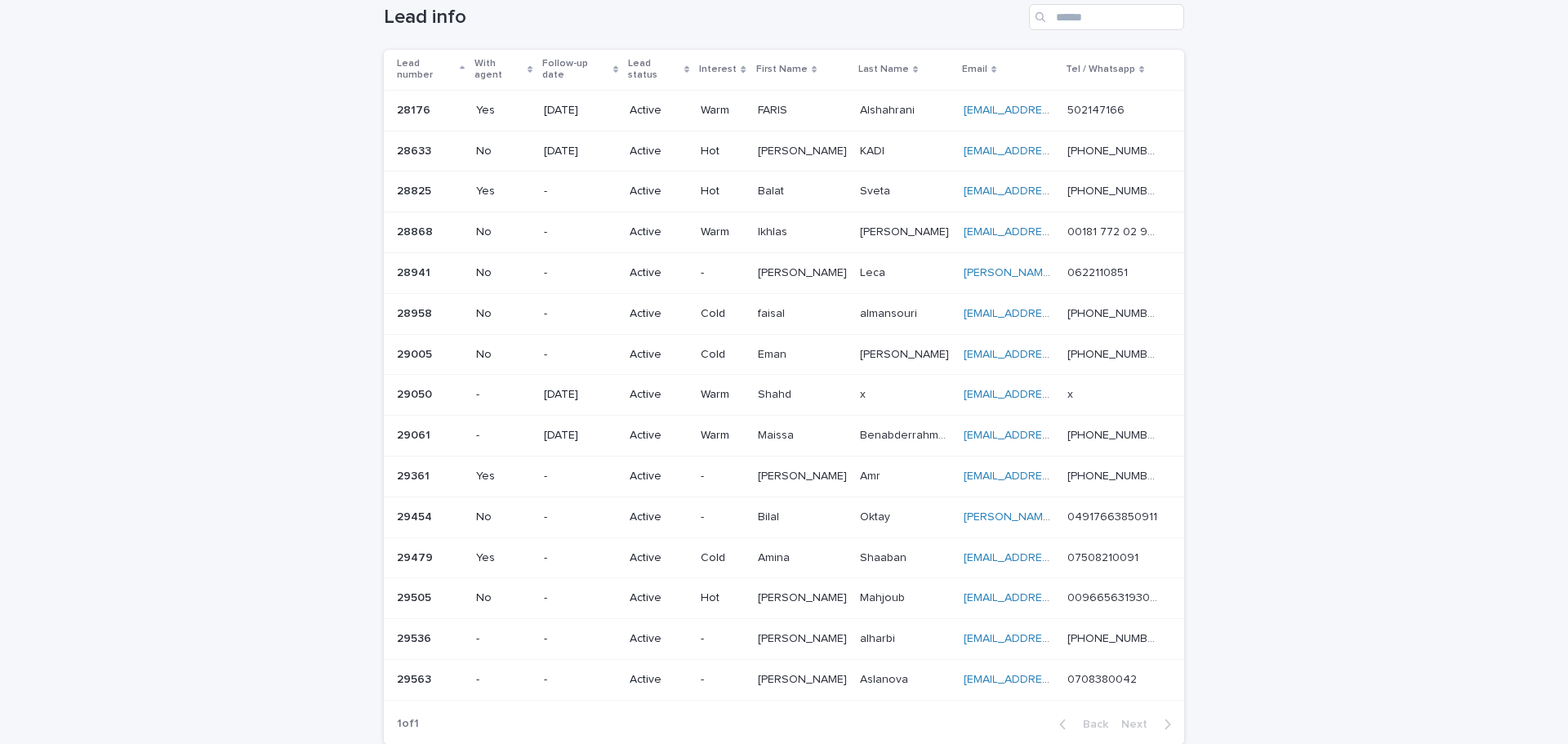
click at [107, 277] on div "Loading... Saving… Loading... Saving… Lead info Lead number With agent Follow-u…" at bounding box center [784, 405] width 1568 height 869
drag, startPoint x: 640, startPoint y: 278, endPoint x: 152, endPoint y: 415, distance: 506.9
click at [149, 468] on div "Loading... Saving… Loading... Saving… Lead info Lead number With agent Follow-u…" at bounding box center [784, 405] width 1568 height 869
click at [228, 340] on div "Loading... Saving… Loading... Saving… Lead info Lead number With agent Follow-u…" at bounding box center [784, 405] width 1568 height 869
click at [236, 340] on div "Loading... Saving… Loading... Saving… Lead info Lead number With agent Follow-u…" at bounding box center [784, 405] width 1568 height 869
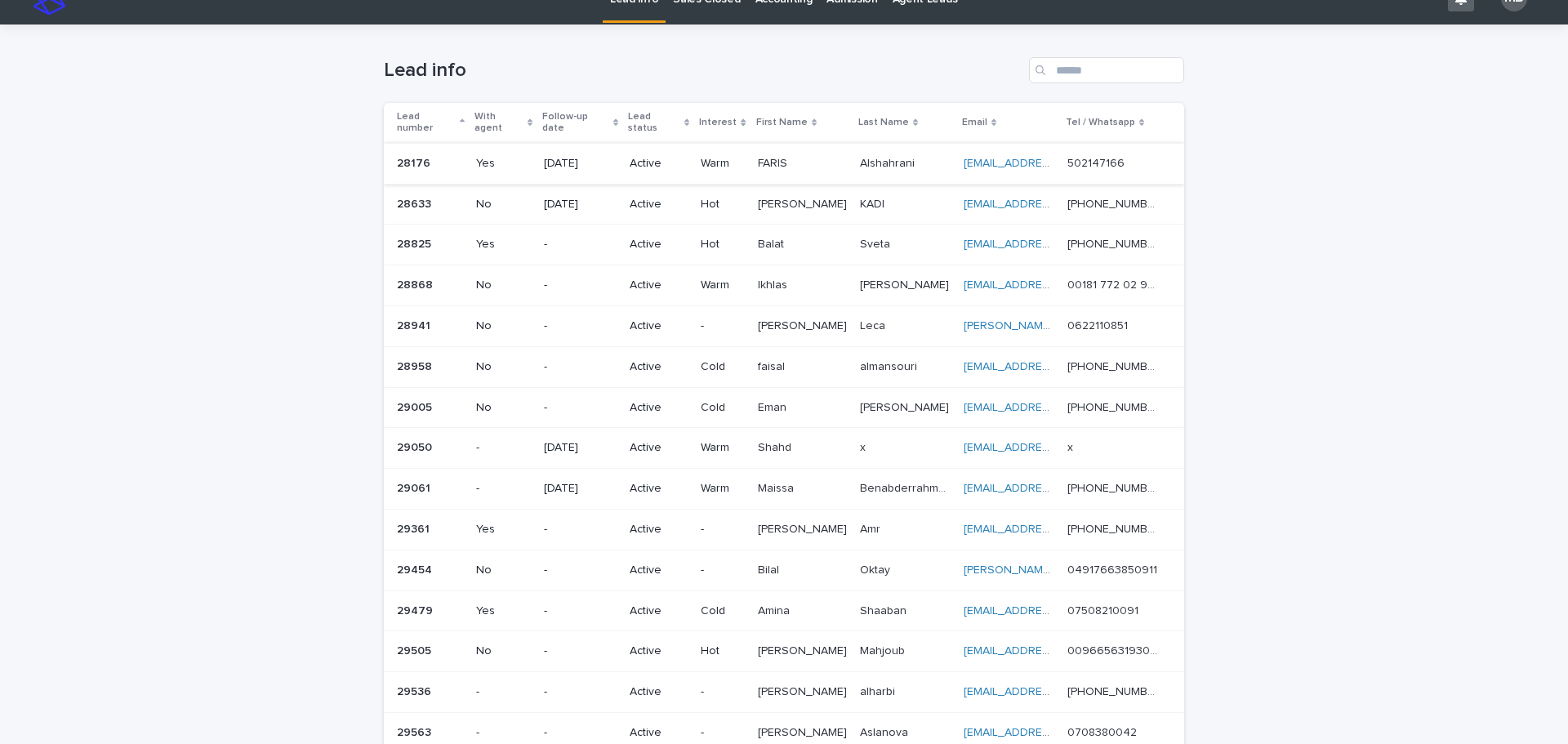
scroll to position [0, 0]
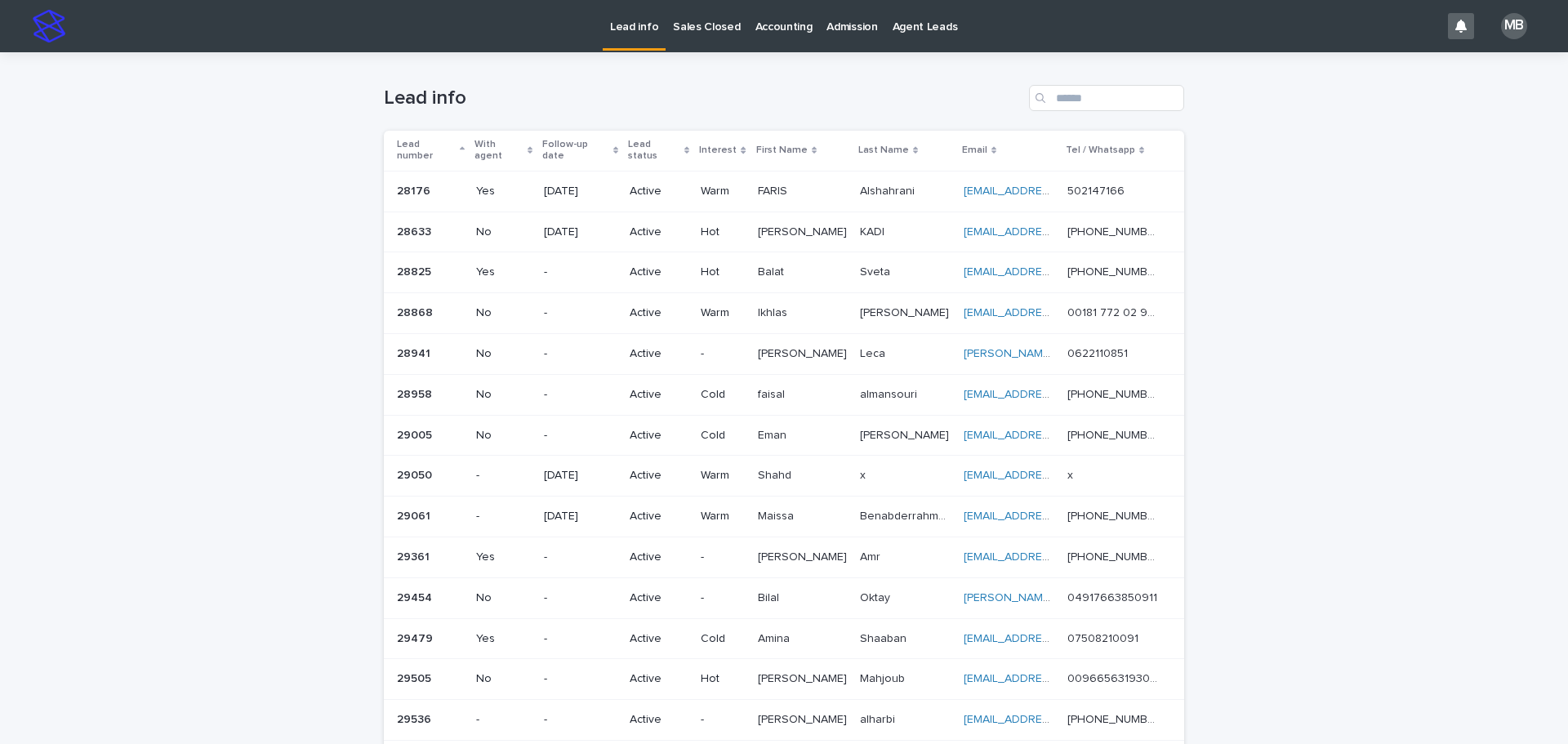
click at [721, 40] on link "Sales Closed" at bounding box center [706, 26] width 82 height 51
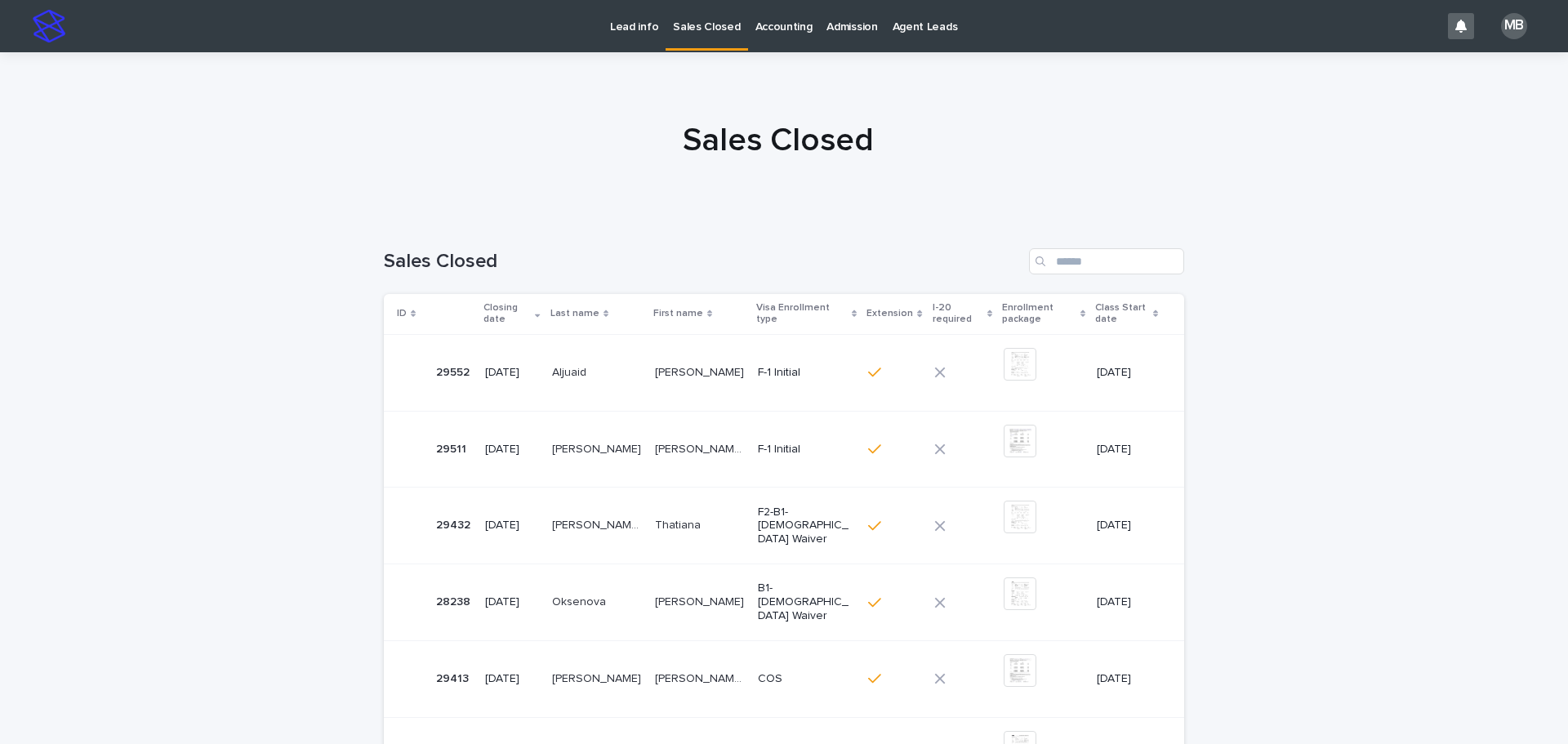
click at [629, 29] on p "Lead info" at bounding box center [634, 17] width 48 height 34
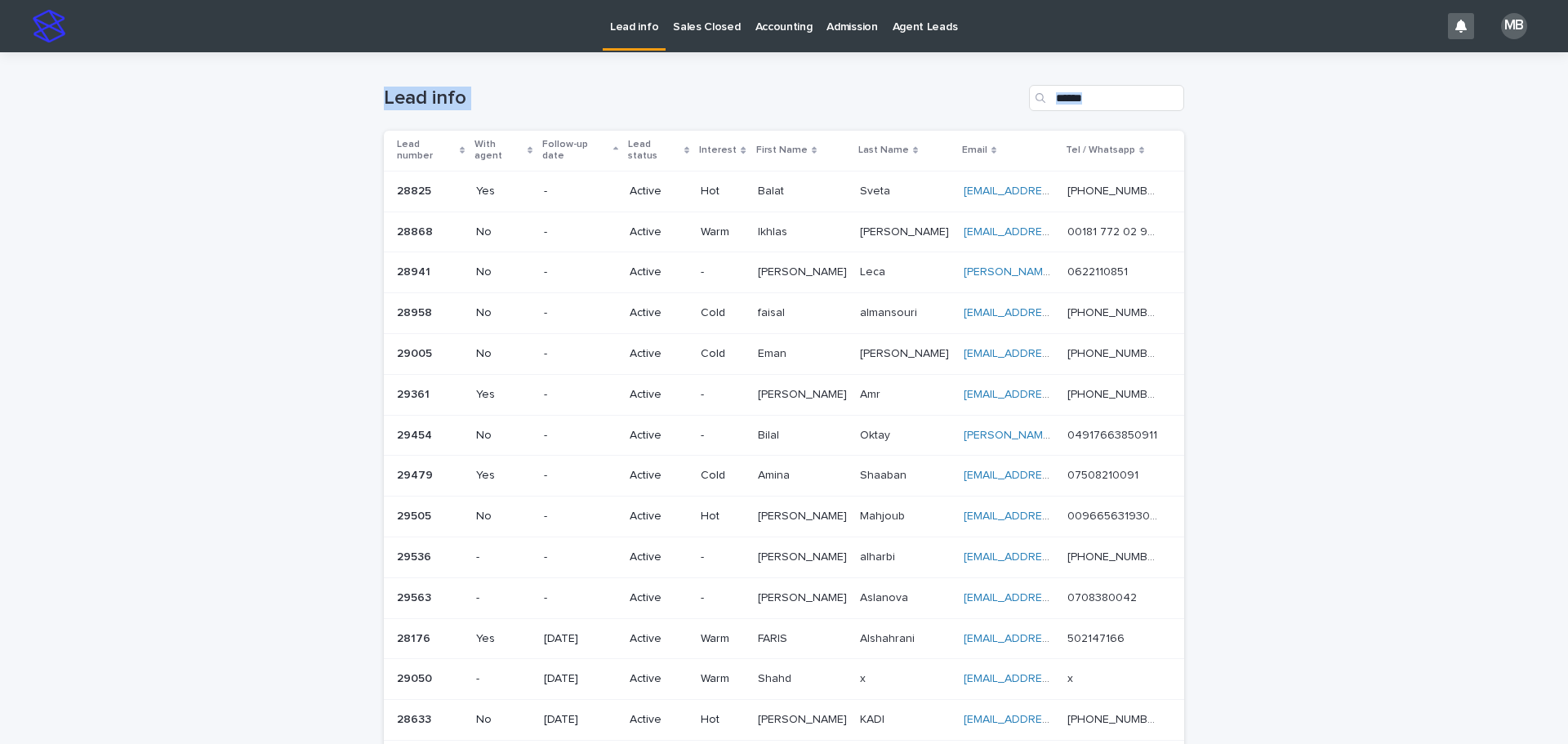
drag, startPoint x: 457, startPoint y: 155, endPoint x: 1492, endPoint y: 477, distance: 1083.9
click at [781, 477] on div "Loading... Saving… Loading... Saving… Lead info Lead number With agent Follow-u…" at bounding box center [784, 486] width 1568 height 869
click at [781, 452] on div "Loading... Saving… Loading... Saving… Lead info Lead number With agent Follow-u…" at bounding box center [784, 486] width 1568 height 869
click at [661, 15] on div "Lead info" at bounding box center [635, 17] width 63 height 34
click at [704, 17] on p "Sales Closed" at bounding box center [707, 17] width 67 height 34
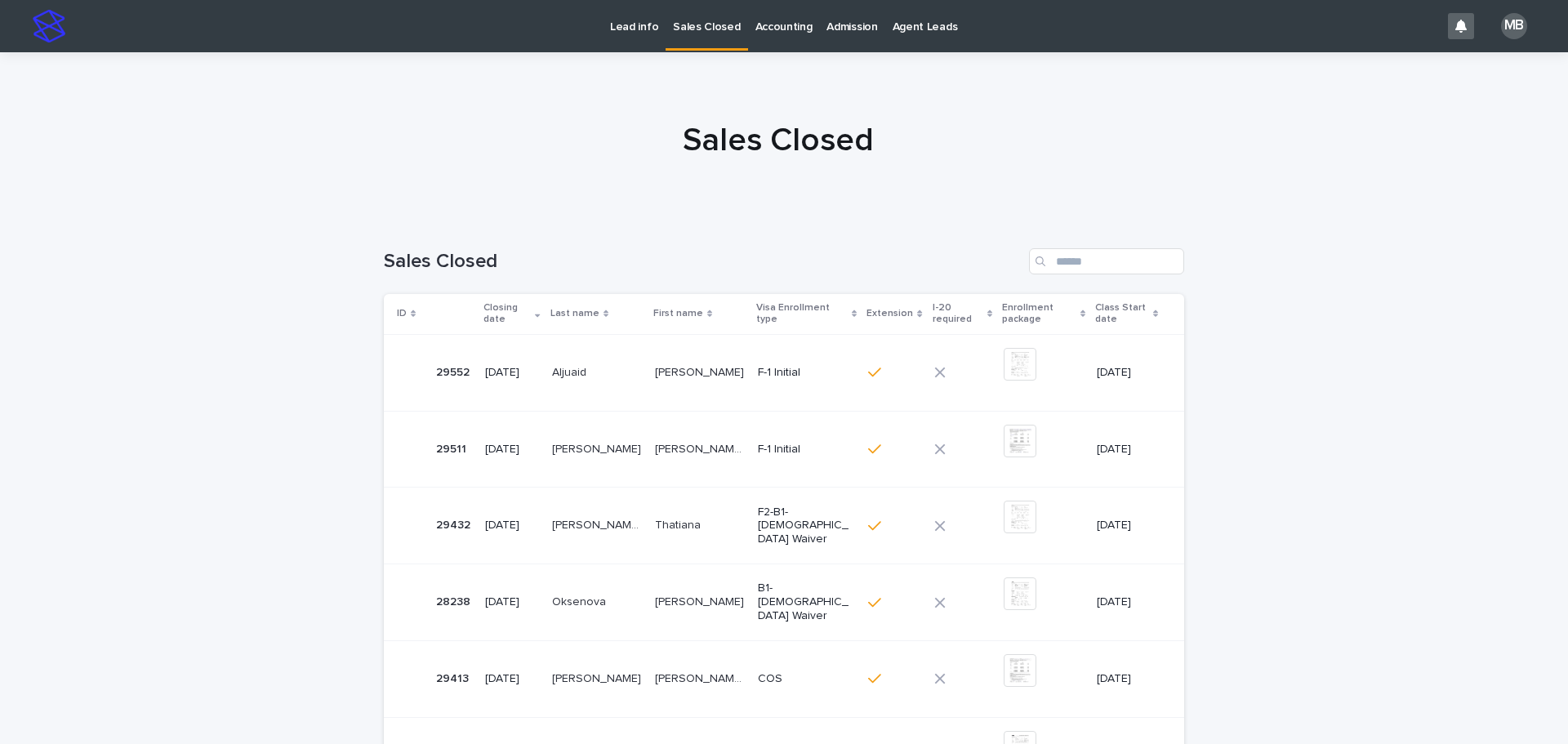
click at [624, 18] on p "Lead info" at bounding box center [634, 17] width 48 height 34
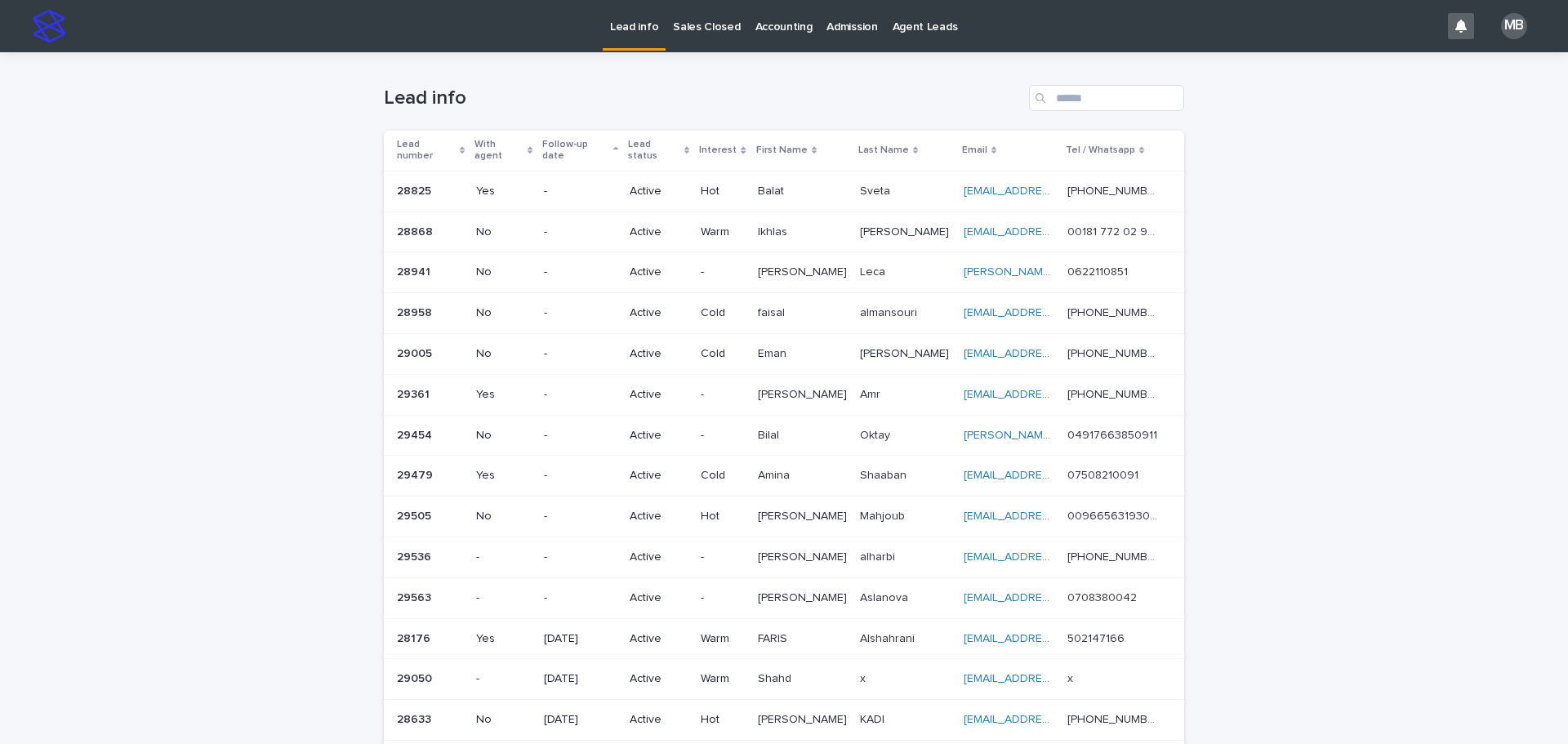
click at [302, 158] on div "Loading... Saving… Loading... Saving… Lead info Lead number With agent Follow-u…" at bounding box center [784, 486] width 1568 height 869
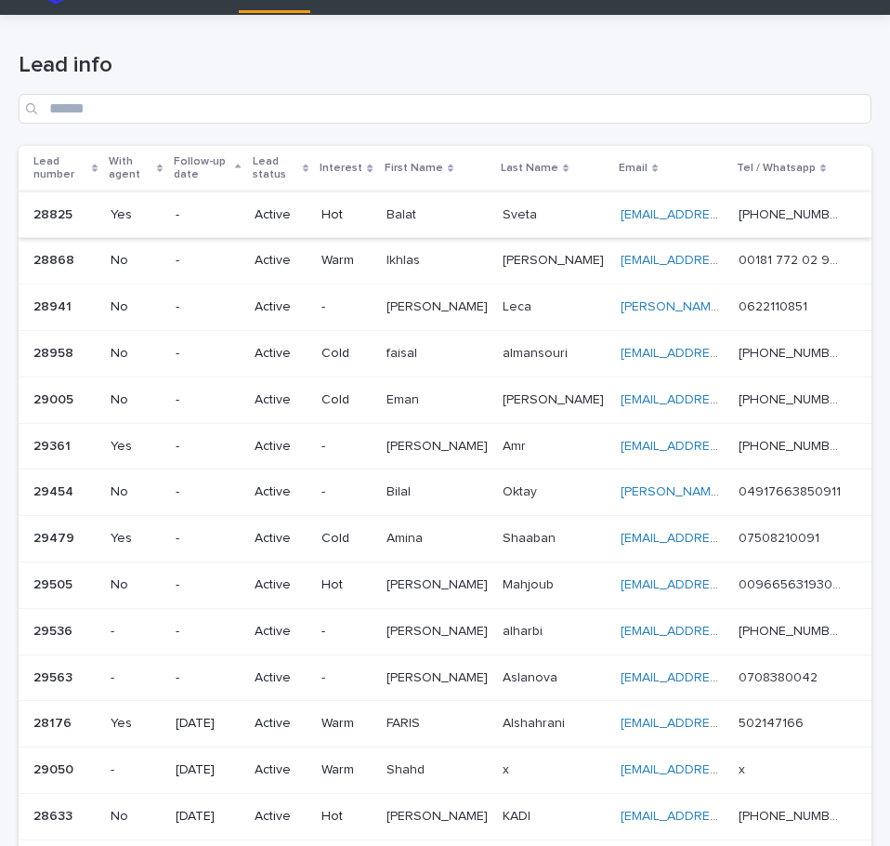
scroll to position [41, 0]
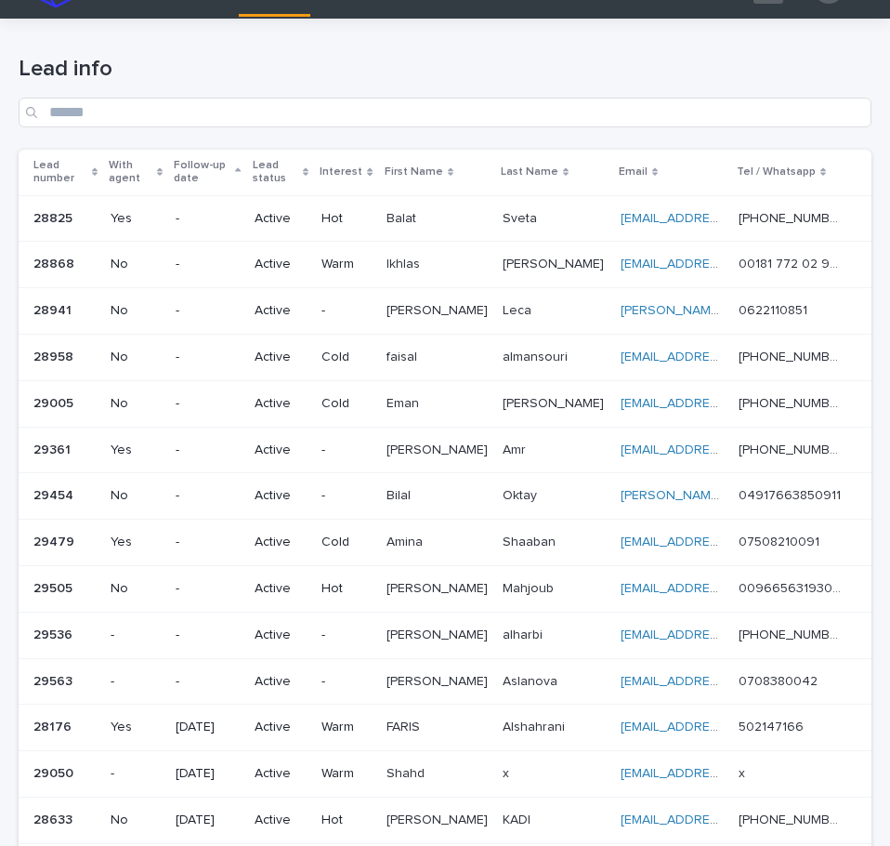
click at [98, 164] on div "Lead number" at bounding box center [65, 172] width 64 height 34
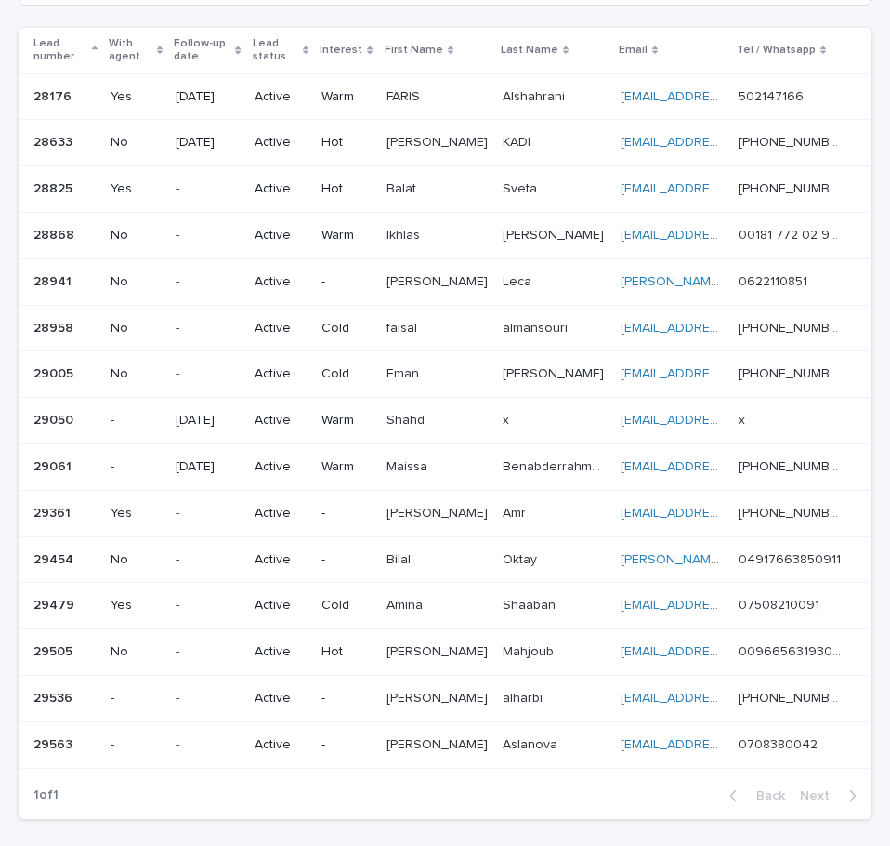
scroll to position [164, 0]
